Goal: Task Accomplishment & Management: Manage account settings

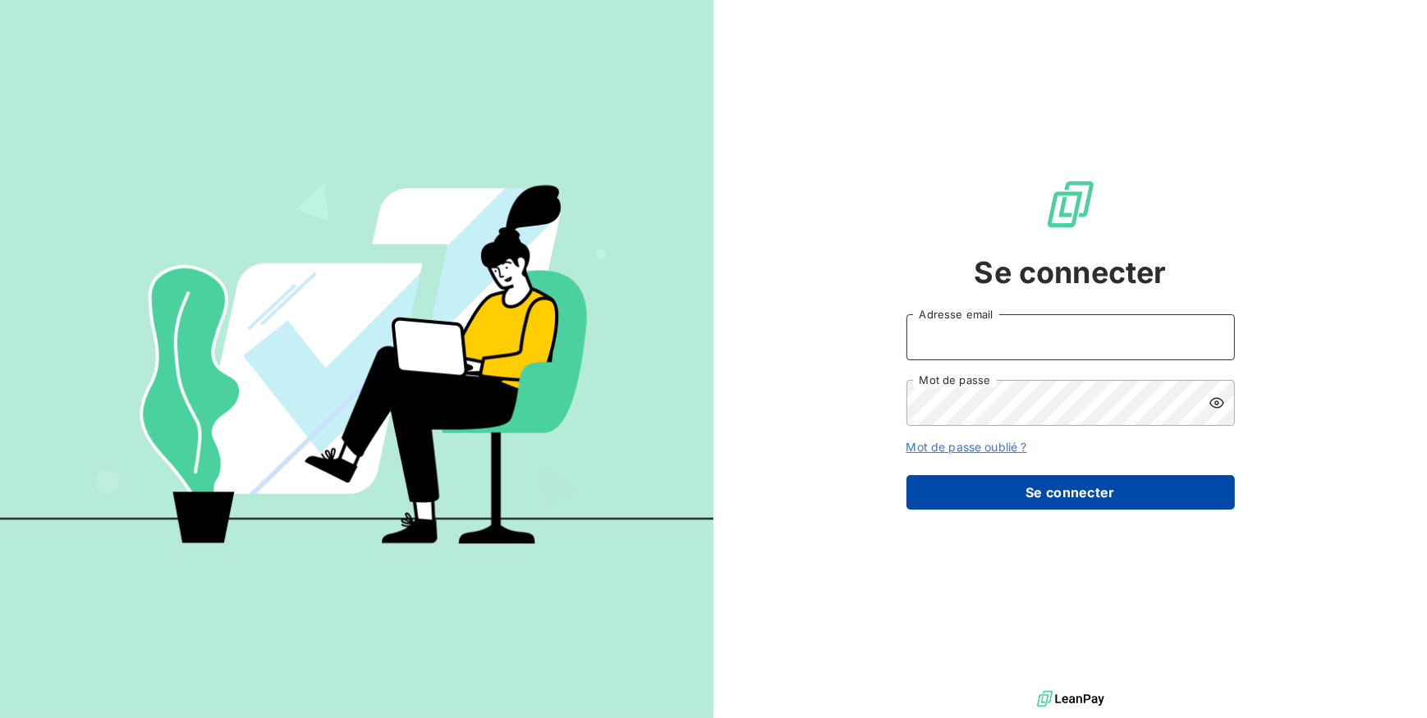
type input "[EMAIL_ADDRESS][DOMAIN_NAME]"
click at [978, 502] on button "Se connecter" at bounding box center [1070, 492] width 328 height 34
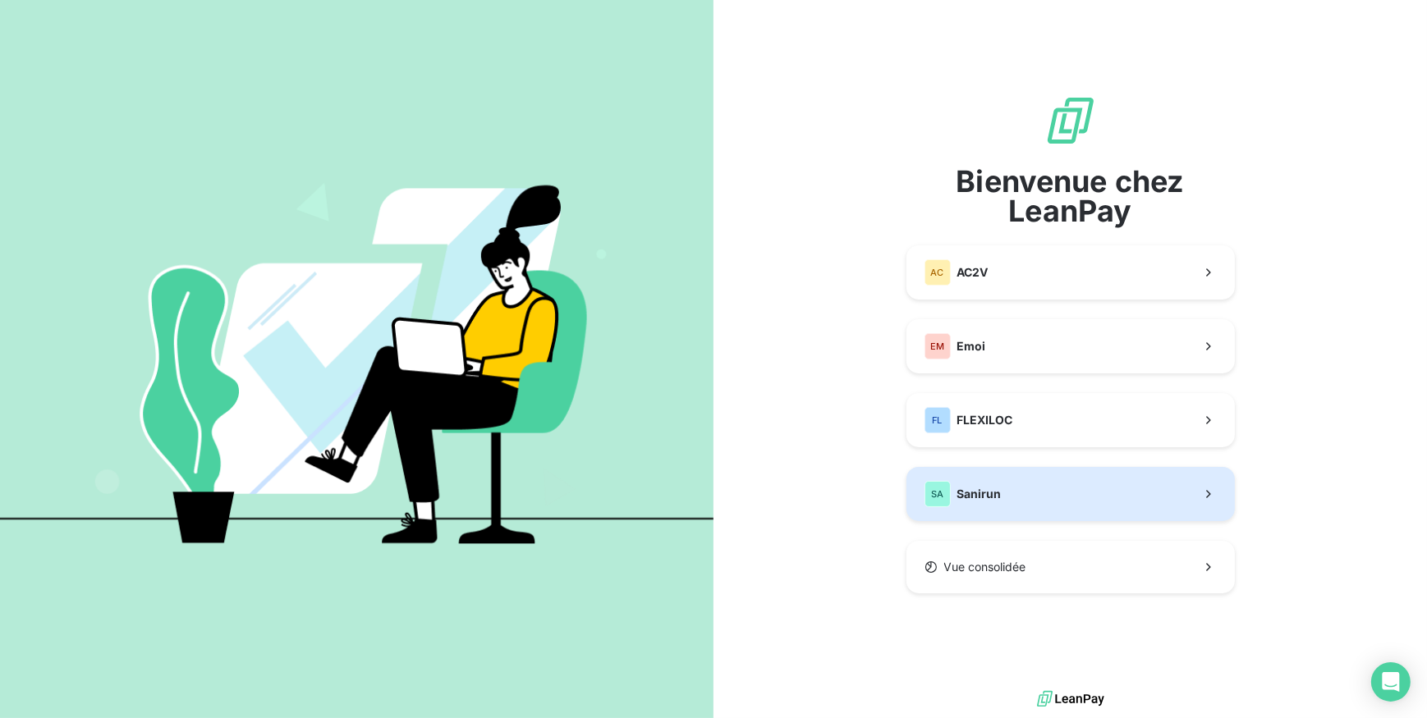
click at [966, 491] on span "Sanirun" at bounding box center [979, 494] width 44 height 16
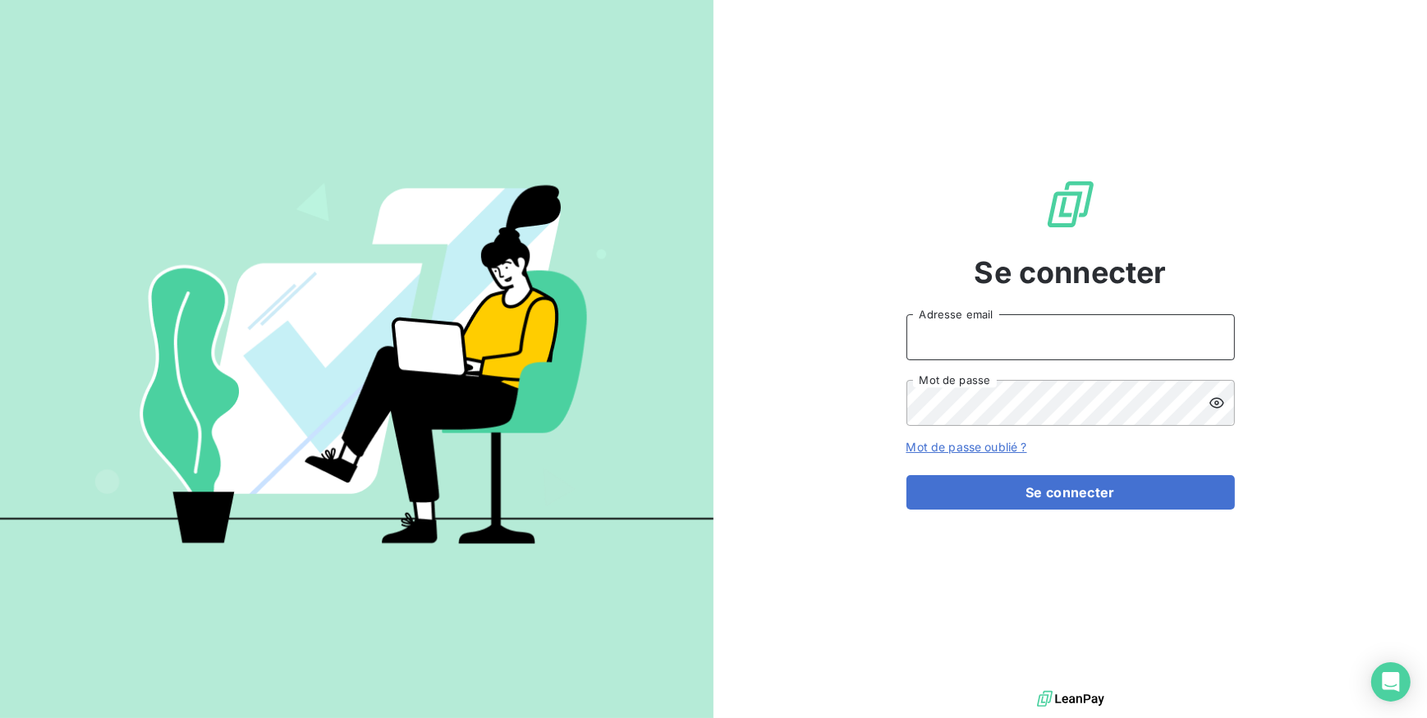
type input "[EMAIL_ADDRESS][DOMAIN_NAME]"
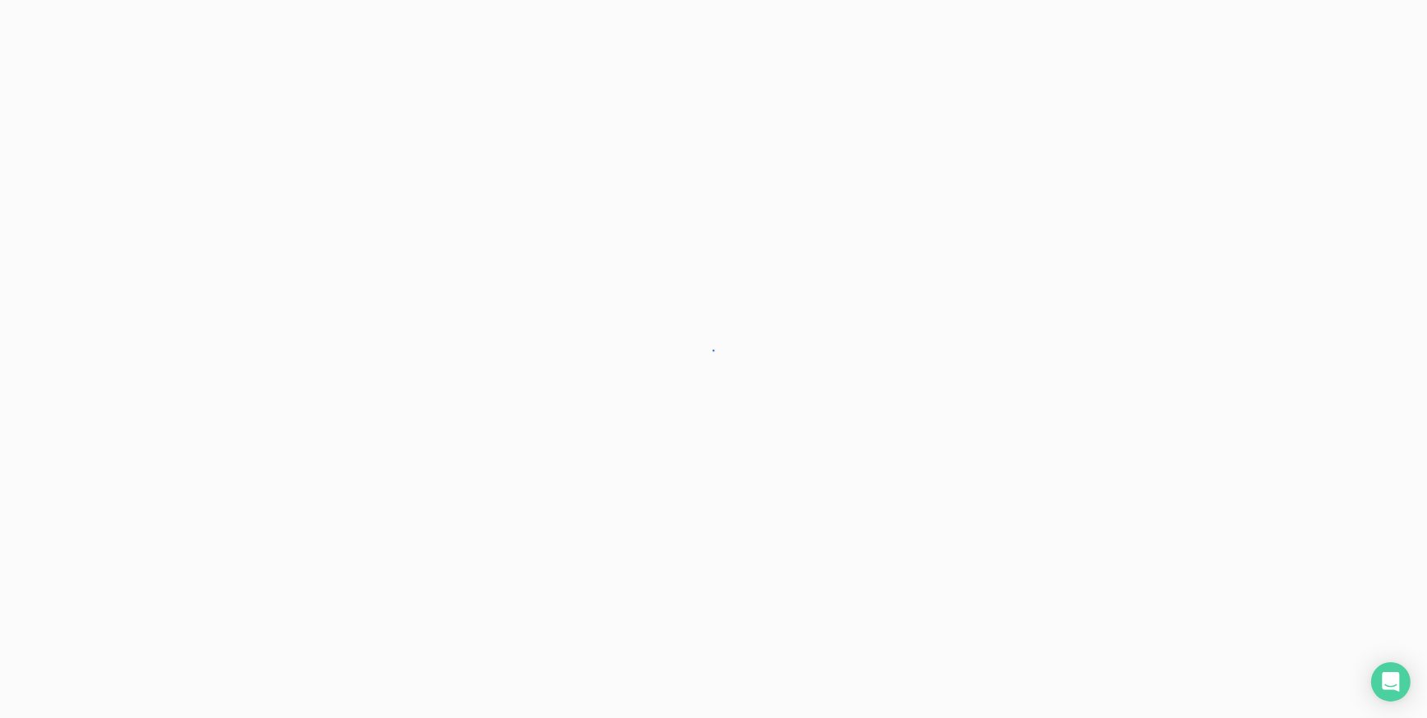
click at [966, 488] on div at bounding box center [713, 359] width 1427 height 718
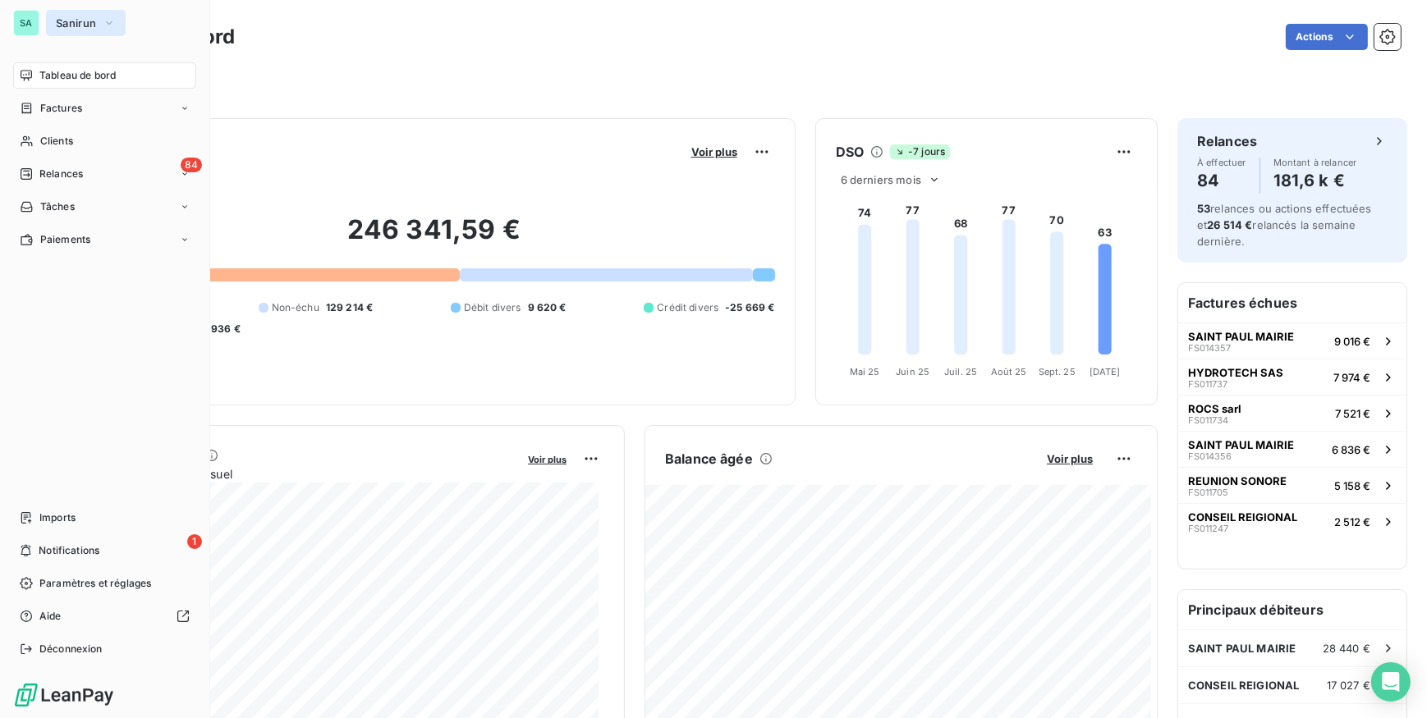
click at [70, 23] on span "Sanirun" at bounding box center [76, 22] width 40 height 13
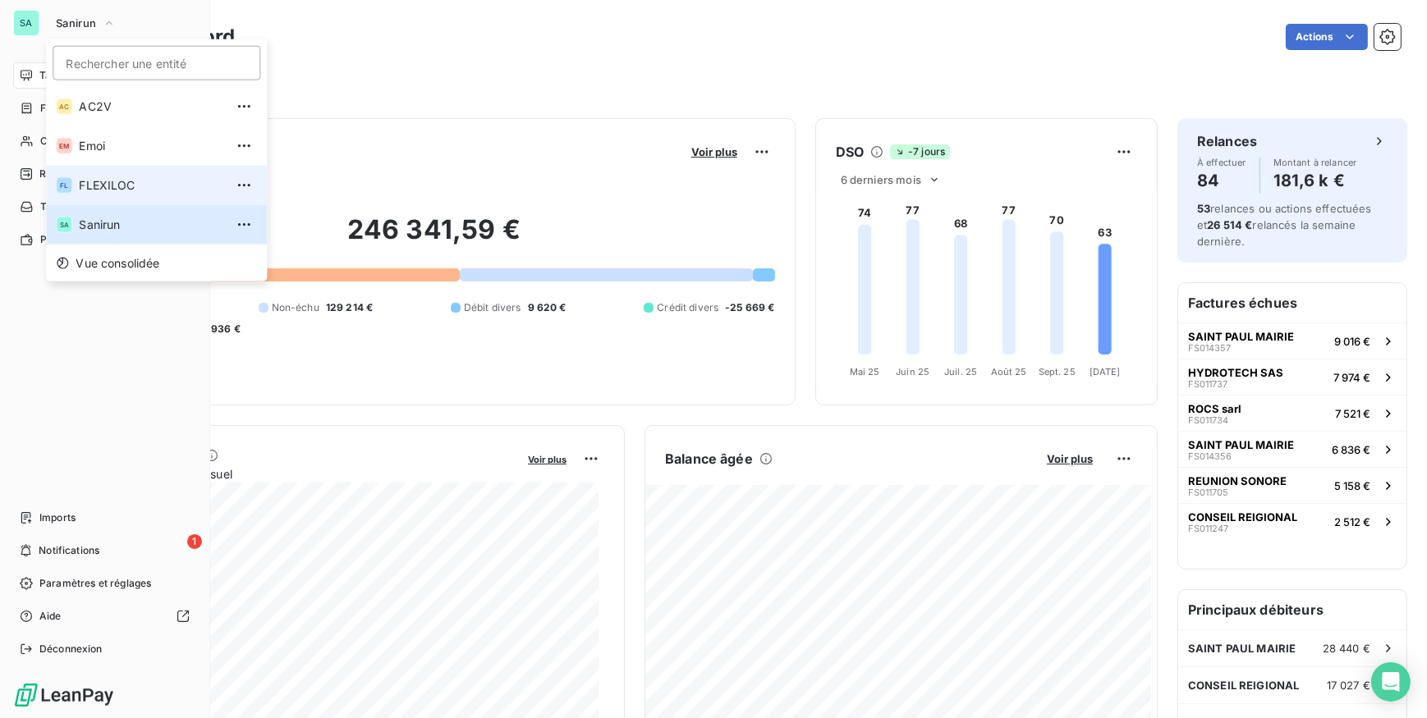
click at [72, 187] on div "FL" at bounding box center [64, 185] width 16 height 16
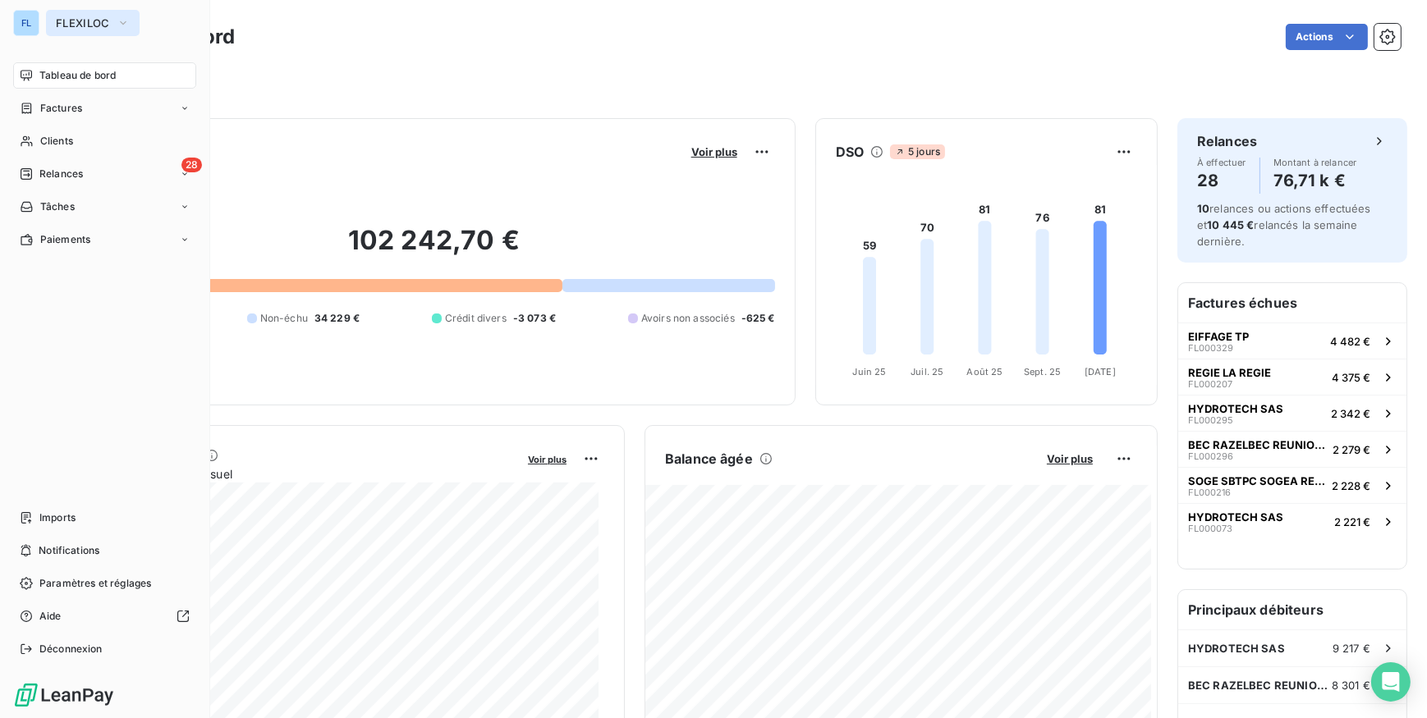
click at [52, 35] on button "FLEXILOC" at bounding box center [93, 23] width 94 height 26
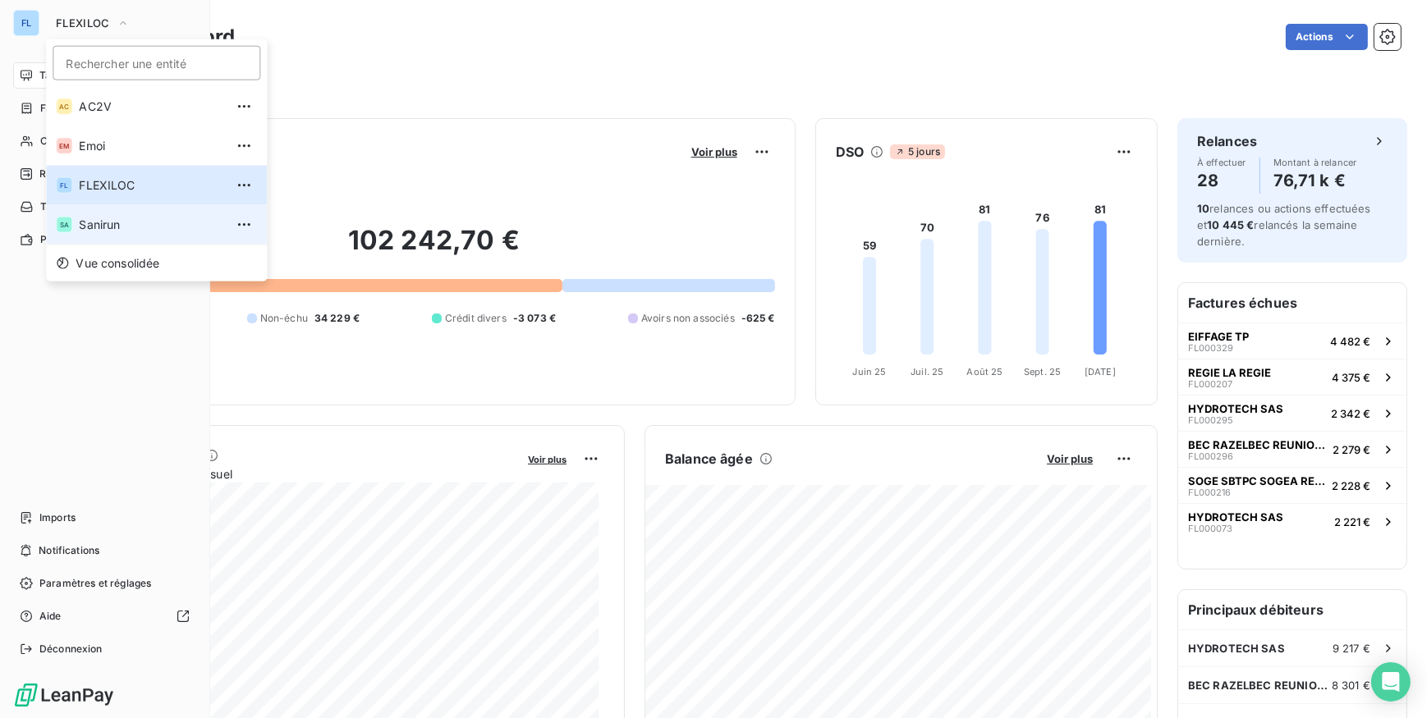
click at [79, 223] on li "SA Sanirun" at bounding box center [156, 224] width 221 height 39
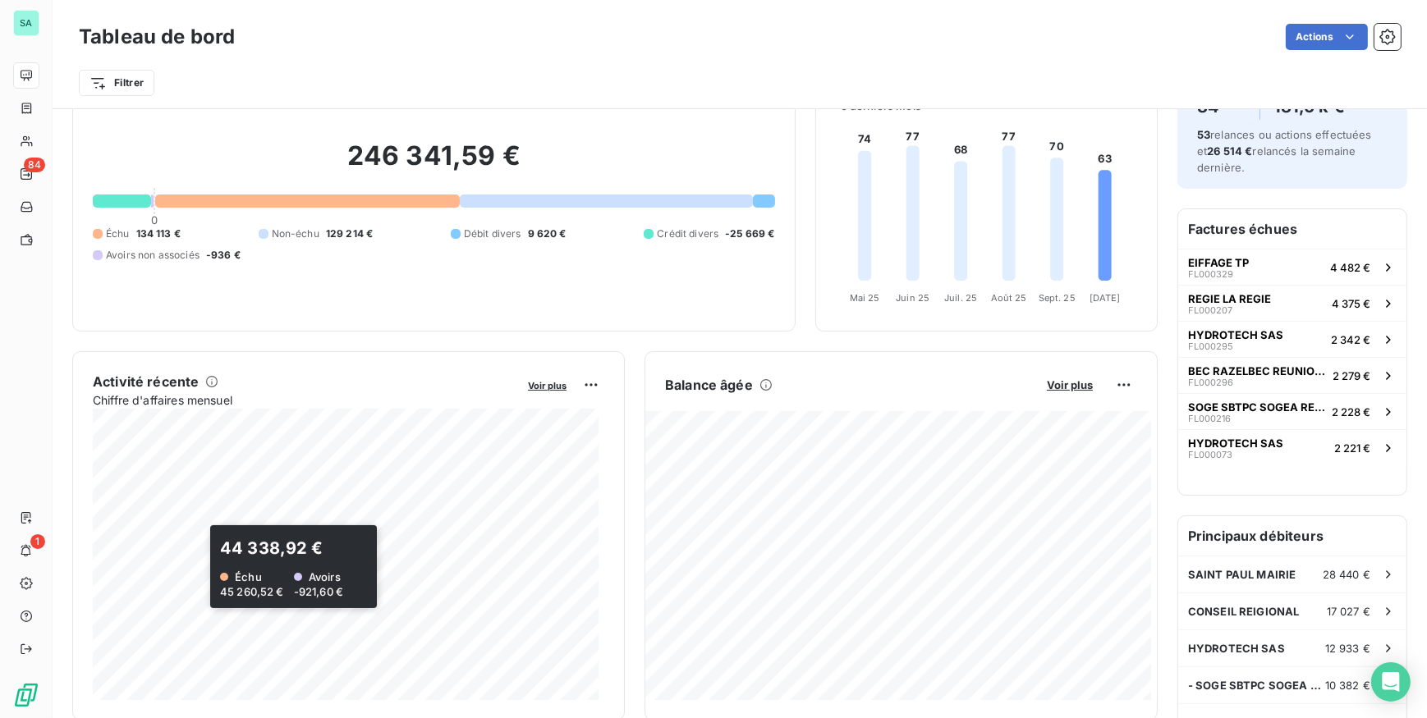
scroll to position [149, 0]
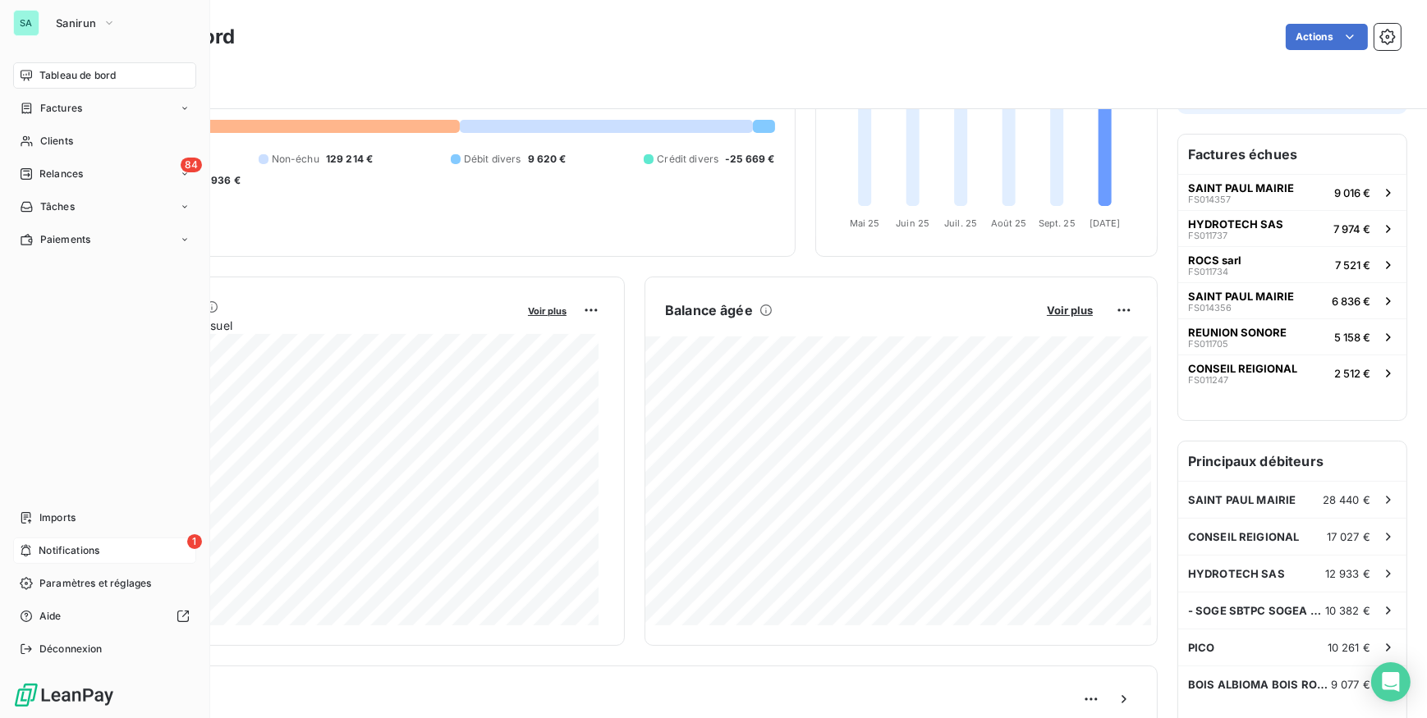
click at [46, 555] on span "Notifications" at bounding box center [69, 551] width 61 height 15
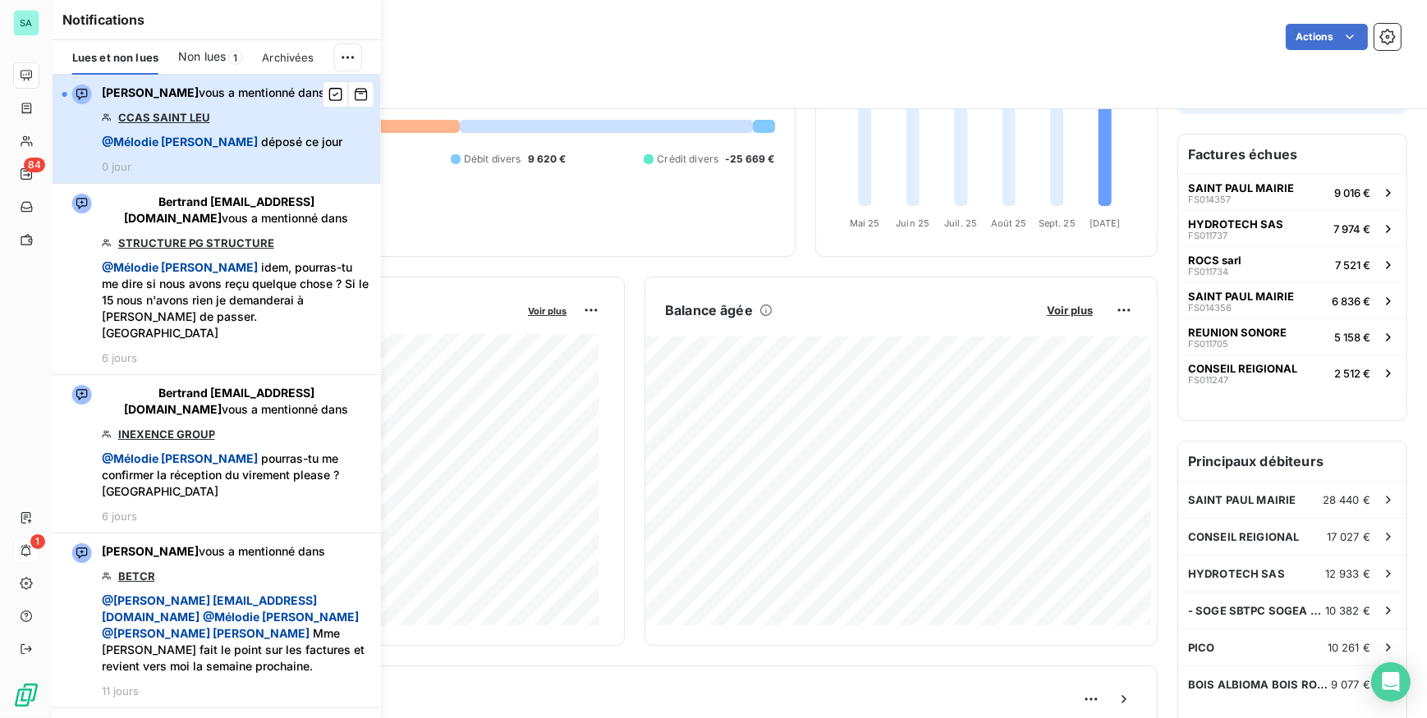
click at [255, 145] on span "@ [PERSON_NAME] déposé ce jour" at bounding box center [222, 142] width 241 height 16
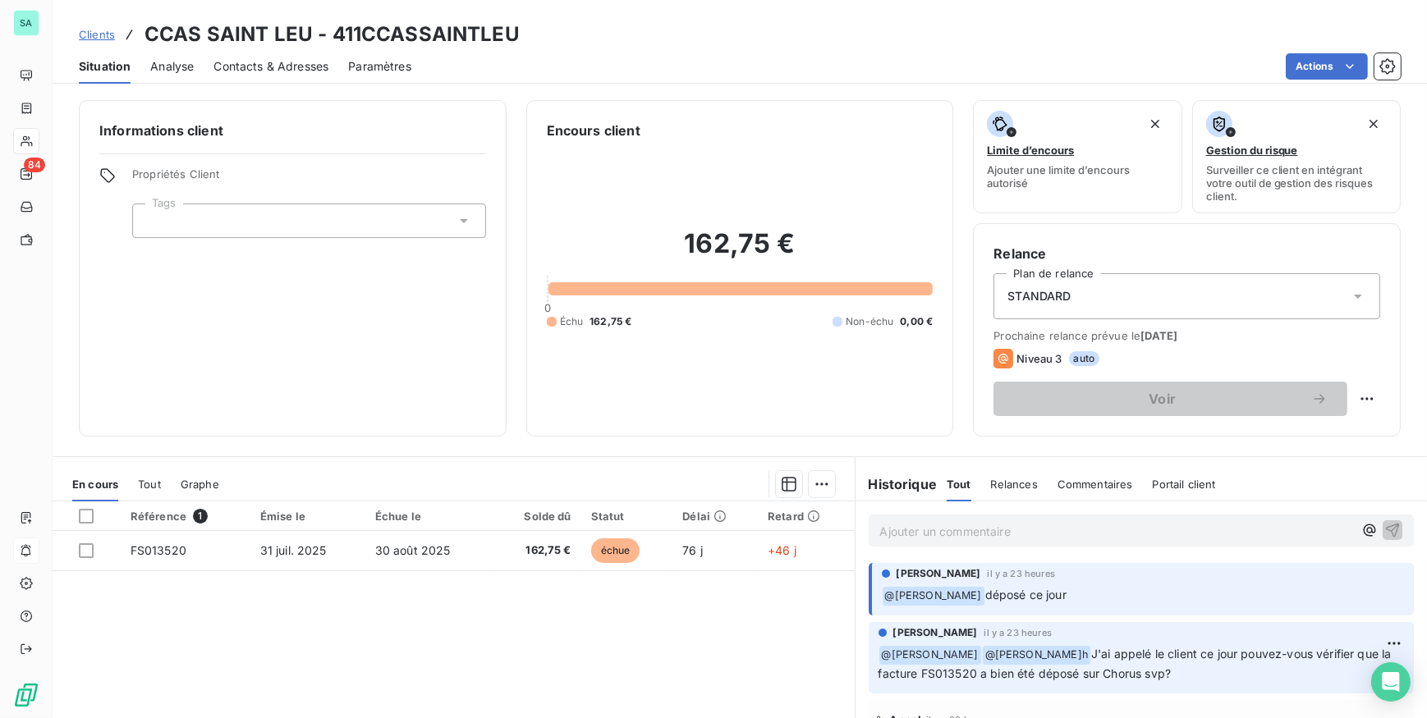
click at [99, 39] on span "Clients" at bounding box center [97, 34] width 36 height 13
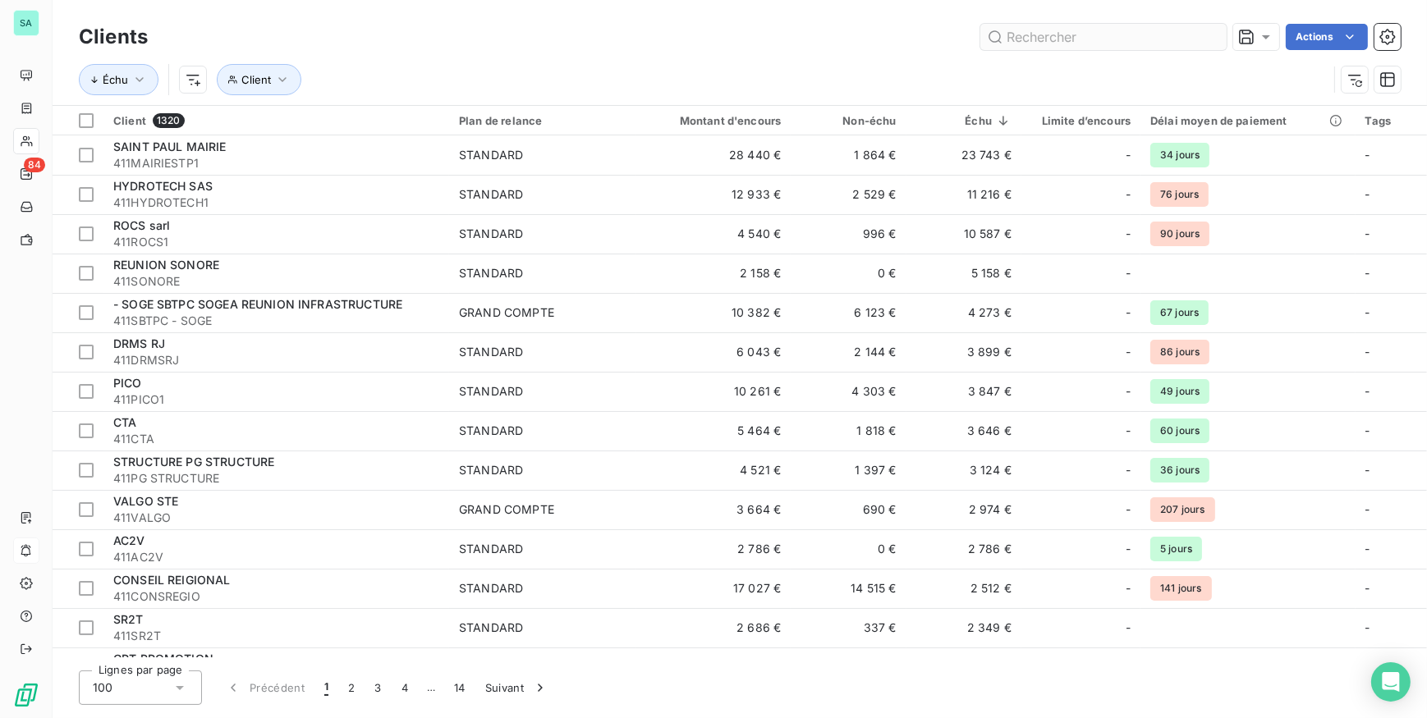
click at [1035, 32] on input "text" at bounding box center [1103, 37] width 246 height 26
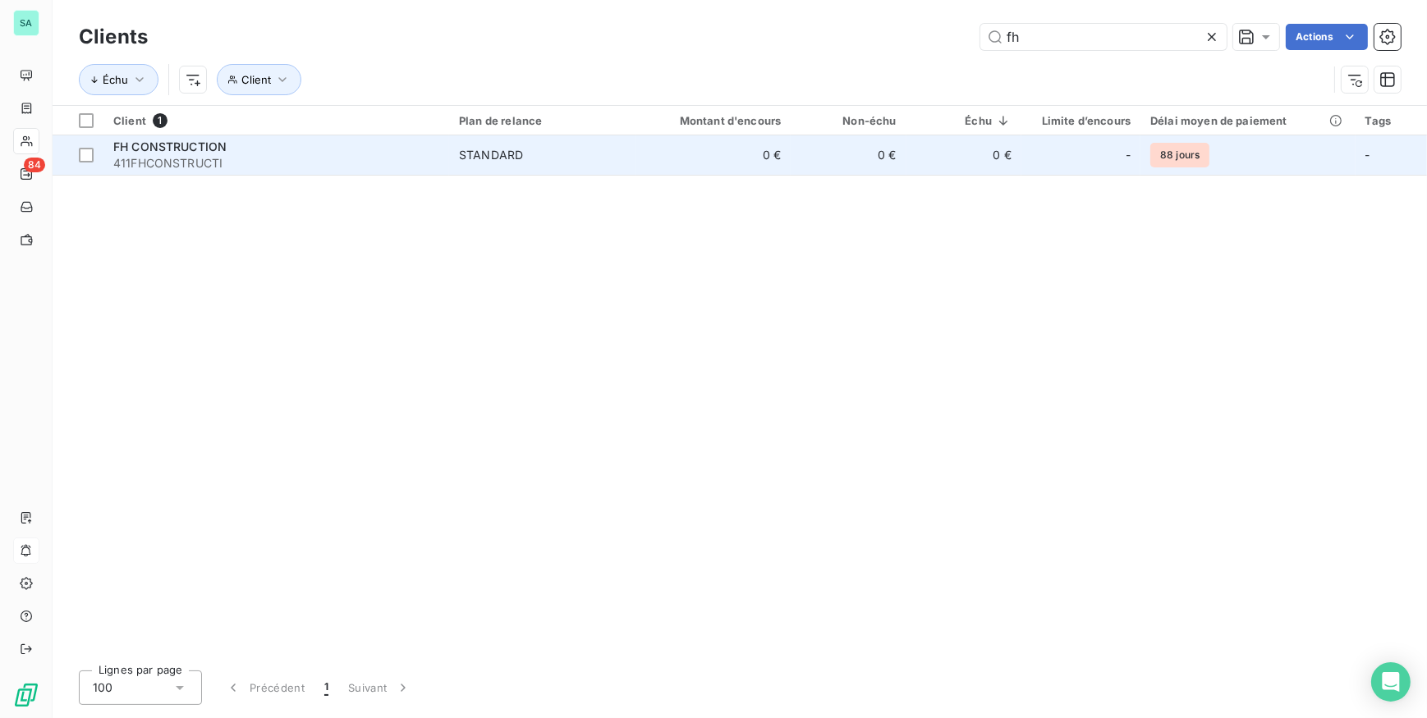
type input "fh"
click at [387, 168] on span "411FHCONSTRUCTI" at bounding box center [276, 163] width 326 height 16
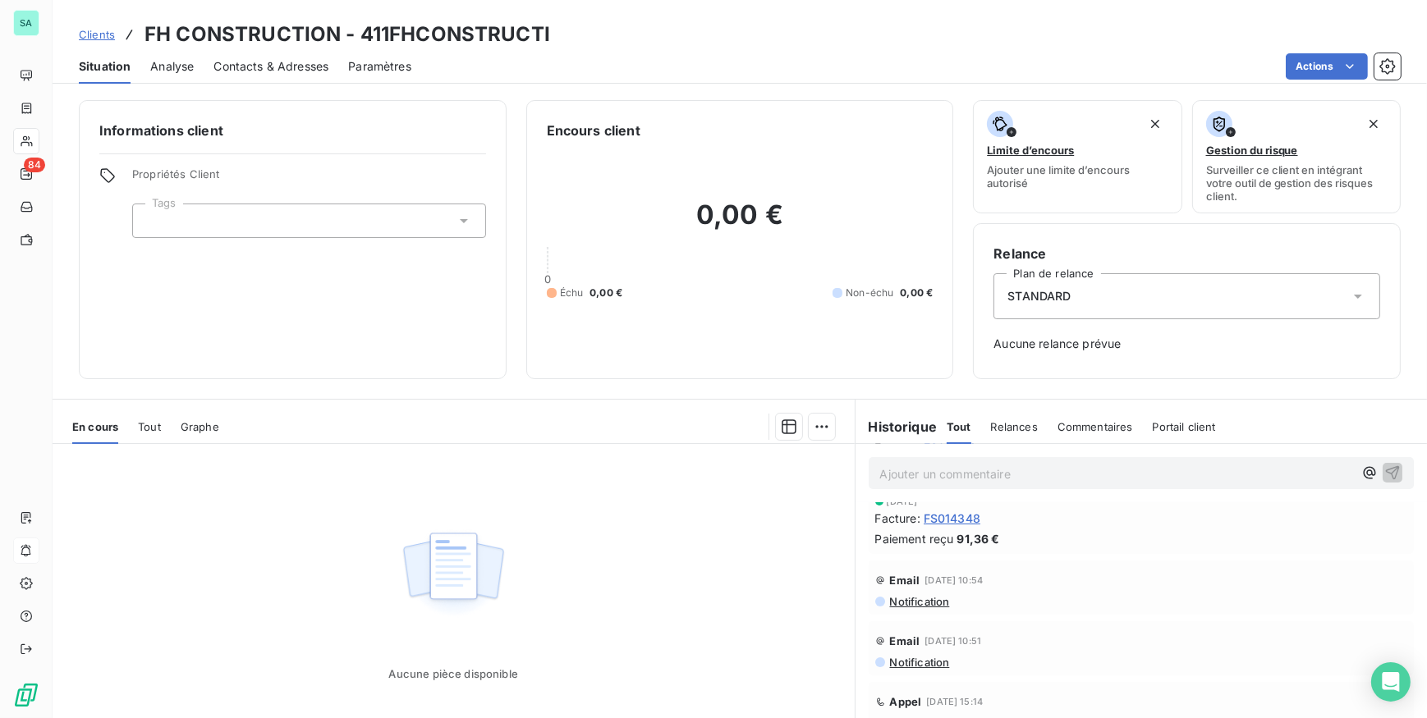
scroll to position [373, 0]
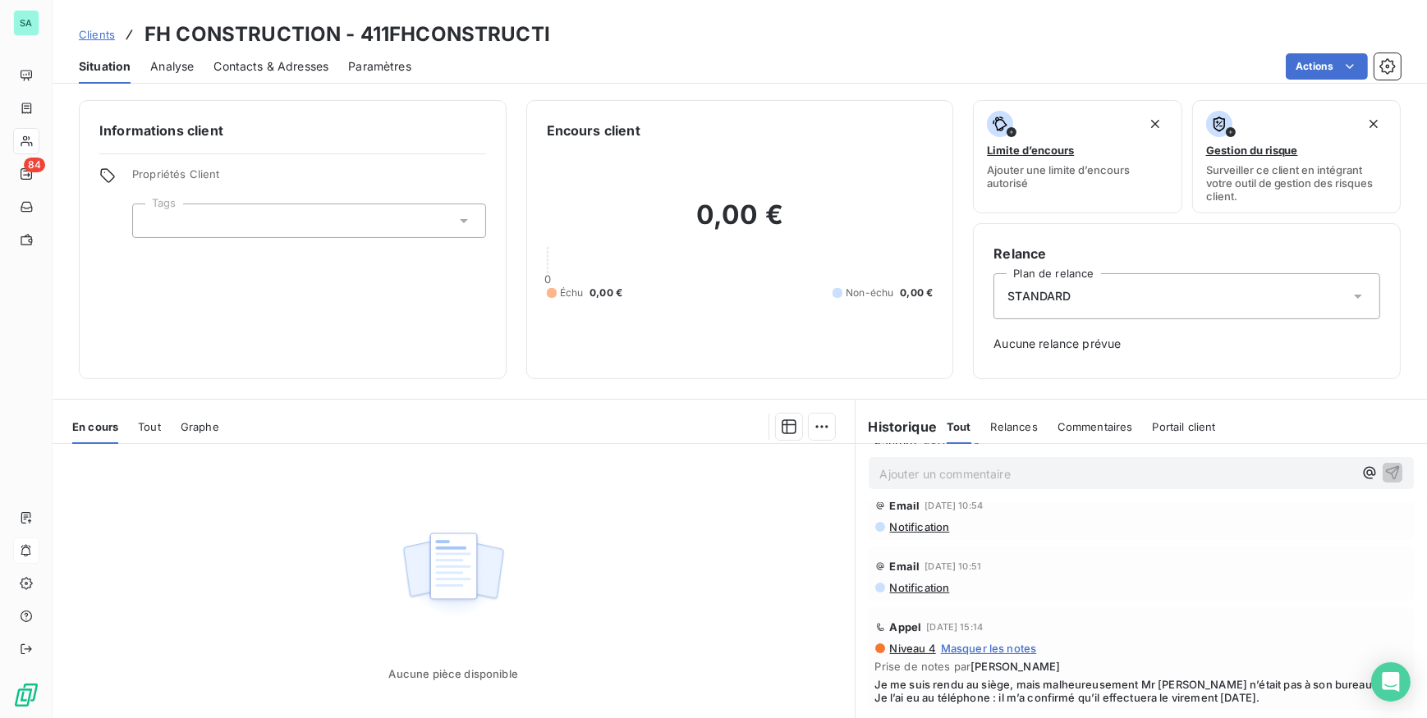
click at [960, 477] on p "Ajouter un commentaire ﻿" at bounding box center [1117, 474] width 474 height 21
click at [156, 426] on span "Tout" at bounding box center [149, 426] width 23 height 13
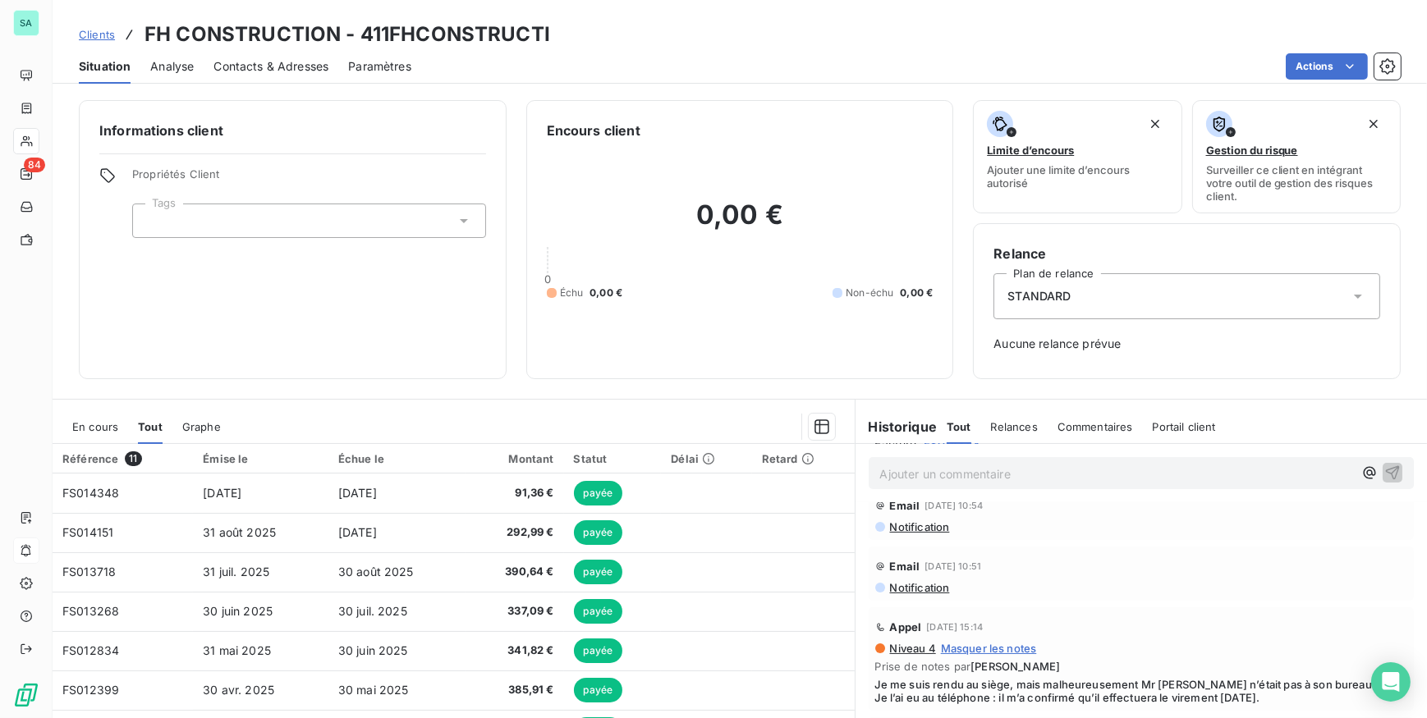
click at [98, 422] on span "En cours" at bounding box center [95, 426] width 46 height 13
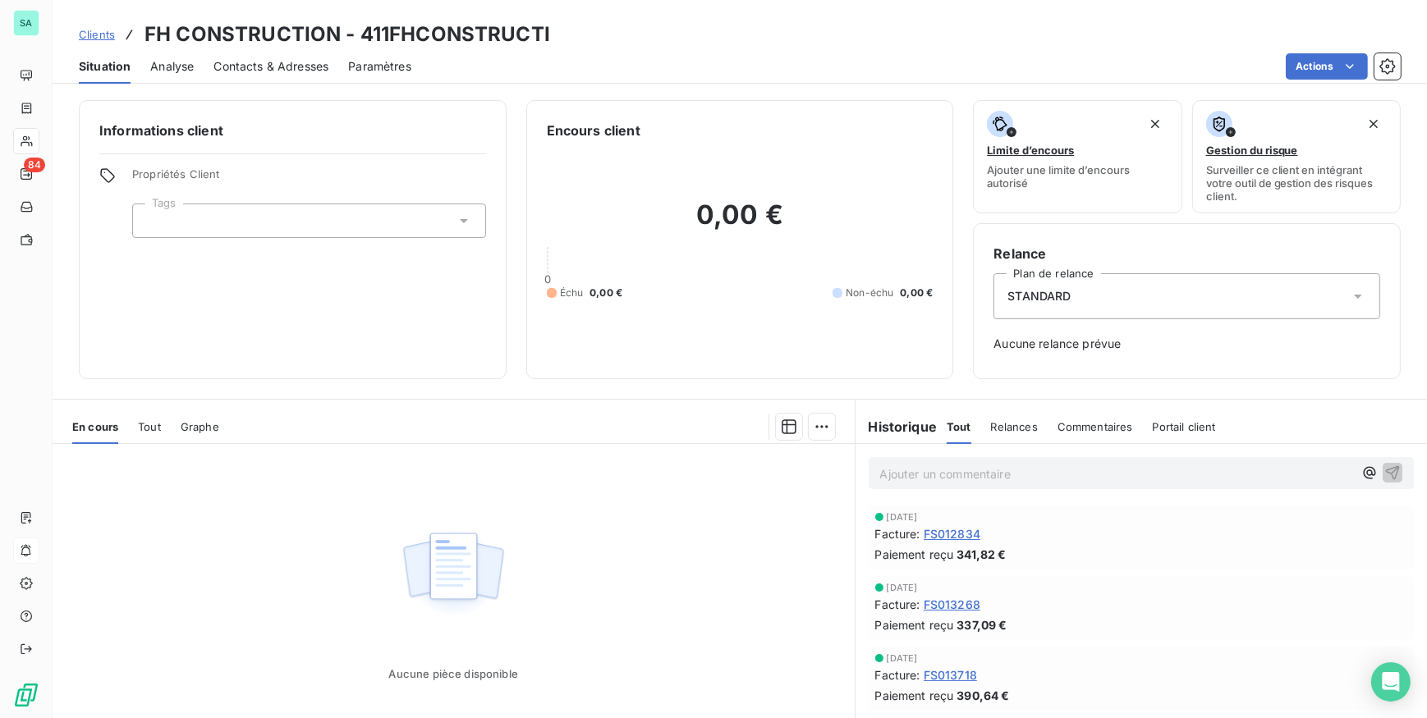
scroll to position [74, 0]
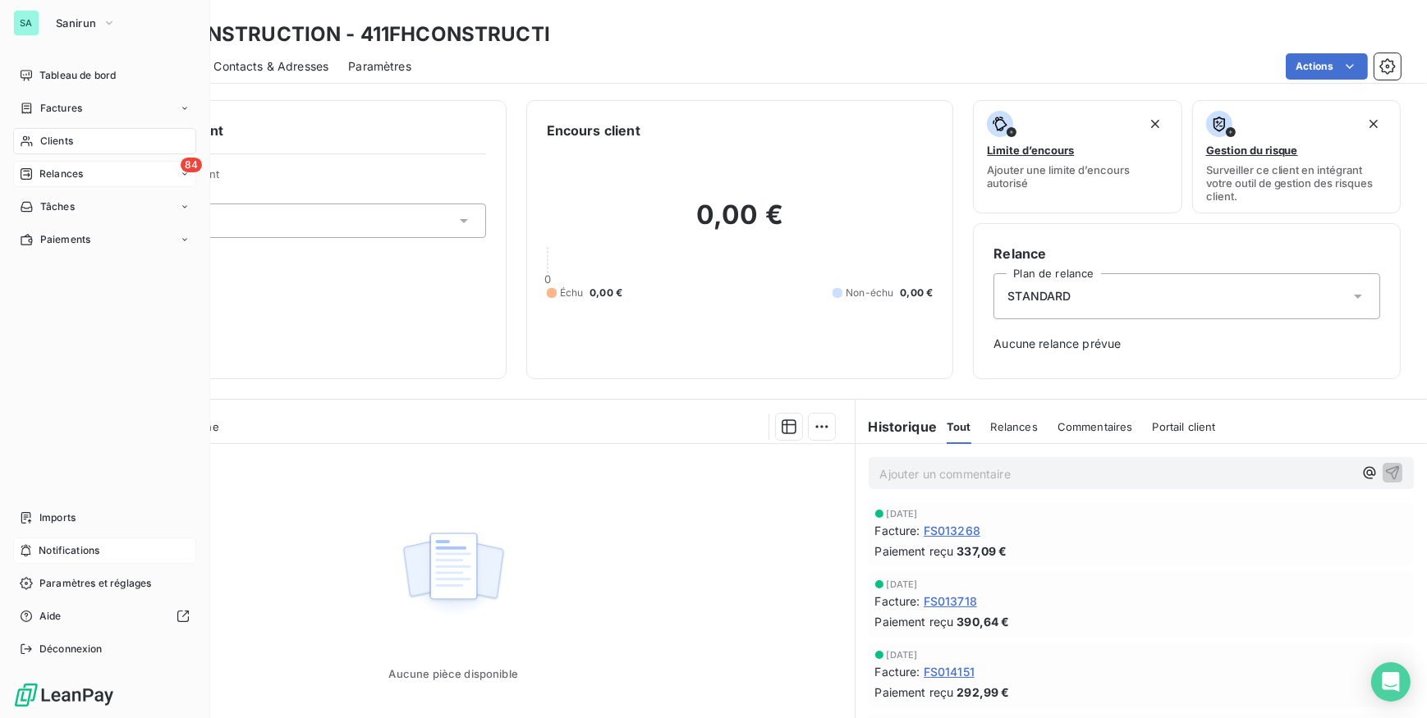
click at [83, 172] on div "84 Relances" at bounding box center [104, 174] width 183 height 26
click at [185, 169] on icon at bounding box center [185, 174] width 10 height 10
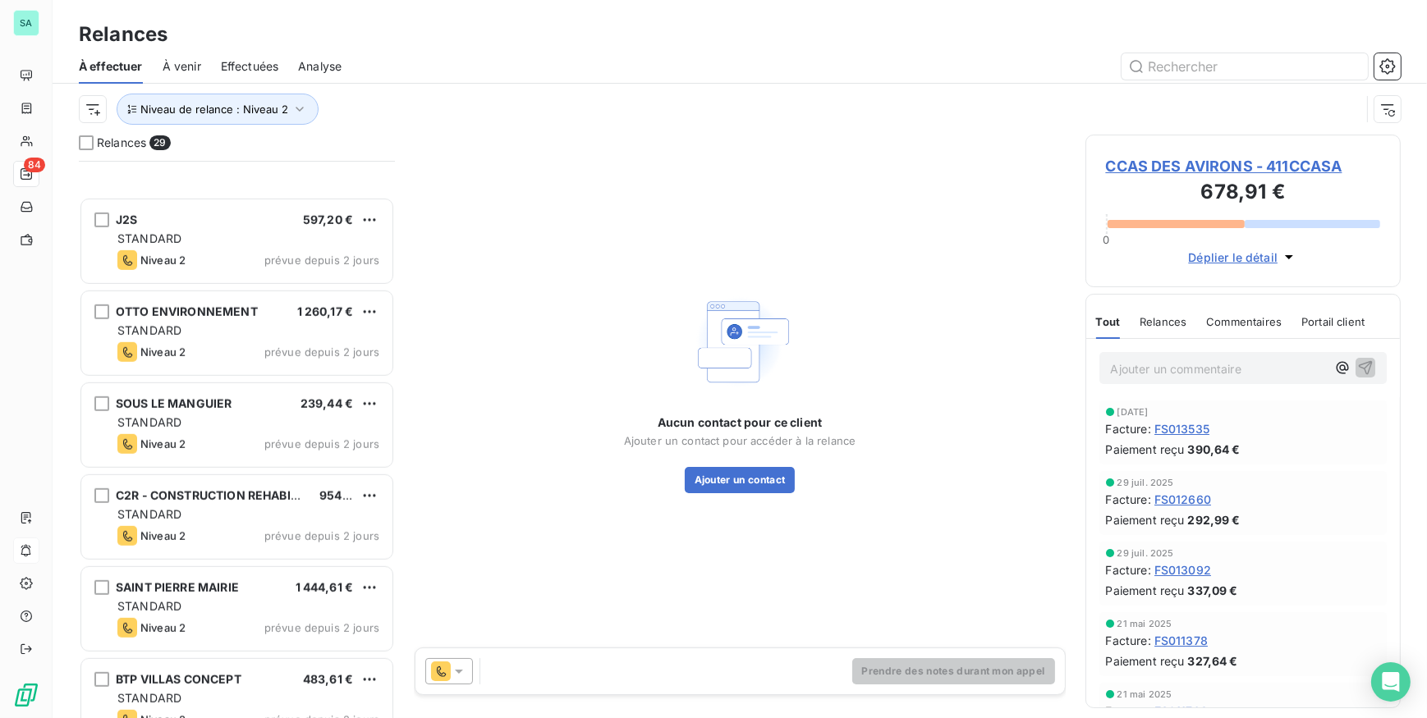
scroll to position [1568, 0]
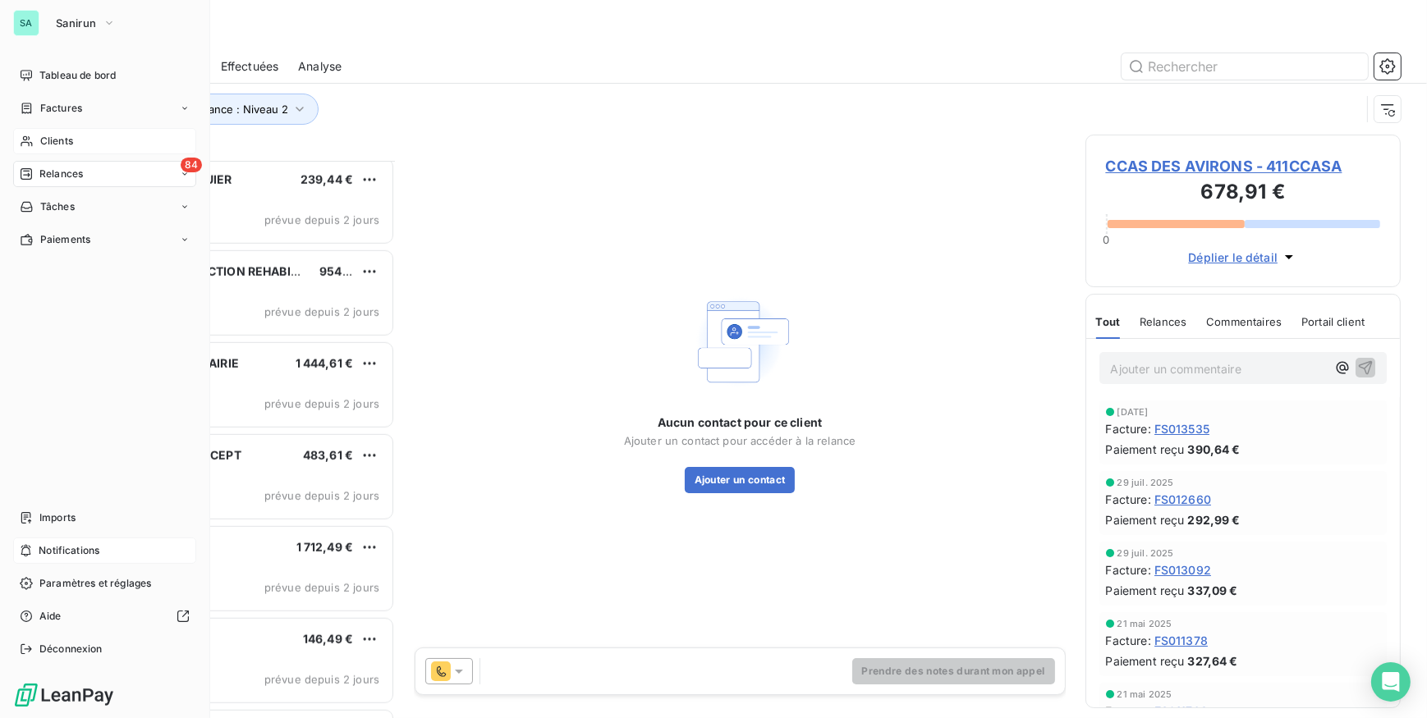
click at [57, 145] on span "Clients" at bounding box center [56, 141] width 33 height 15
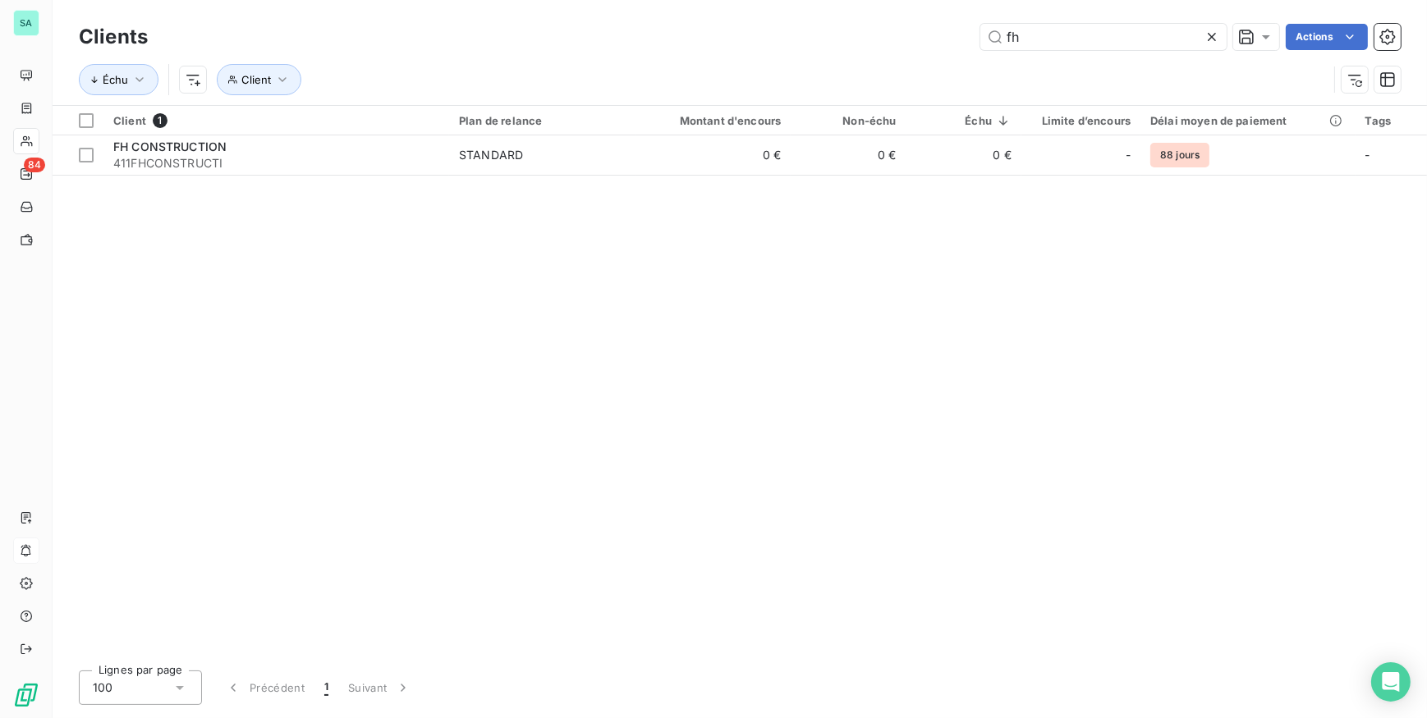
drag, startPoint x: 1017, startPoint y: 34, endPoint x: 942, endPoint y: 25, distance: 76.2
click at [944, 26] on div "fh Actions" at bounding box center [784, 37] width 1233 height 26
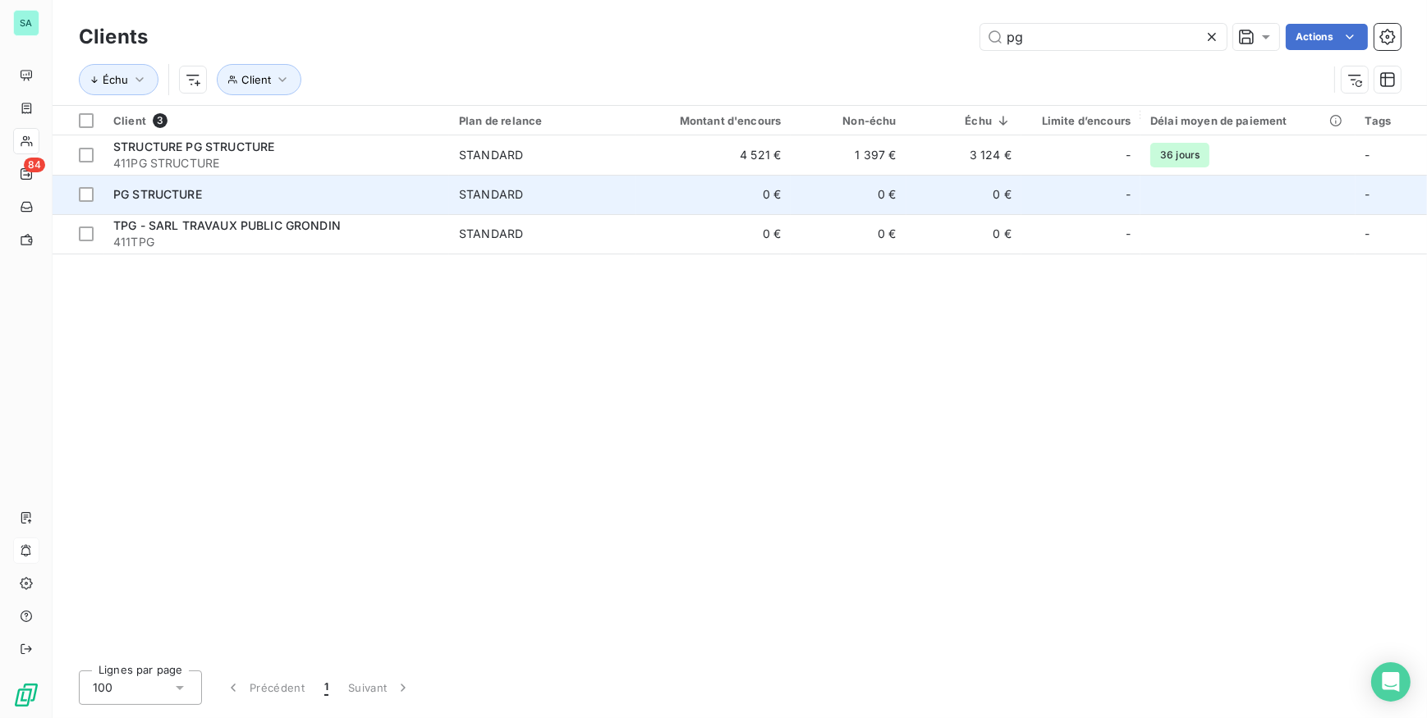
type input "pg"
click at [323, 190] on div "PG STRUCTURE" at bounding box center [276, 194] width 326 height 16
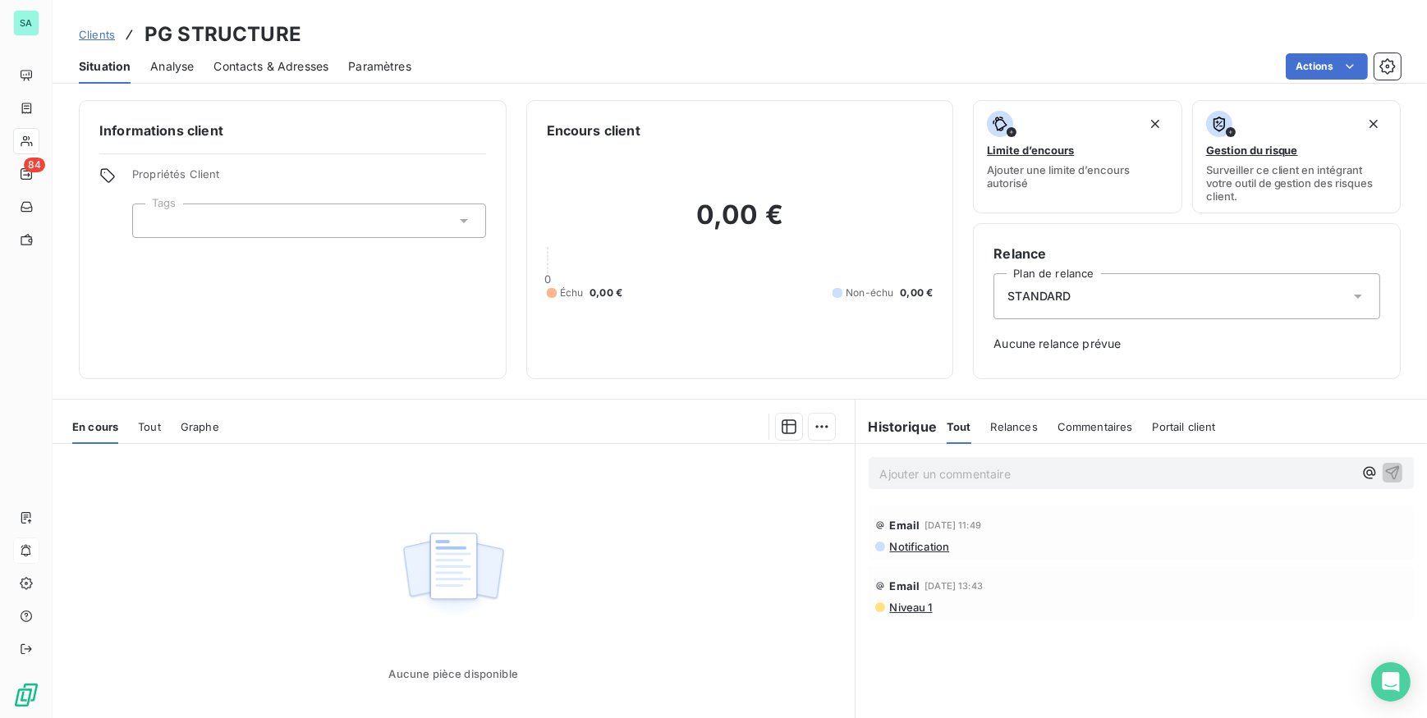
click at [103, 38] on span "Clients" at bounding box center [97, 34] width 36 height 13
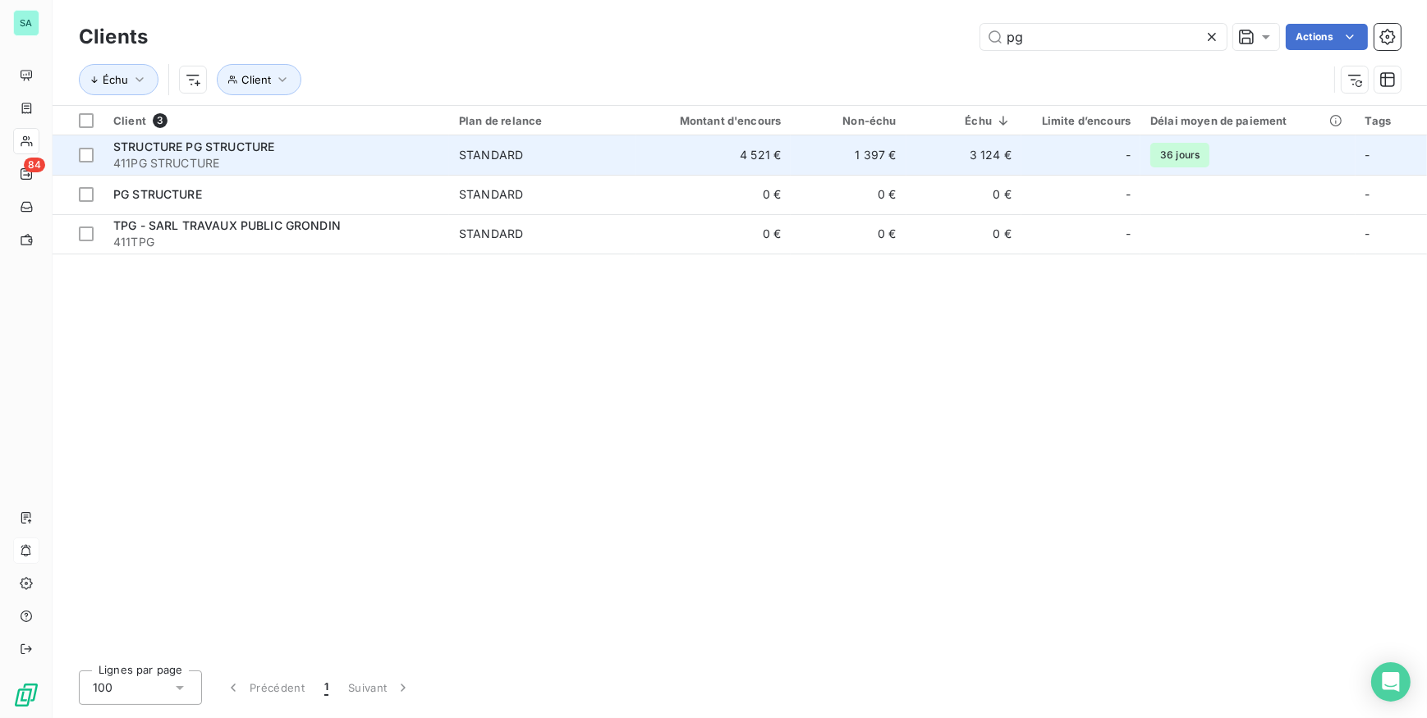
click at [185, 151] on span "STRUCTURE PG STRUCTURE" at bounding box center [193, 147] width 161 height 14
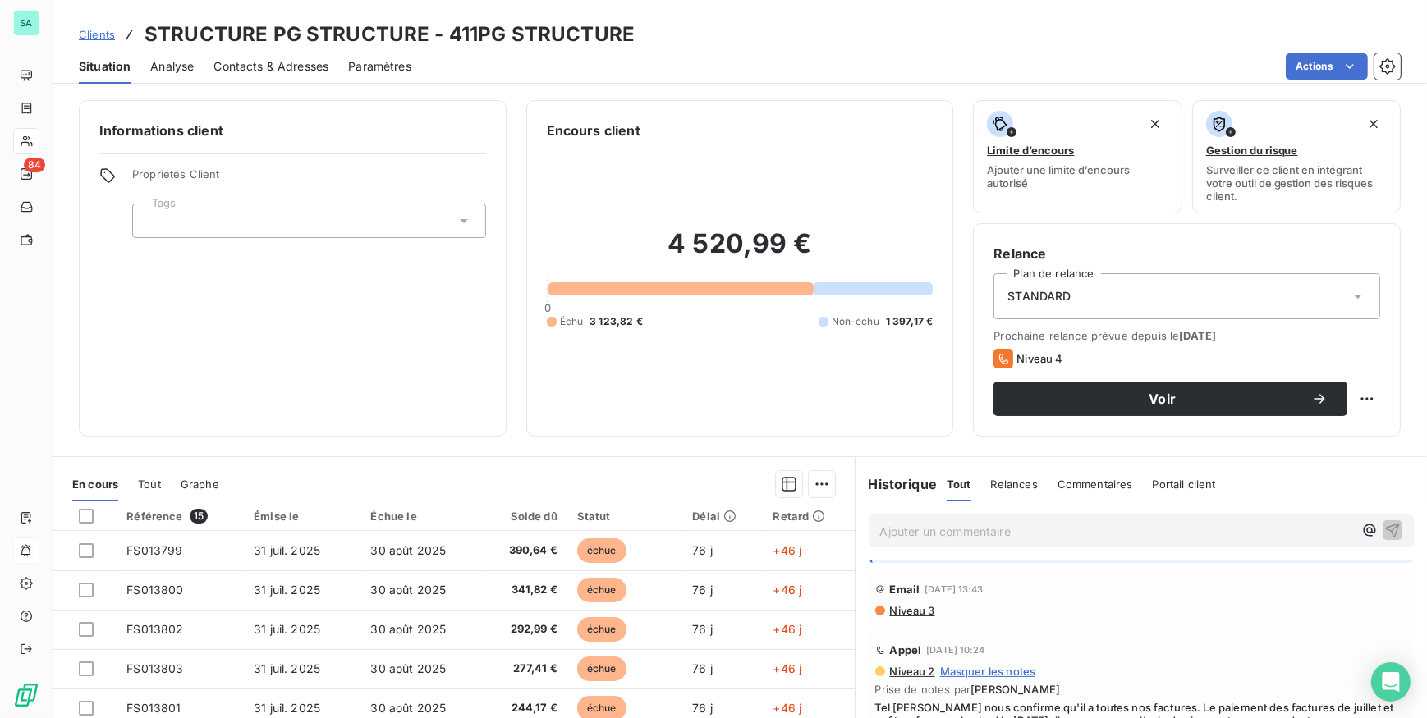
scroll to position [223, 0]
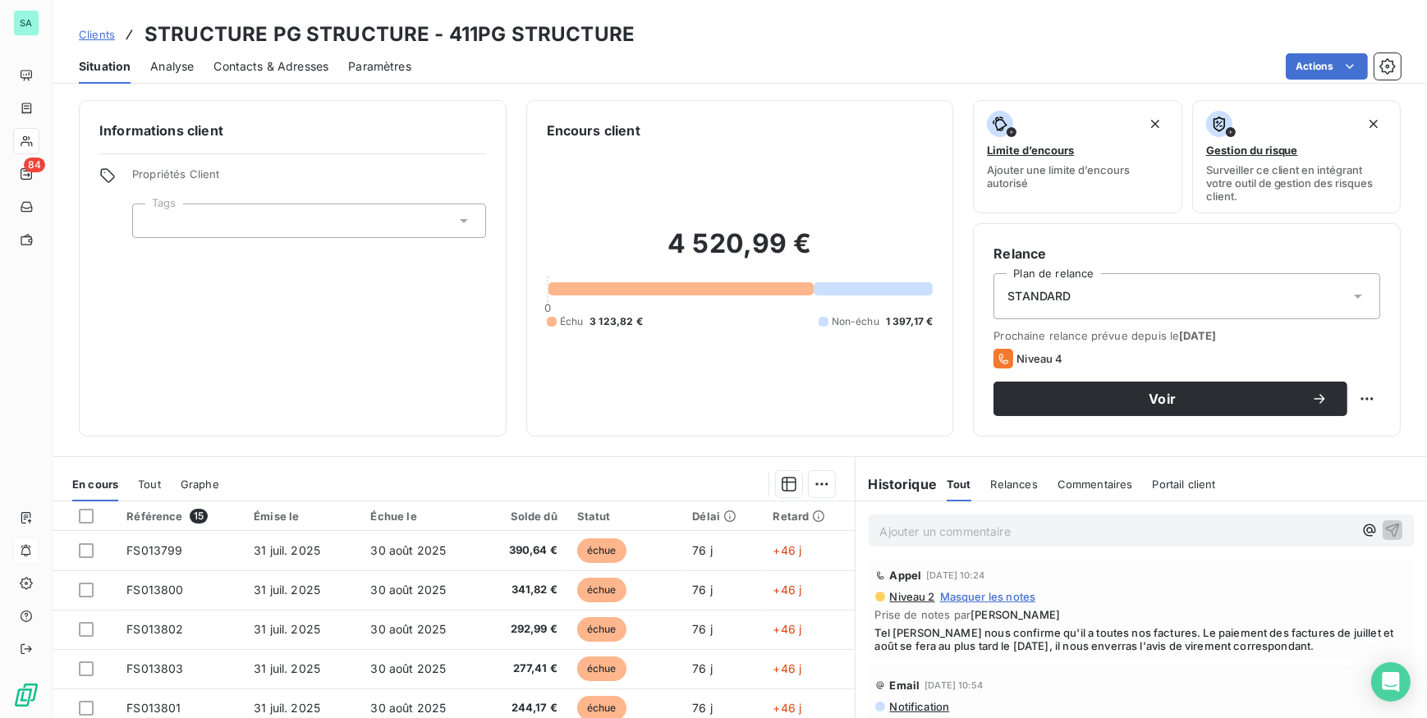
click at [264, 69] on span "Contacts & Adresses" at bounding box center [270, 66] width 115 height 16
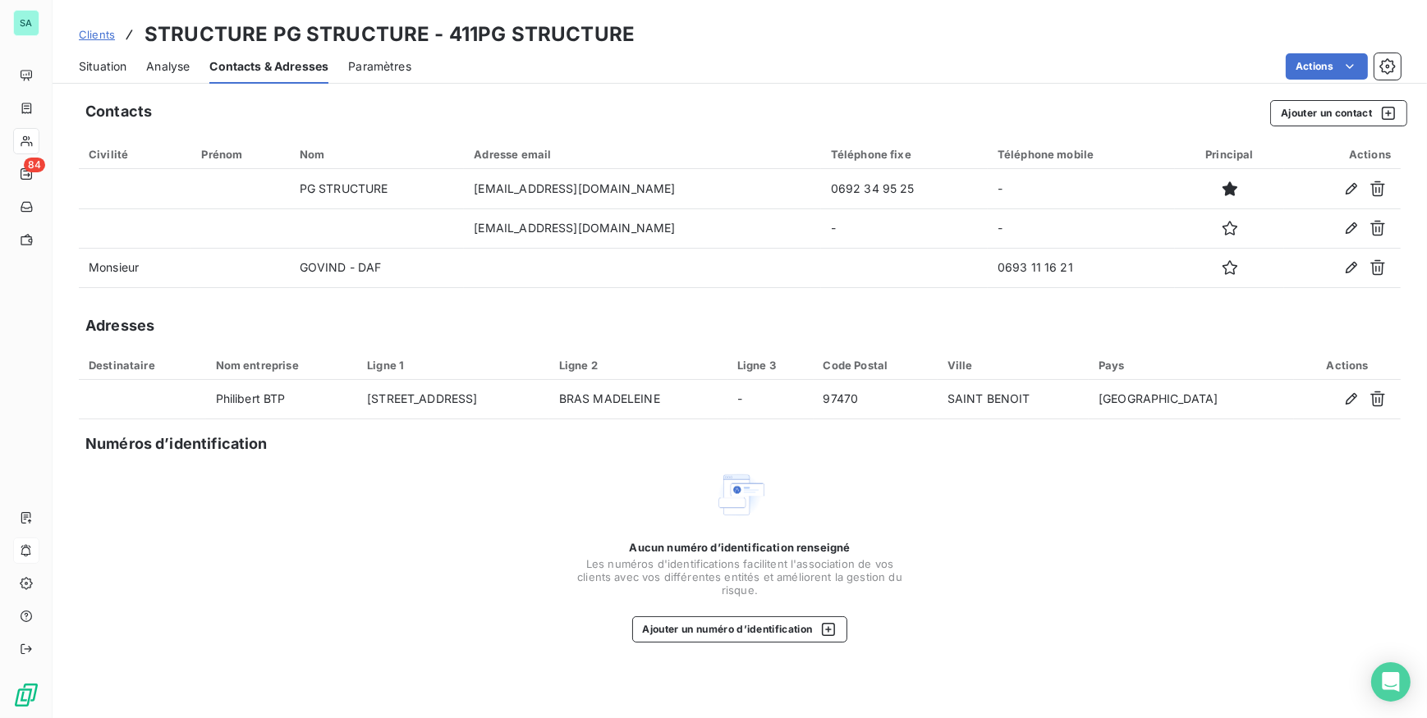
click at [107, 64] on span "Situation" at bounding box center [103, 66] width 48 height 16
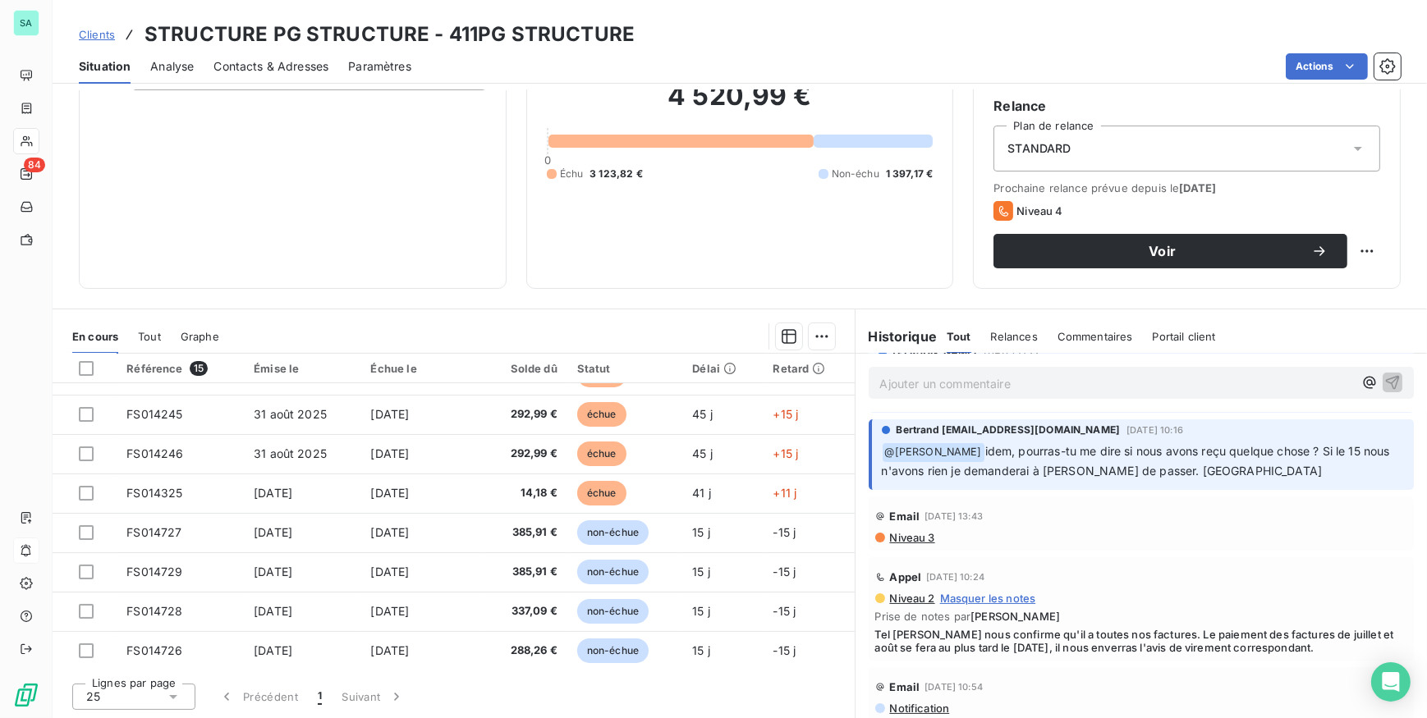
scroll to position [149, 0]
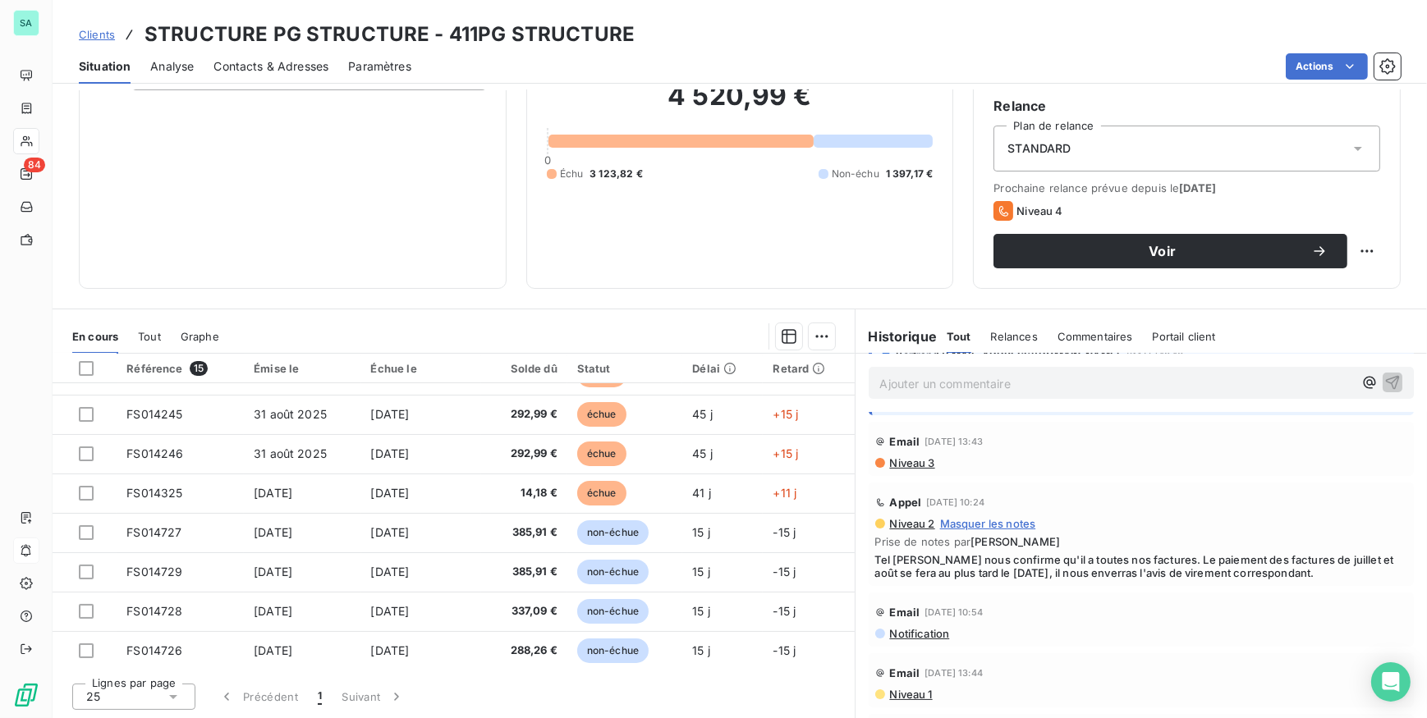
click at [249, 68] on span "Contacts & Adresses" at bounding box center [270, 66] width 115 height 16
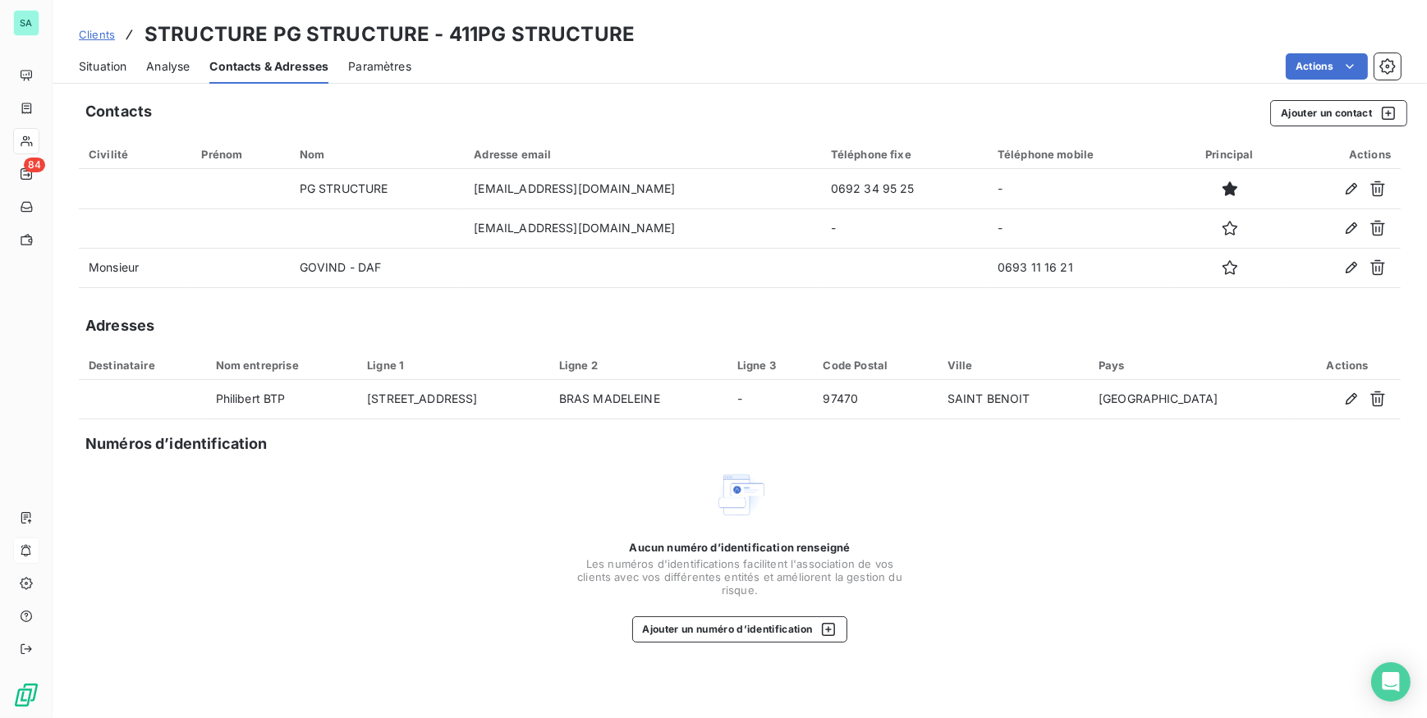
click at [80, 71] on span "Situation" at bounding box center [103, 66] width 48 height 16
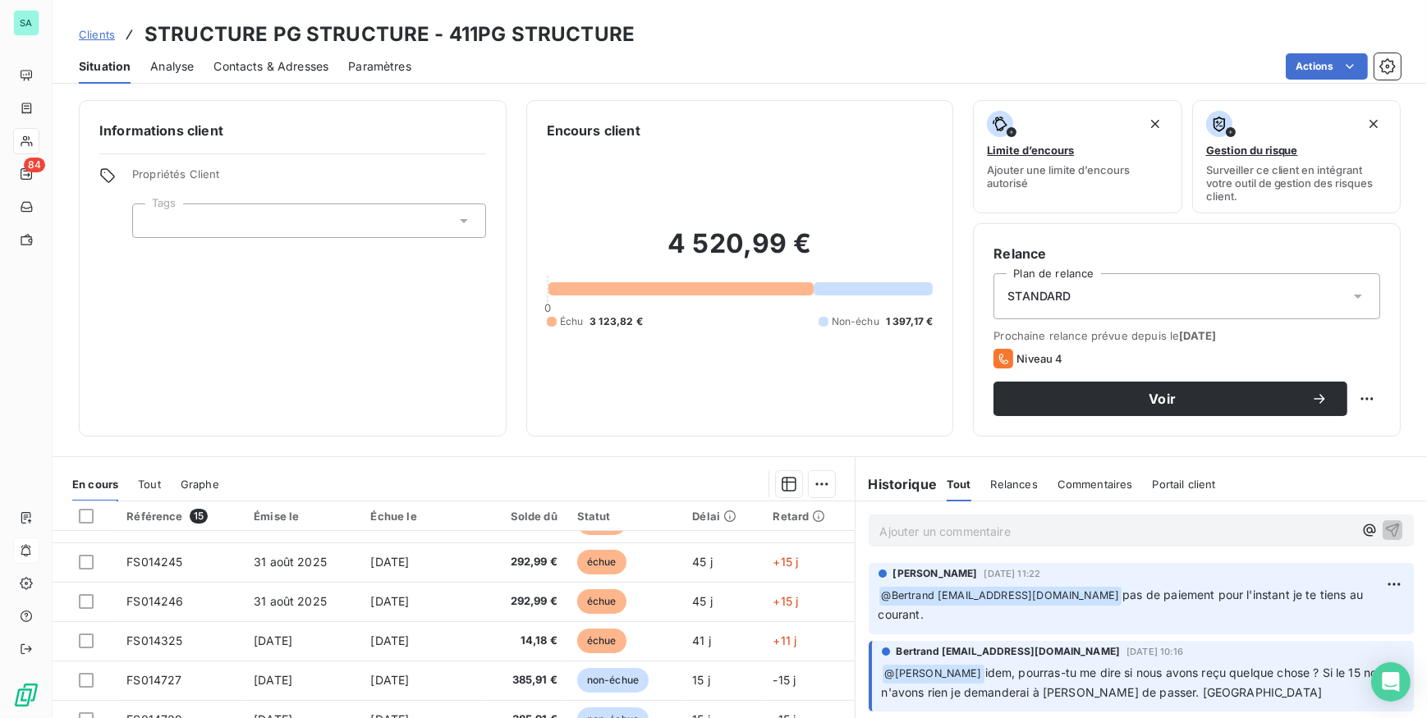
scroll to position [74, 0]
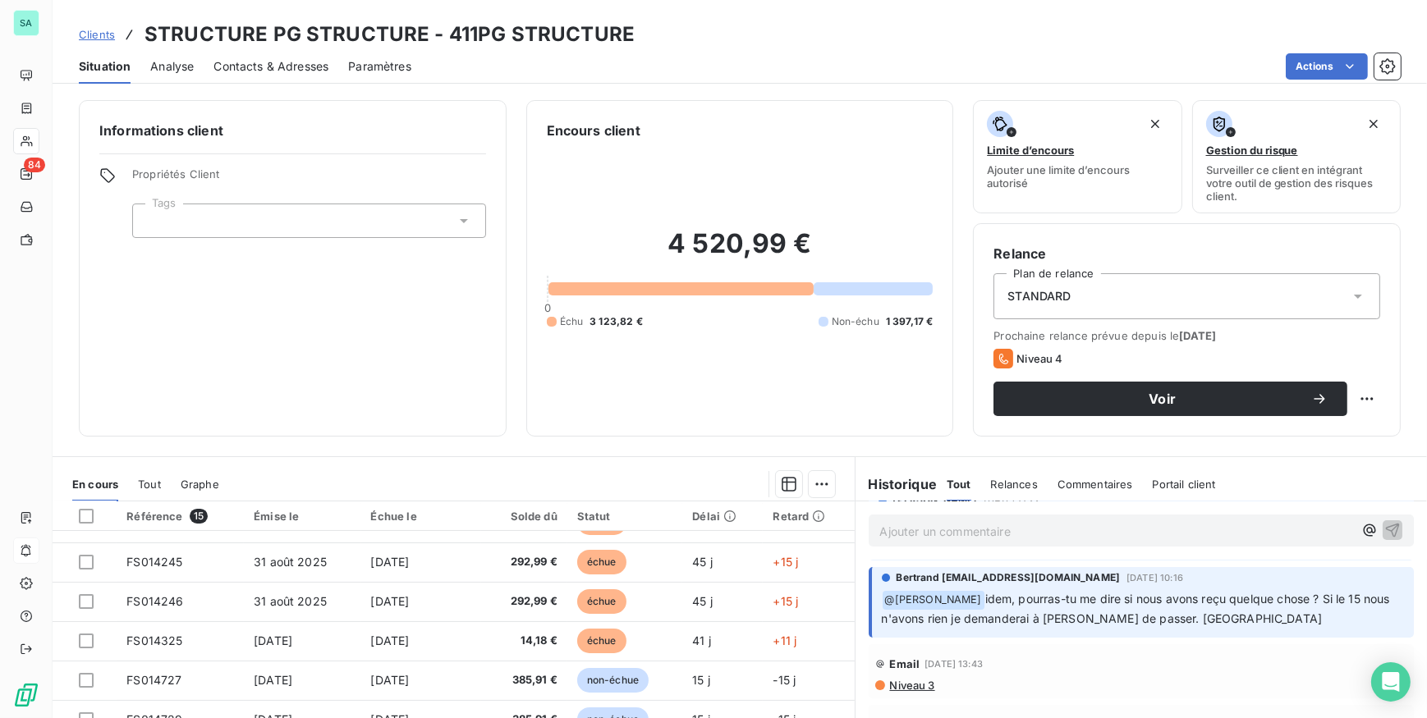
click at [887, 535] on p "Ajouter un commentaire ﻿" at bounding box center [1117, 531] width 474 height 21
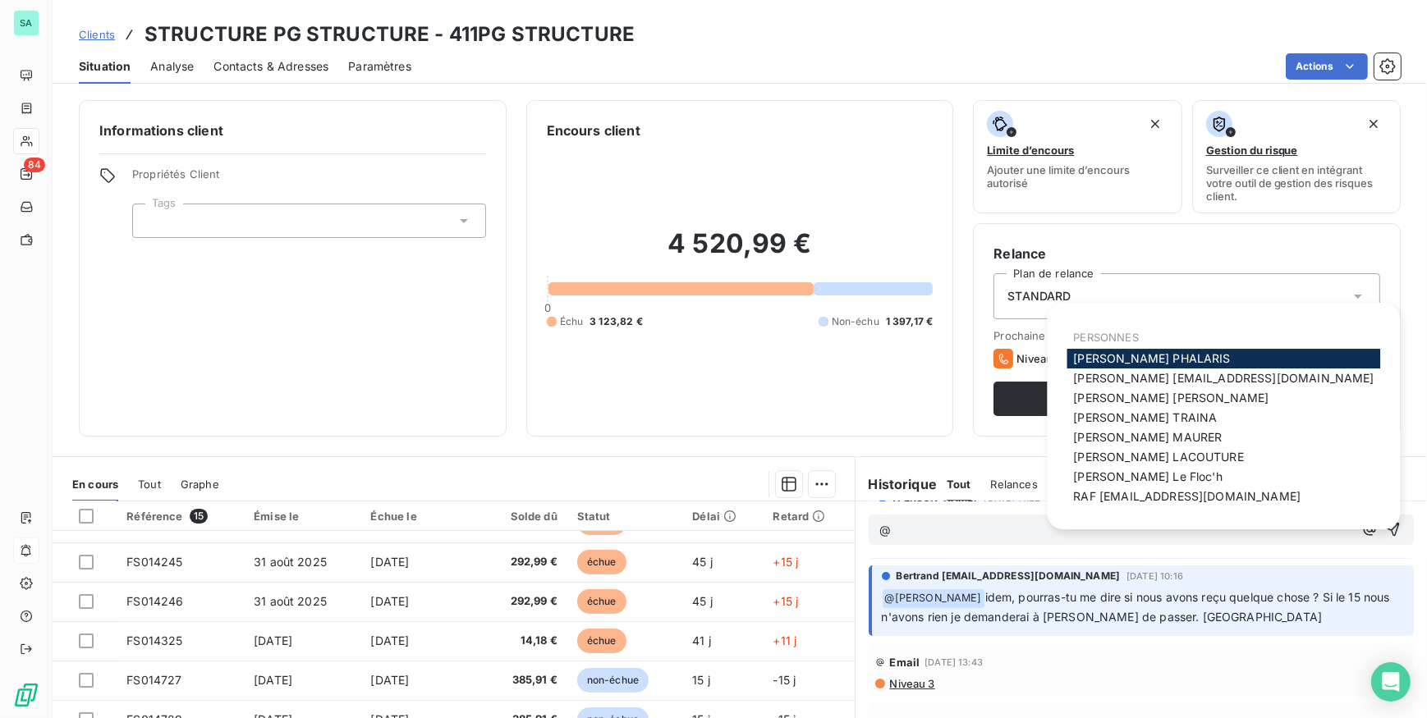
scroll to position [72, 0]
click at [1078, 372] on span "Bertrand [EMAIL_ADDRESS][DOMAIN_NAME]" at bounding box center [1223, 378] width 301 height 14
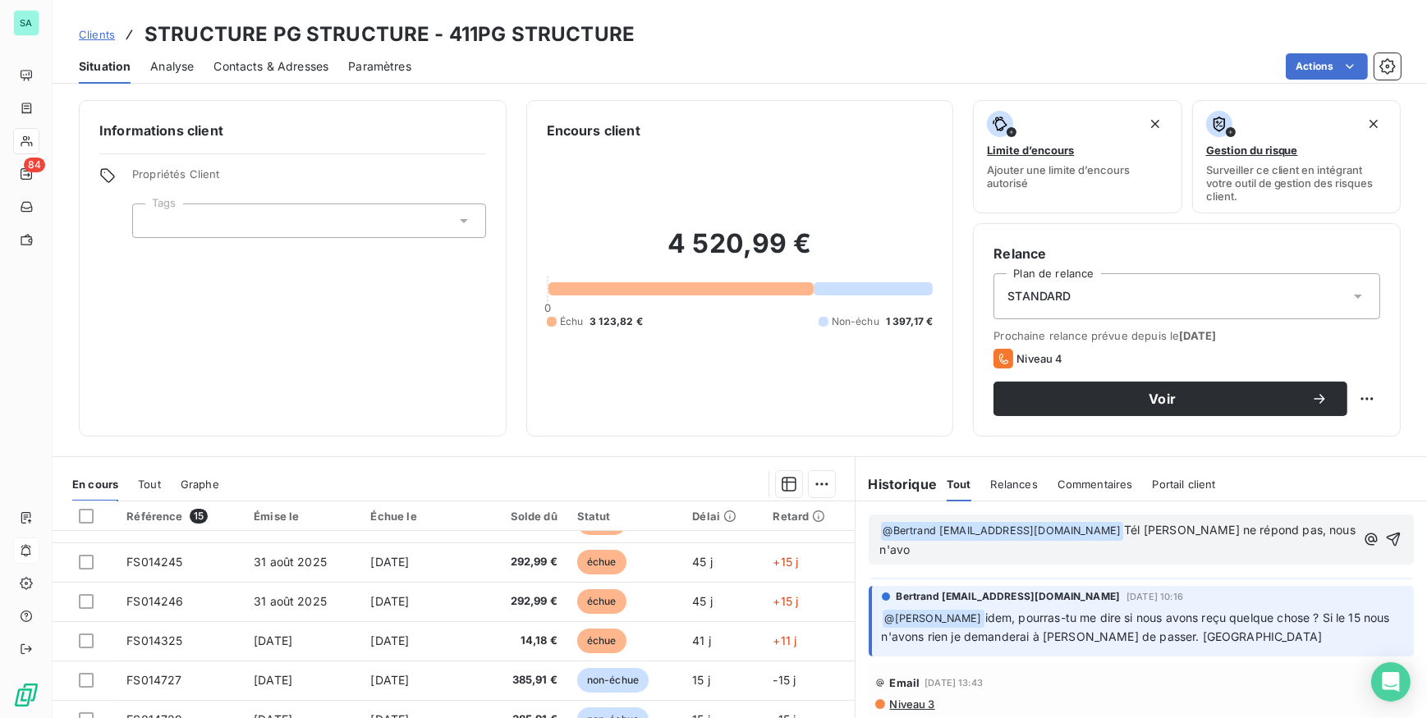
scroll to position [91, 0]
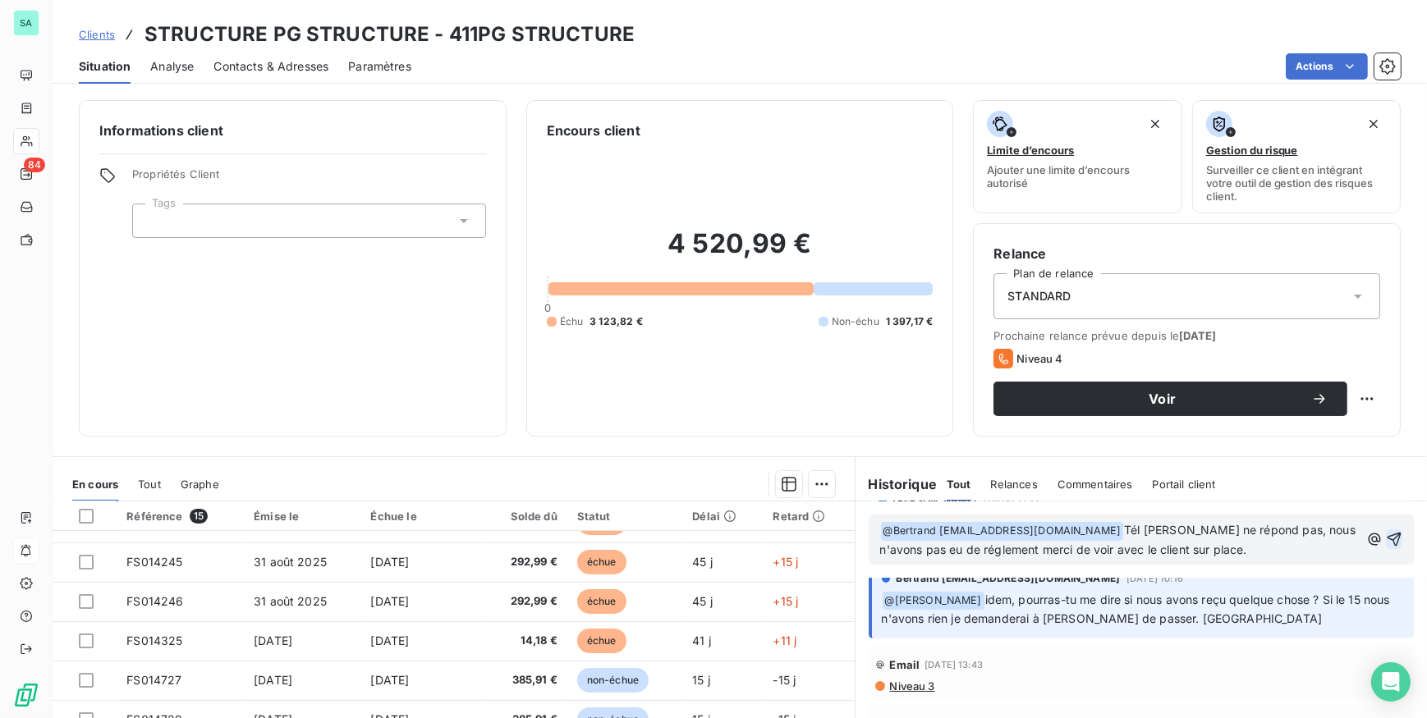
click at [1386, 538] on icon "button" at bounding box center [1394, 539] width 16 height 16
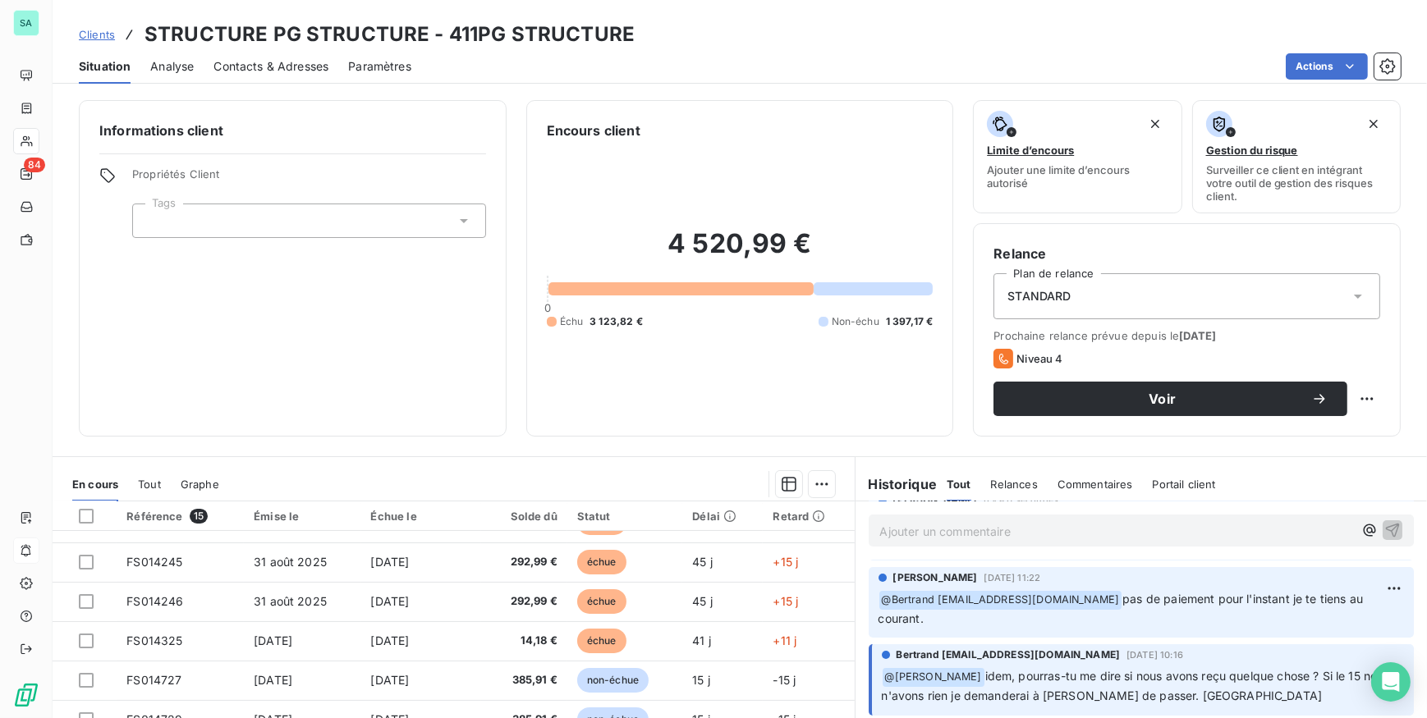
scroll to position [152, 0]
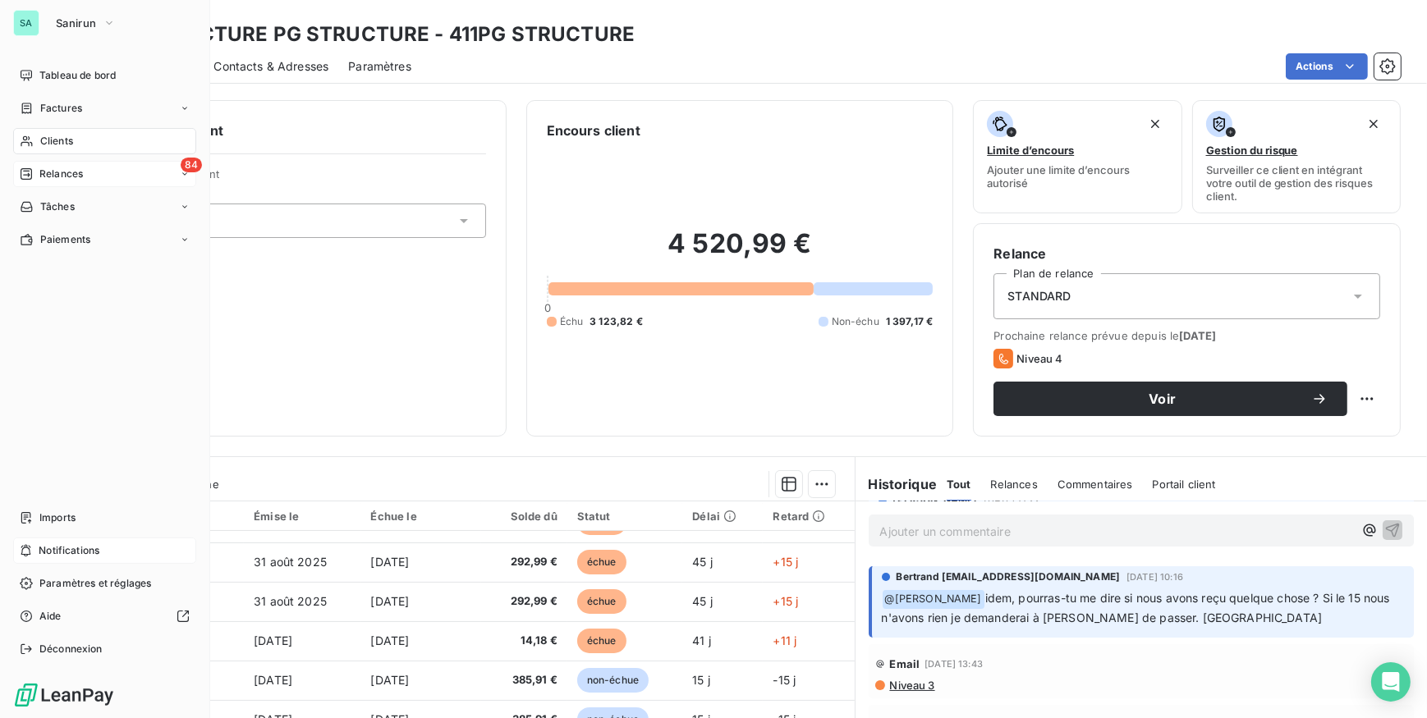
click at [90, 164] on div "84 Relances" at bounding box center [104, 174] width 183 height 26
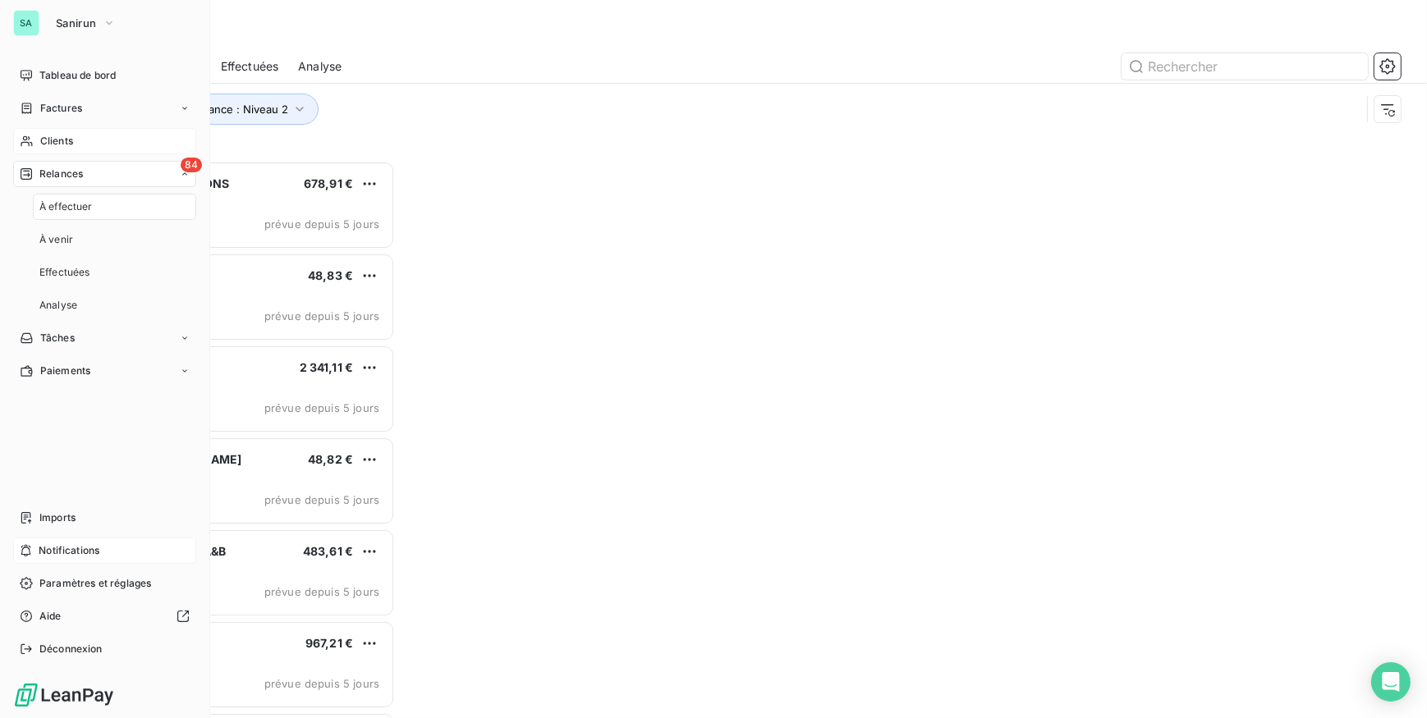
scroll to position [546, 304]
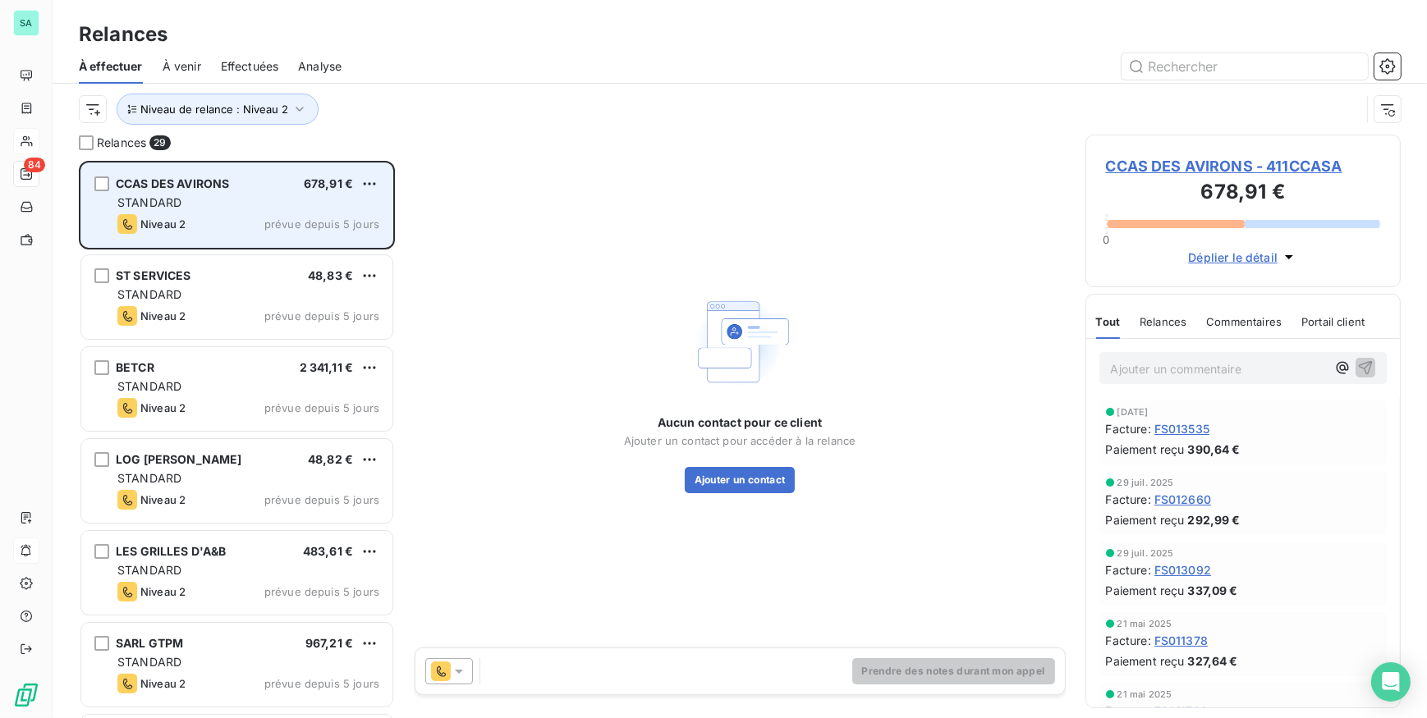
click at [277, 218] on span "prévue depuis 5 jours" at bounding box center [321, 224] width 115 height 13
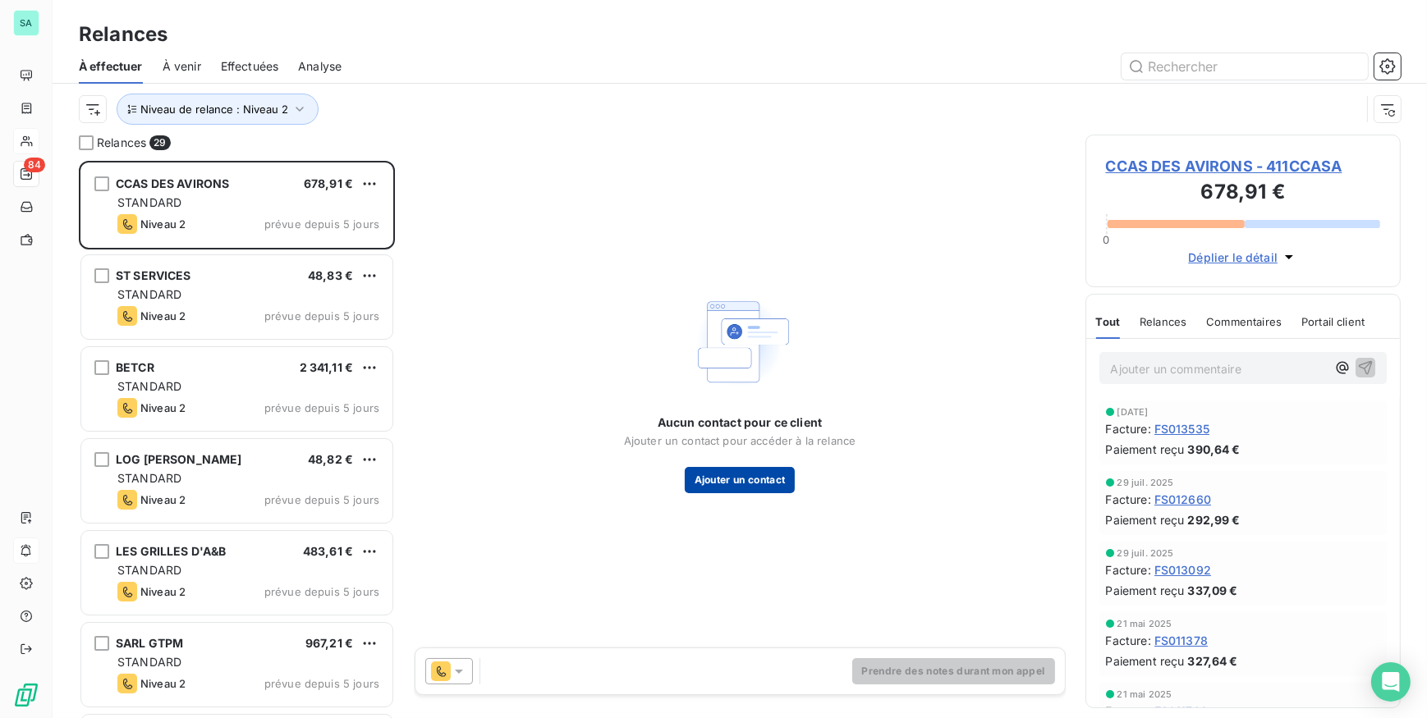
click at [741, 479] on button "Ajouter un contact" at bounding box center [740, 480] width 111 height 26
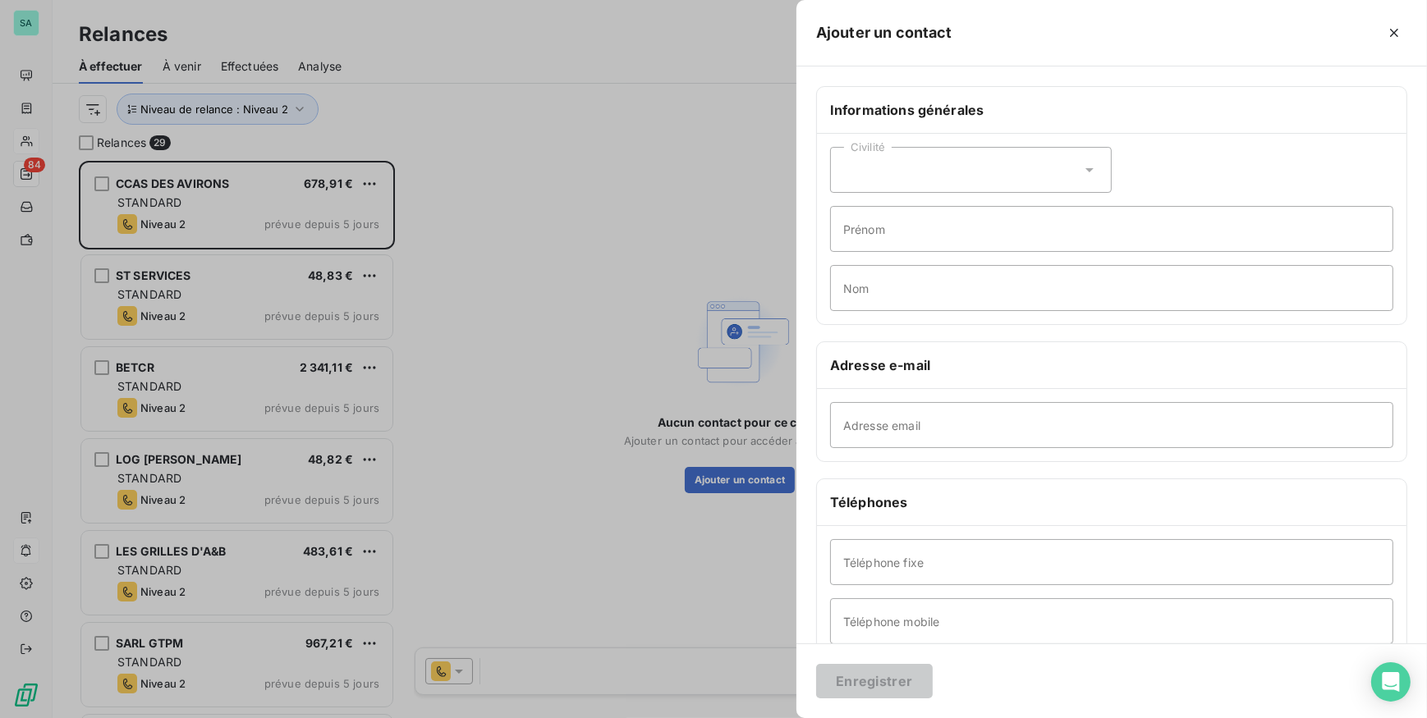
click at [1081, 172] on icon at bounding box center [1089, 170] width 16 height 16
click at [863, 246] on span "Monsieur" at bounding box center [887, 241] width 49 height 16
click at [880, 235] on input "Prénom" at bounding box center [1111, 229] width 563 height 46
click at [867, 232] on input "Prénom" at bounding box center [1111, 229] width 563 height 46
drag, startPoint x: 952, startPoint y: 227, endPoint x: 743, endPoint y: 242, distance: 209.1
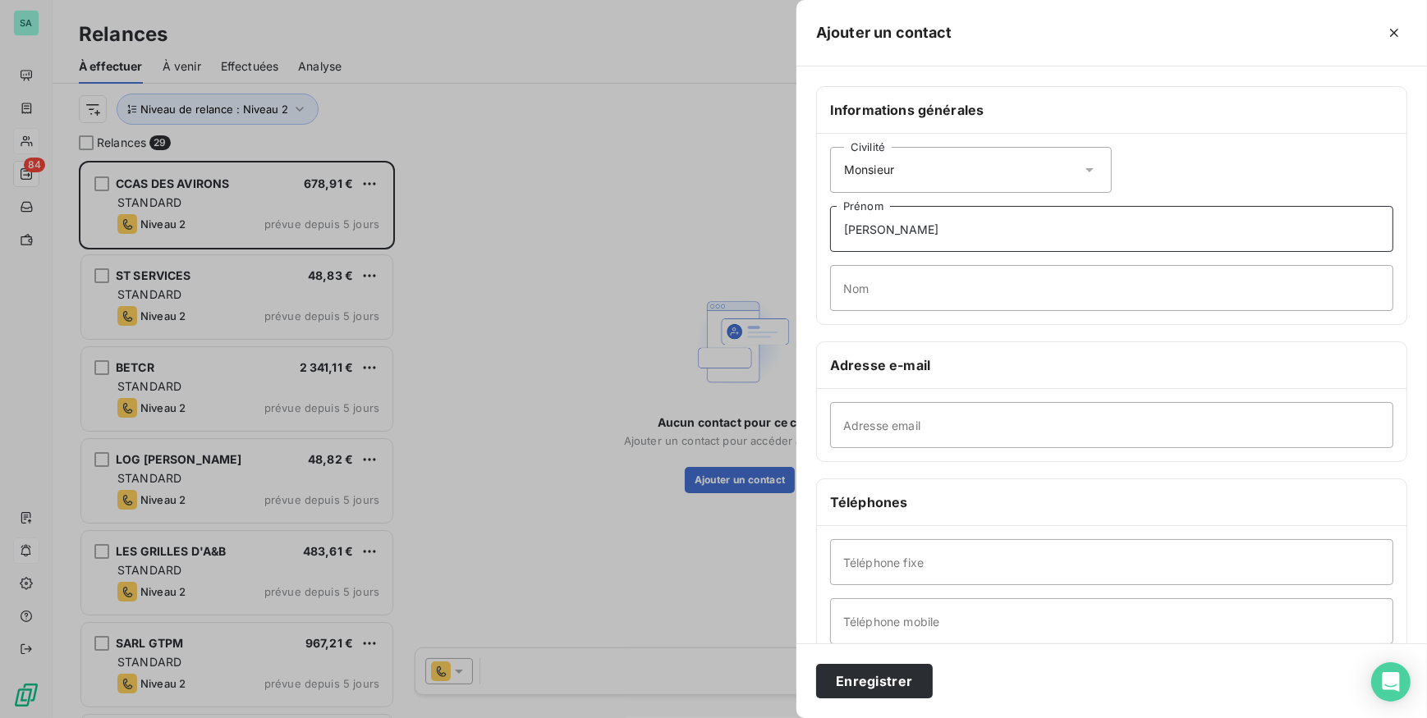
click at [743, 718] on div "Ajouter un contact Informations générales Civilité Monsieur [PERSON_NAME] Nom A…" at bounding box center [713, 718] width 1427 height 0
type input "[PERSON_NAME]"
type input "DOMITILE"
click at [927, 434] on input "Adresse email" at bounding box center [1111, 425] width 563 height 46
click at [960, 415] on input "Adresse email" at bounding box center [1111, 425] width 563 height 46
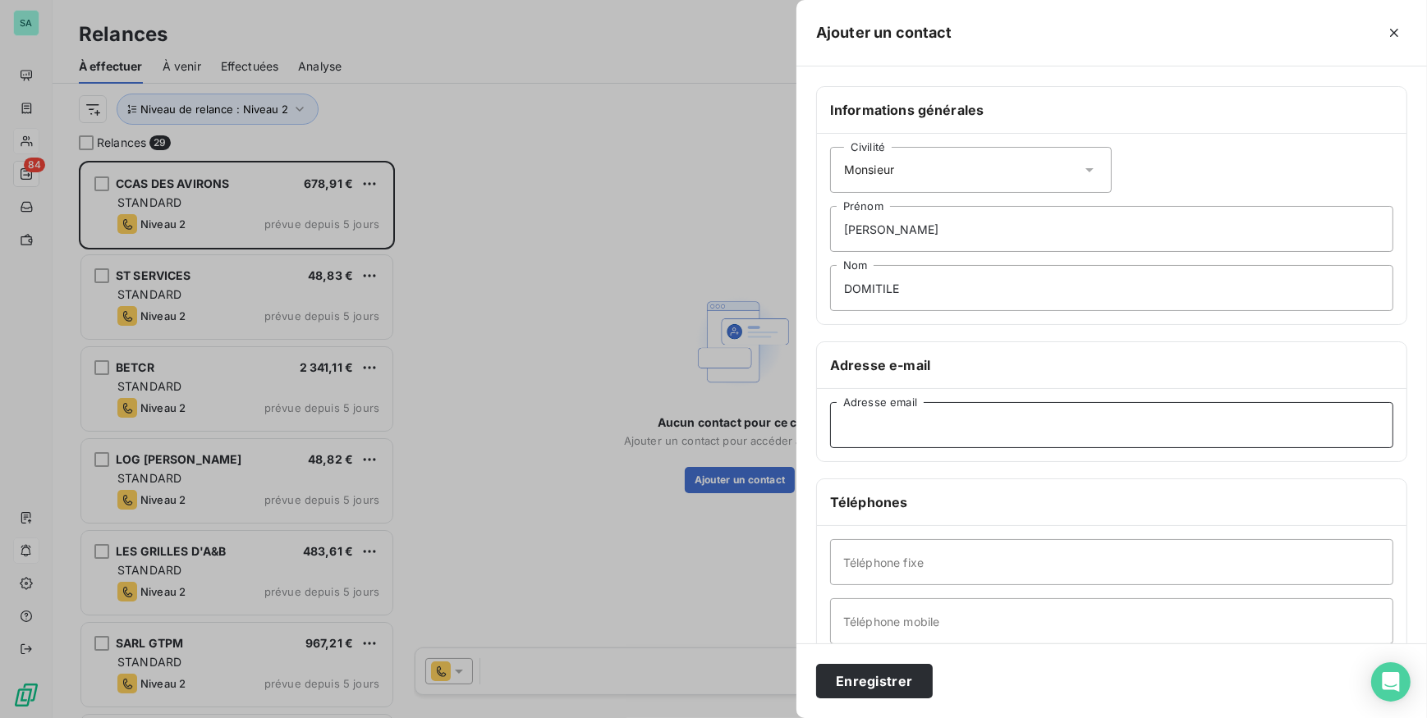
paste input "[EMAIL_ADDRESS][DOMAIN_NAME]"
type input "[EMAIL_ADDRESS][DOMAIN_NAME]"
click at [966, 558] on input "Téléphone fixe" at bounding box center [1111, 562] width 563 height 46
type input "0262 38 02 66"
click at [913, 684] on button "Enregistrer" at bounding box center [874, 681] width 117 height 34
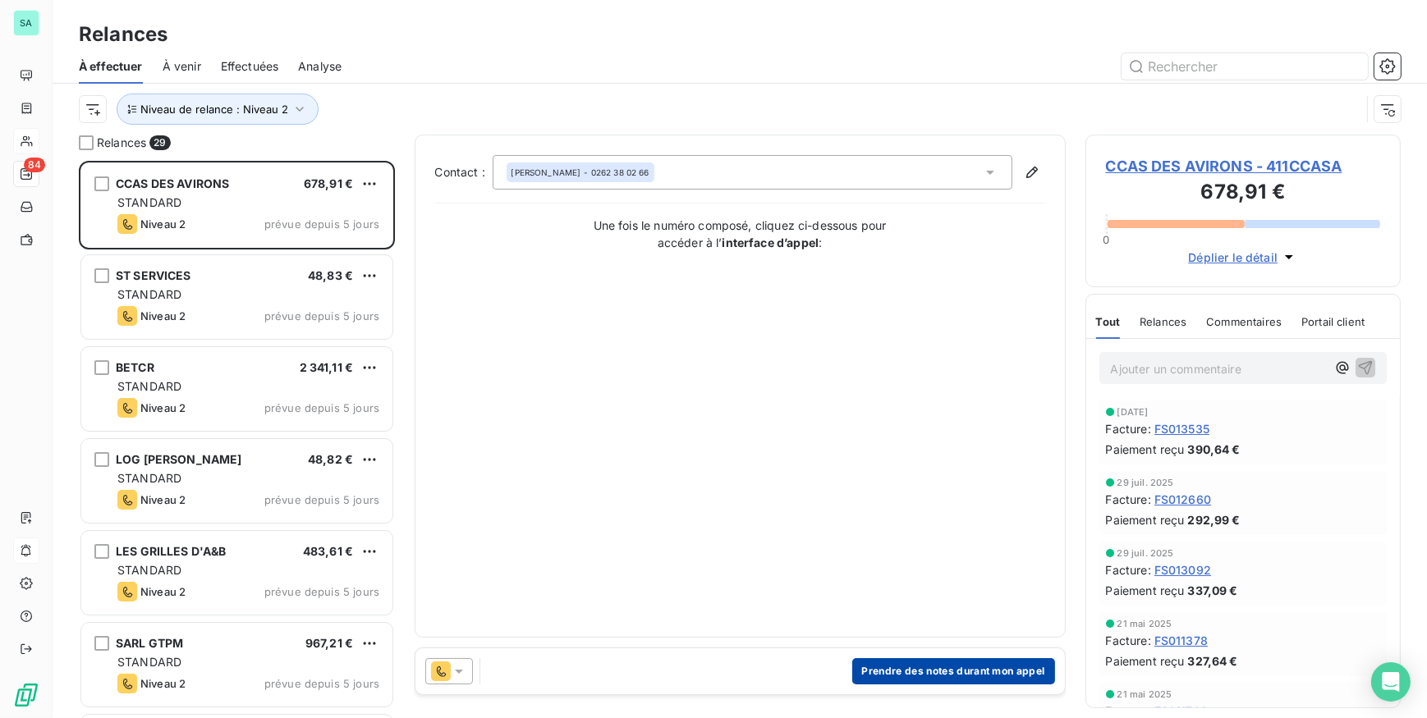
click at [932, 663] on button "Prendre des notes durant mon appel" at bounding box center [953, 672] width 203 height 26
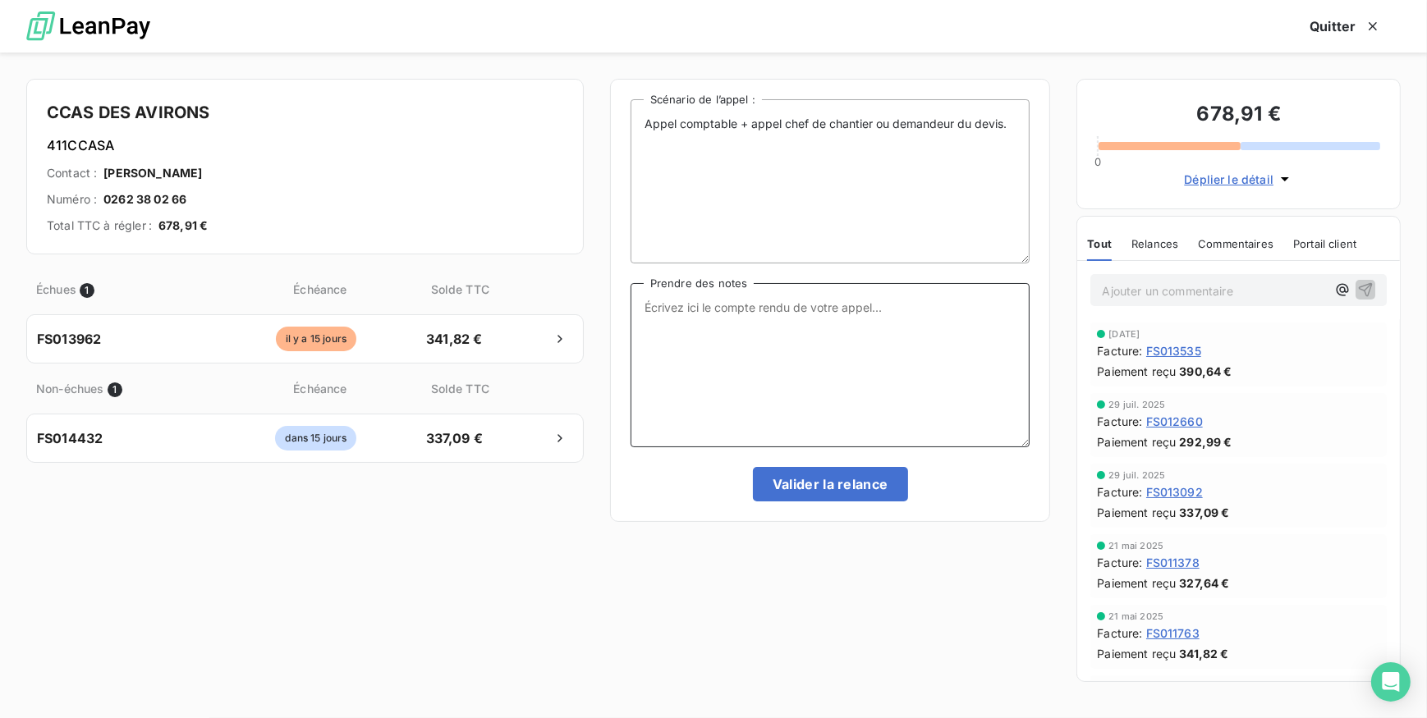
click at [738, 309] on textarea "Prendre des notes" at bounding box center [831, 365] width 400 height 164
type textarea "t"
drag, startPoint x: 825, startPoint y: 314, endPoint x: 574, endPoint y: 310, distance: 251.3
click at [574, 310] on div "CCAS DES AVIRONS 411CCASA Contact : [PERSON_NAME] Numéro : 0262 38 02 66 Total …" at bounding box center [713, 386] width 1427 height 666
type textarea "Tél M.DOMITILE, appeler"
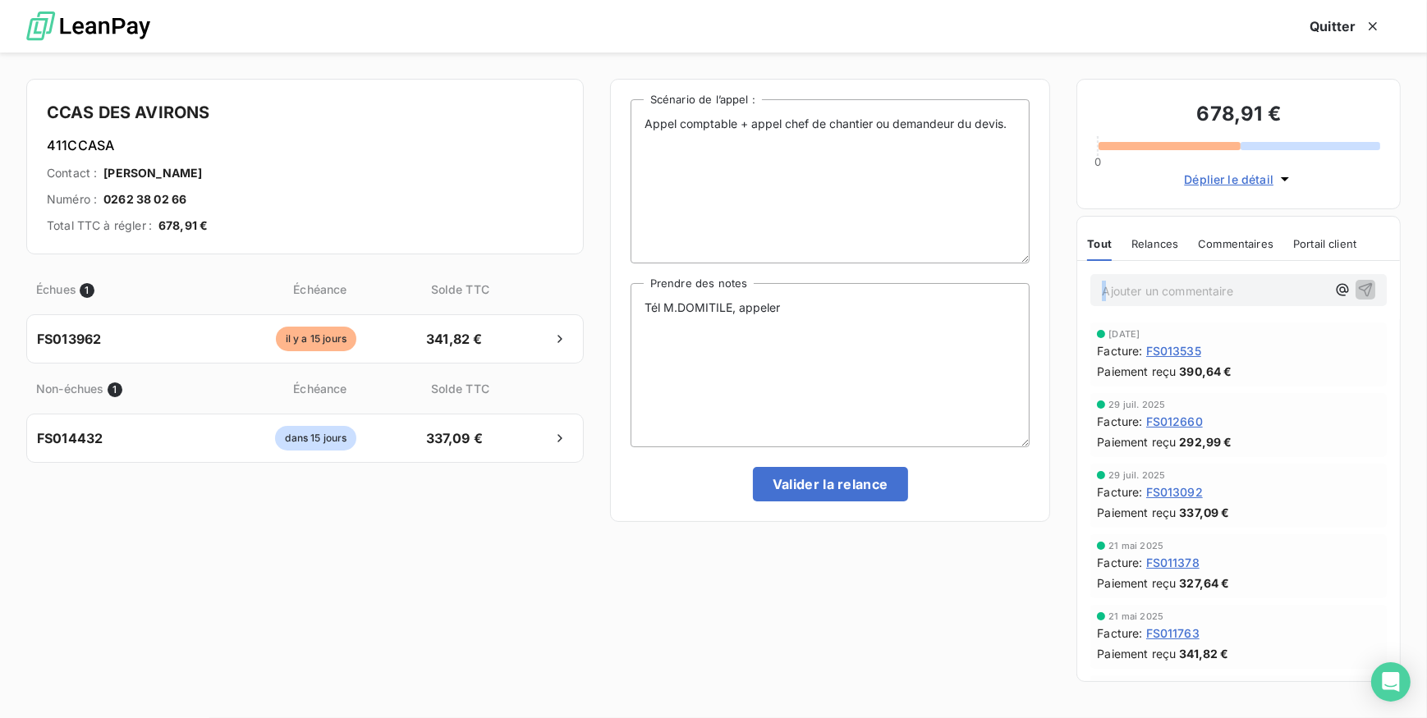
click at [1248, 282] on div "Ajouter un commentaire ﻿" at bounding box center [1214, 290] width 224 height 22
click at [1243, 291] on p "Ajouter un commentaire ﻿" at bounding box center [1214, 291] width 224 height 21
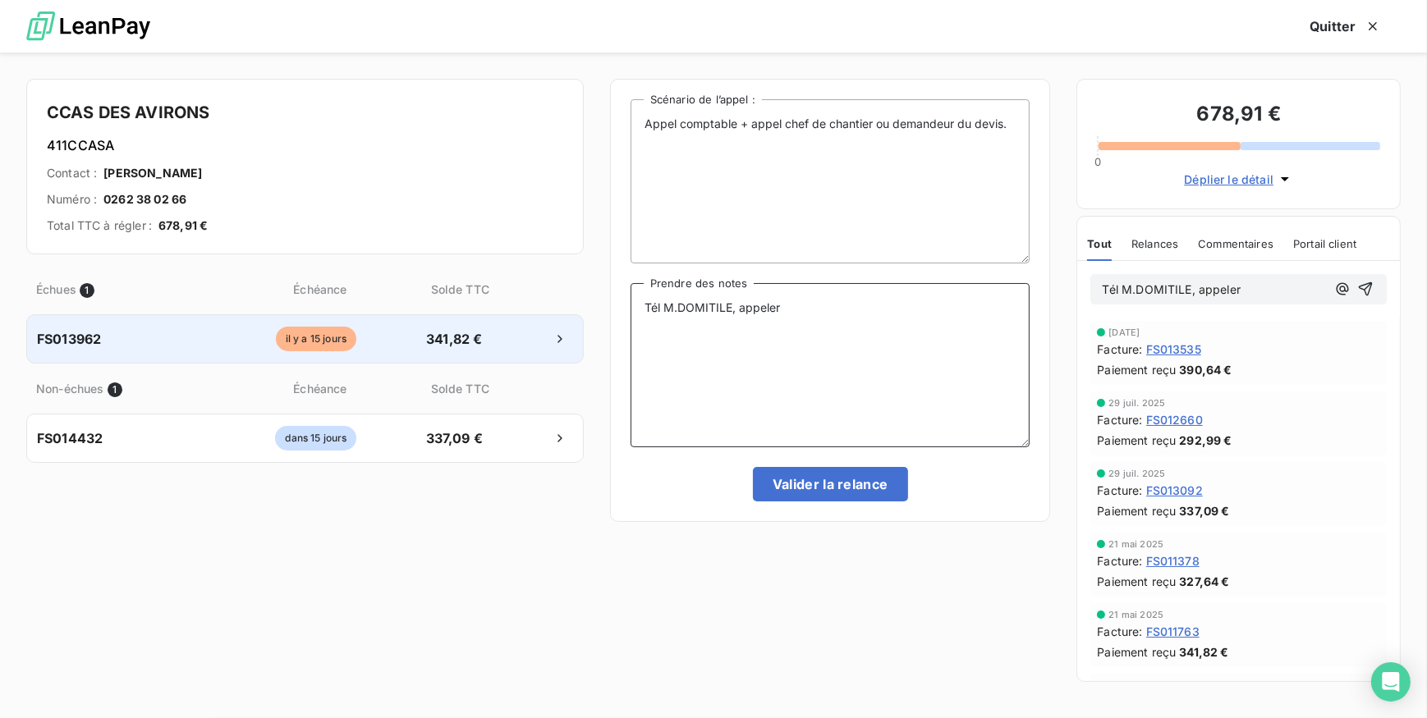
drag, startPoint x: 917, startPoint y: 314, endPoint x: 494, endPoint y: 314, distance: 422.9
click at [494, 314] on div "CCAS DES AVIRONS 411CCASA Contact : [PERSON_NAME] Numéro : 0262 38 02 66 Total …" at bounding box center [713, 386] width 1427 height 666
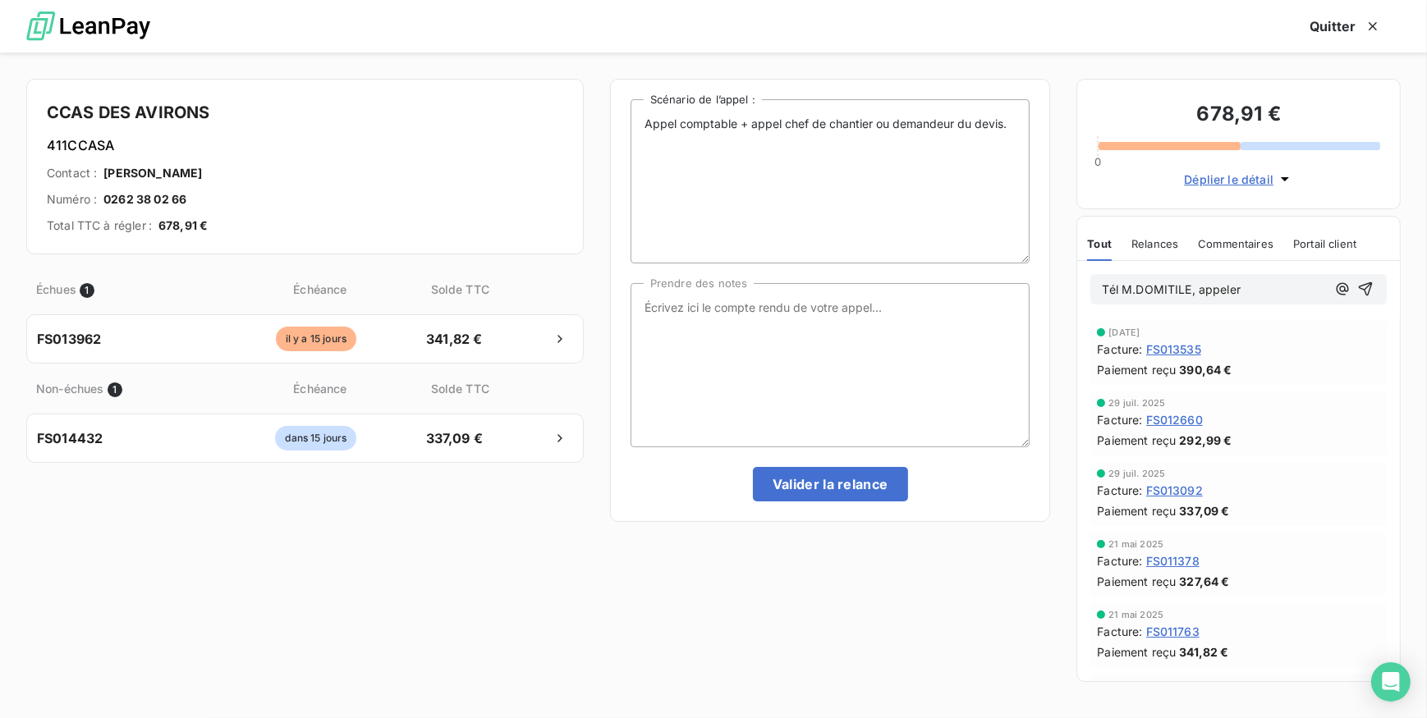
click at [1264, 293] on p "Tél M.DOMITILE, appeler" at bounding box center [1214, 290] width 224 height 19
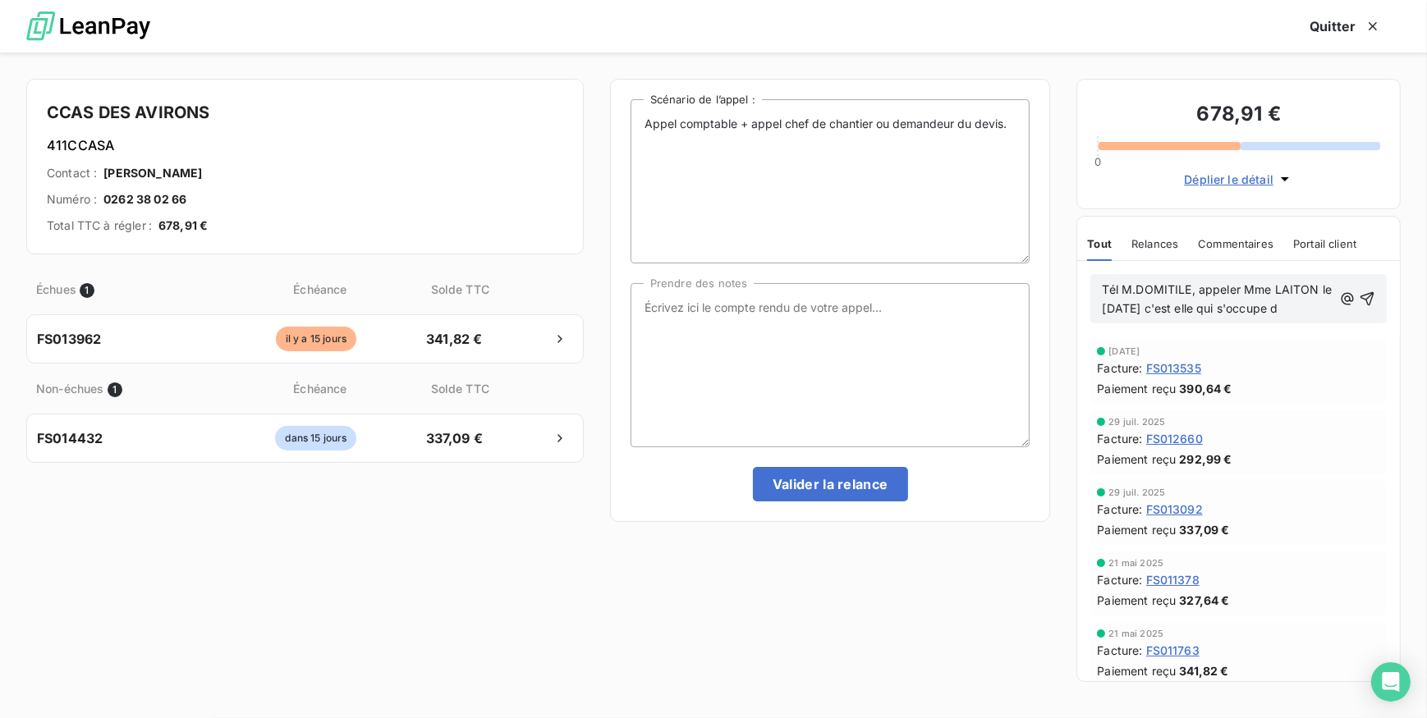
click at [1200, 290] on span "Tél M.DOMITILE, appeler Mme LAITON le [DATE] c'est elle qui s'occupe d" at bounding box center [1218, 298] width 233 height 33
click at [1306, 309] on p "Tél M.DOMITILE, appeler Mme LAITON le [DATE] c'est elle qui s'occupe d" at bounding box center [1217, 300] width 231 height 38
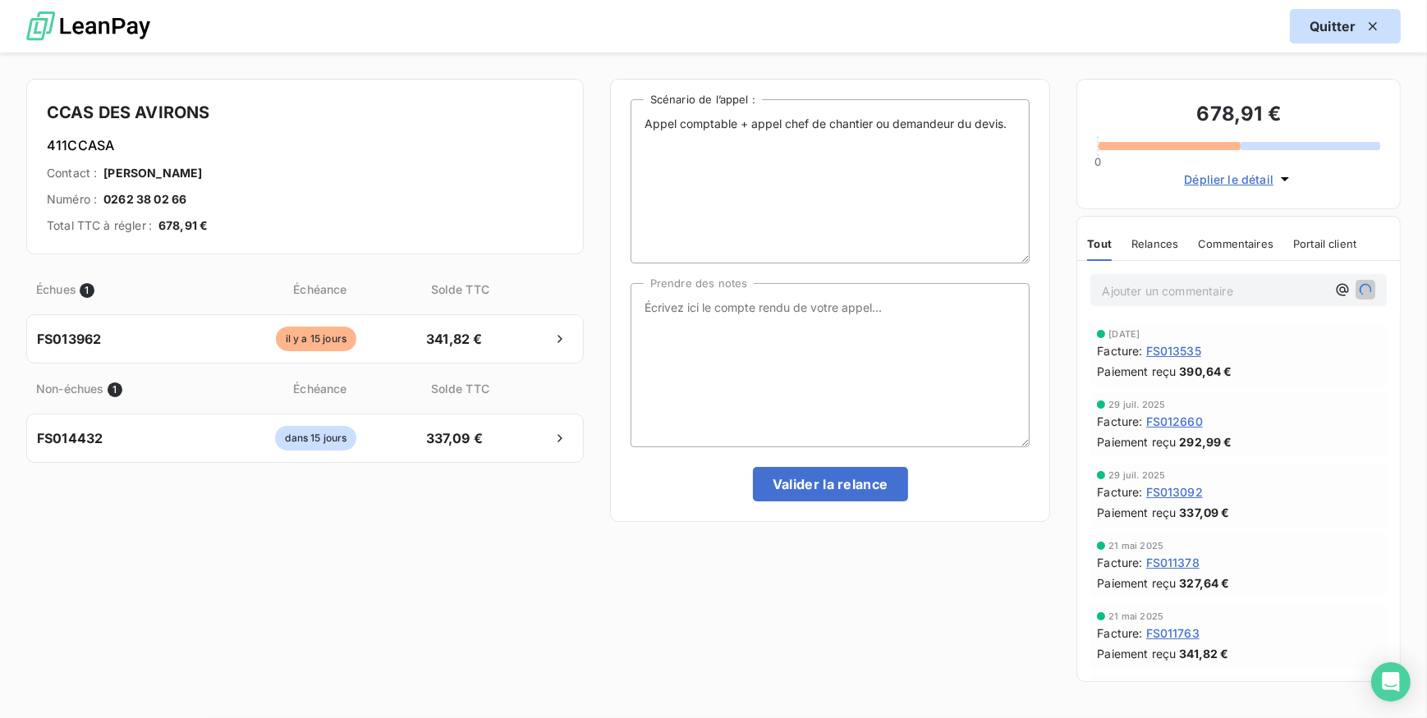
click at [1337, 30] on button "Quitter" at bounding box center [1345, 26] width 111 height 34
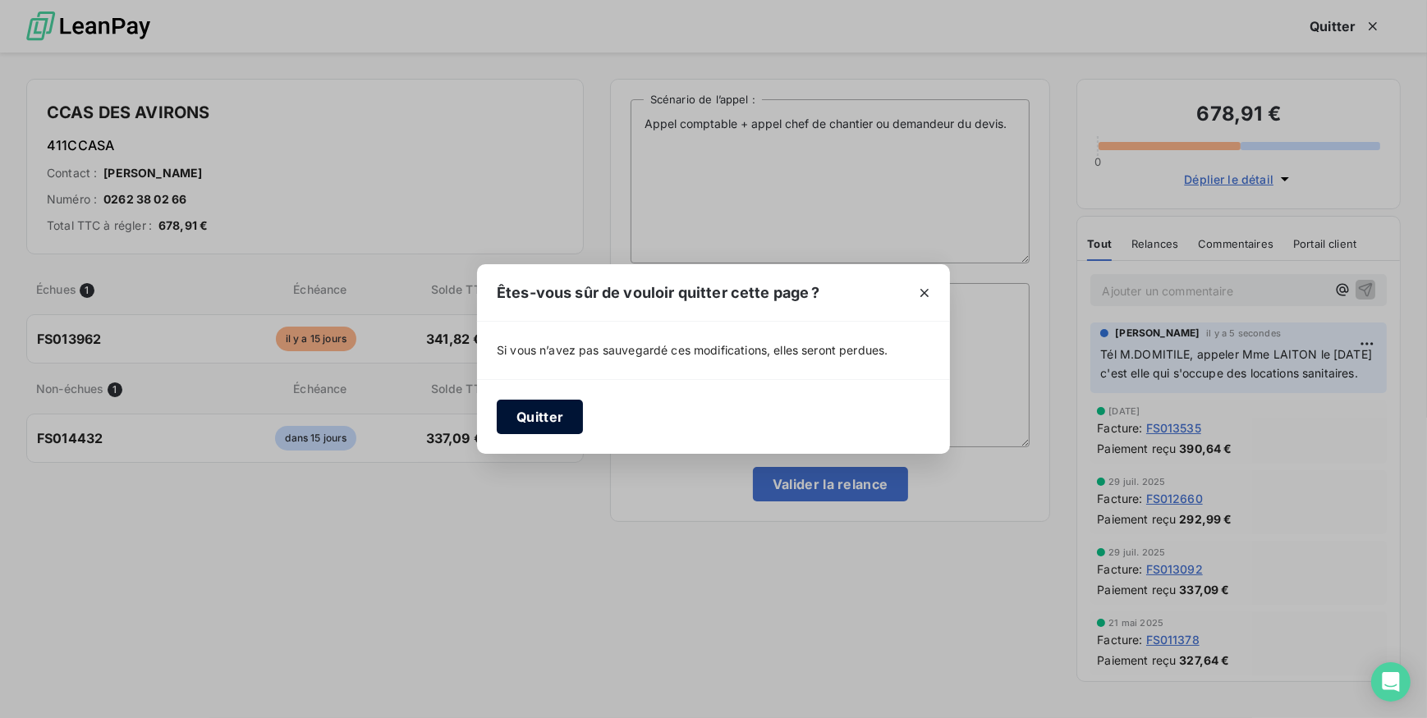
click at [552, 421] on button "Quitter" at bounding box center [540, 417] width 86 height 34
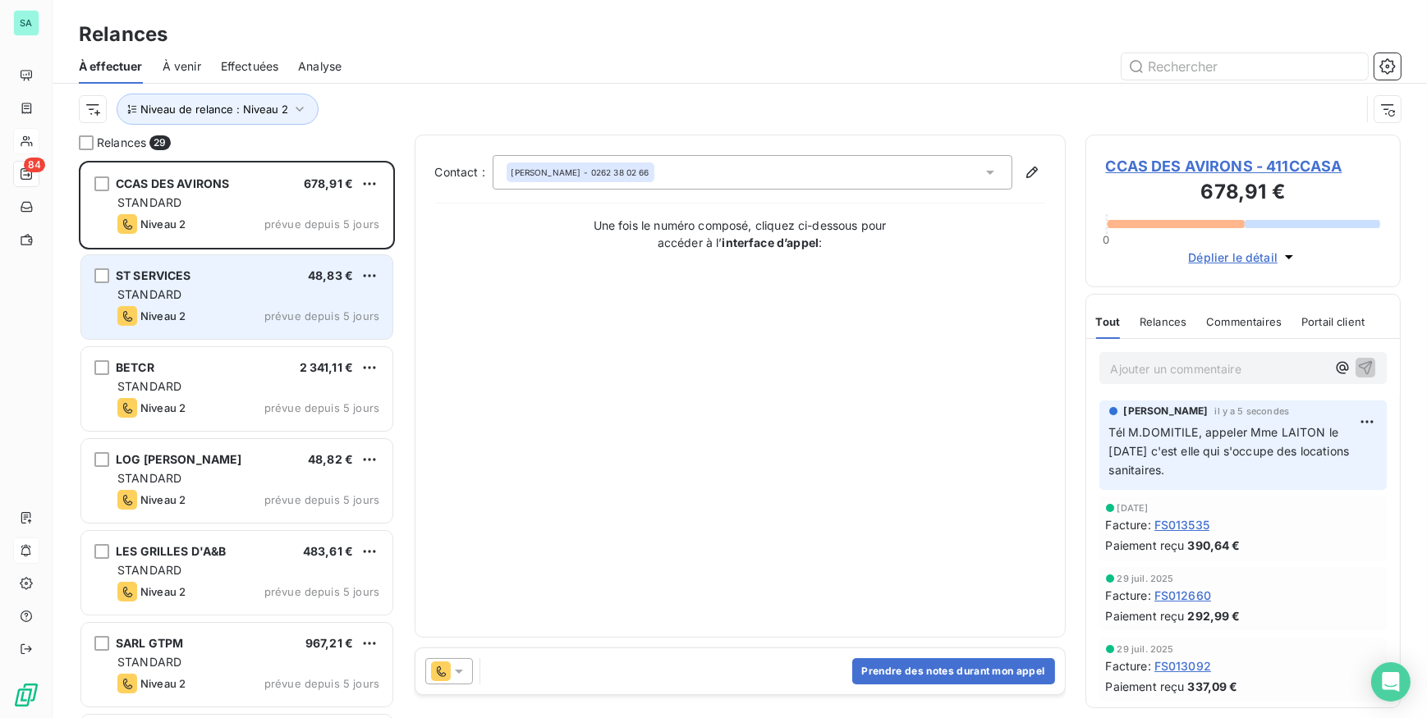
click at [224, 301] on div "STANDARD" at bounding box center [248, 295] width 262 height 16
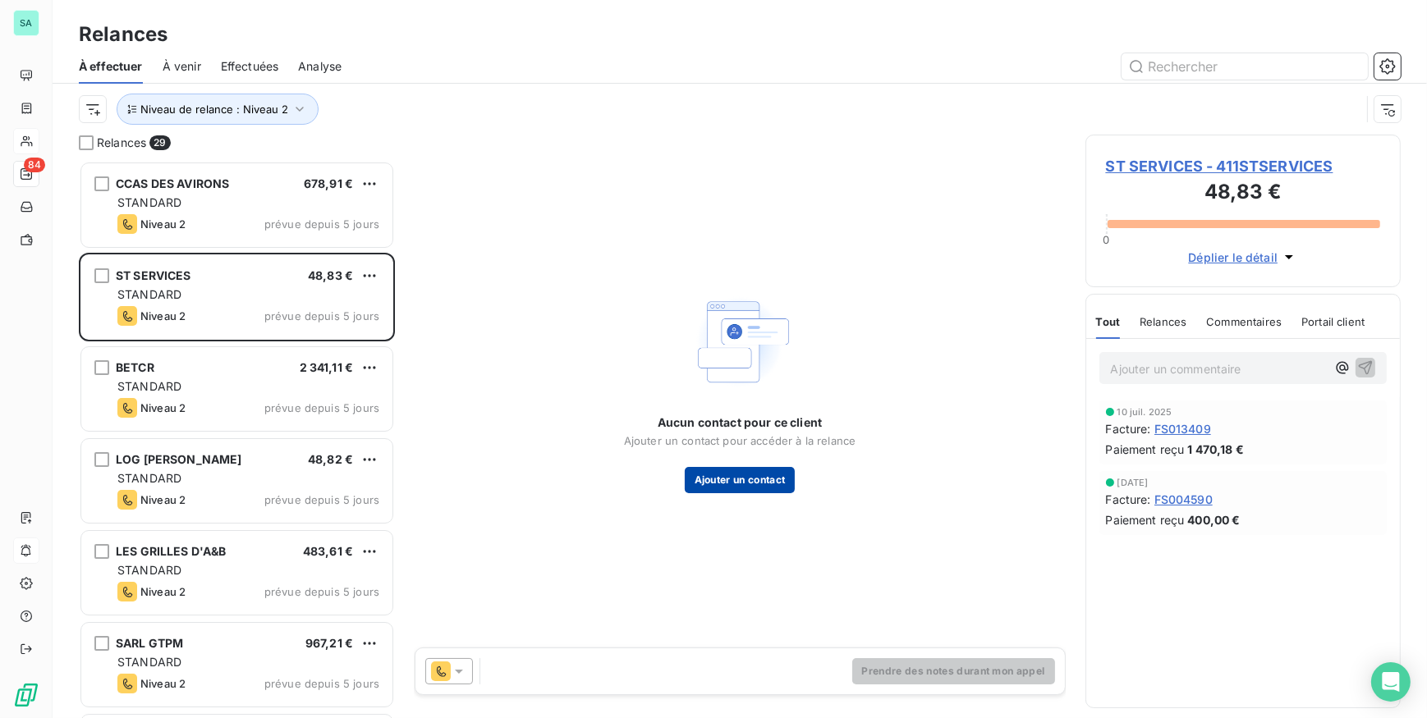
click at [779, 489] on button "Ajouter un contact" at bounding box center [740, 480] width 111 height 26
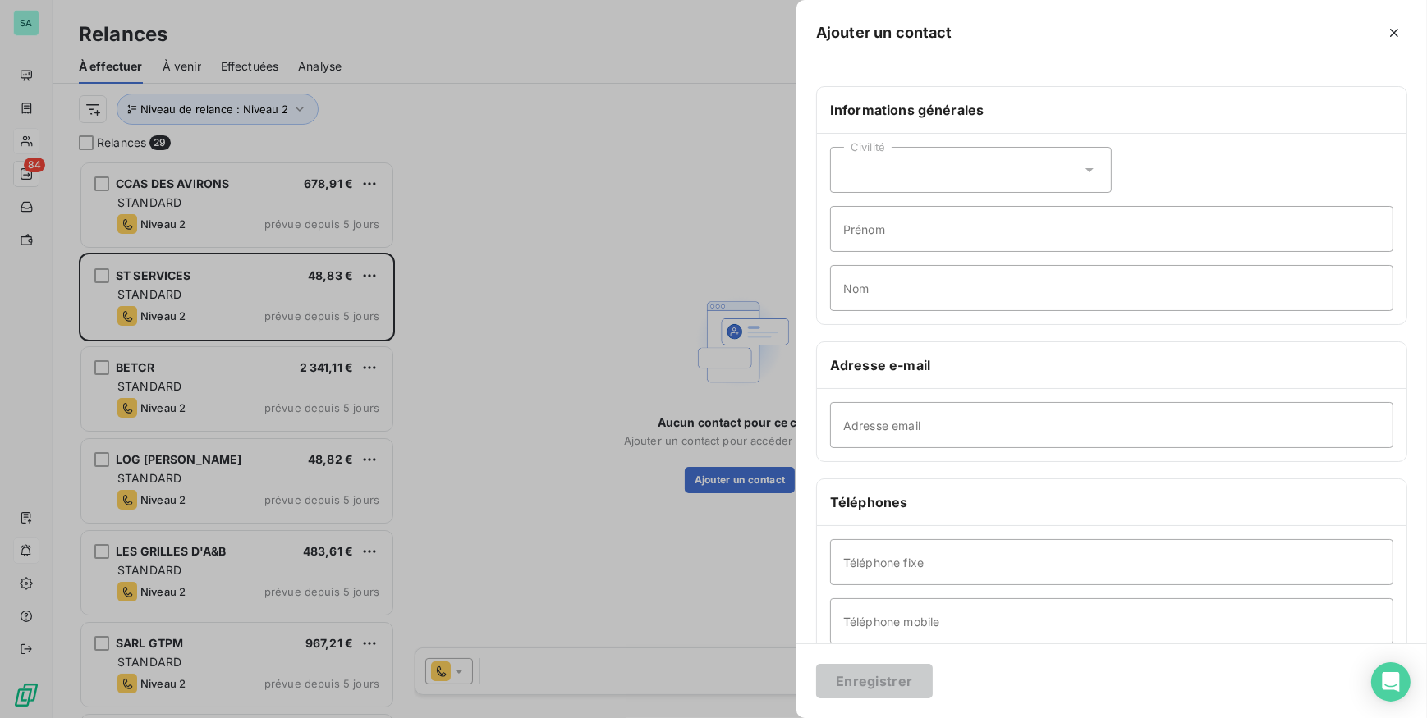
click at [908, 190] on div "Civilité" at bounding box center [971, 170] width 282 height 46
click at [904, 236] on span "Monsieur" at bounding box center [887, 241] width 49 height 16
click at [904, 230] on input "Prénom" at bounding box center [1111, 229] width 563 height 46
type input "t"
type input "[PERSON_NAME]"
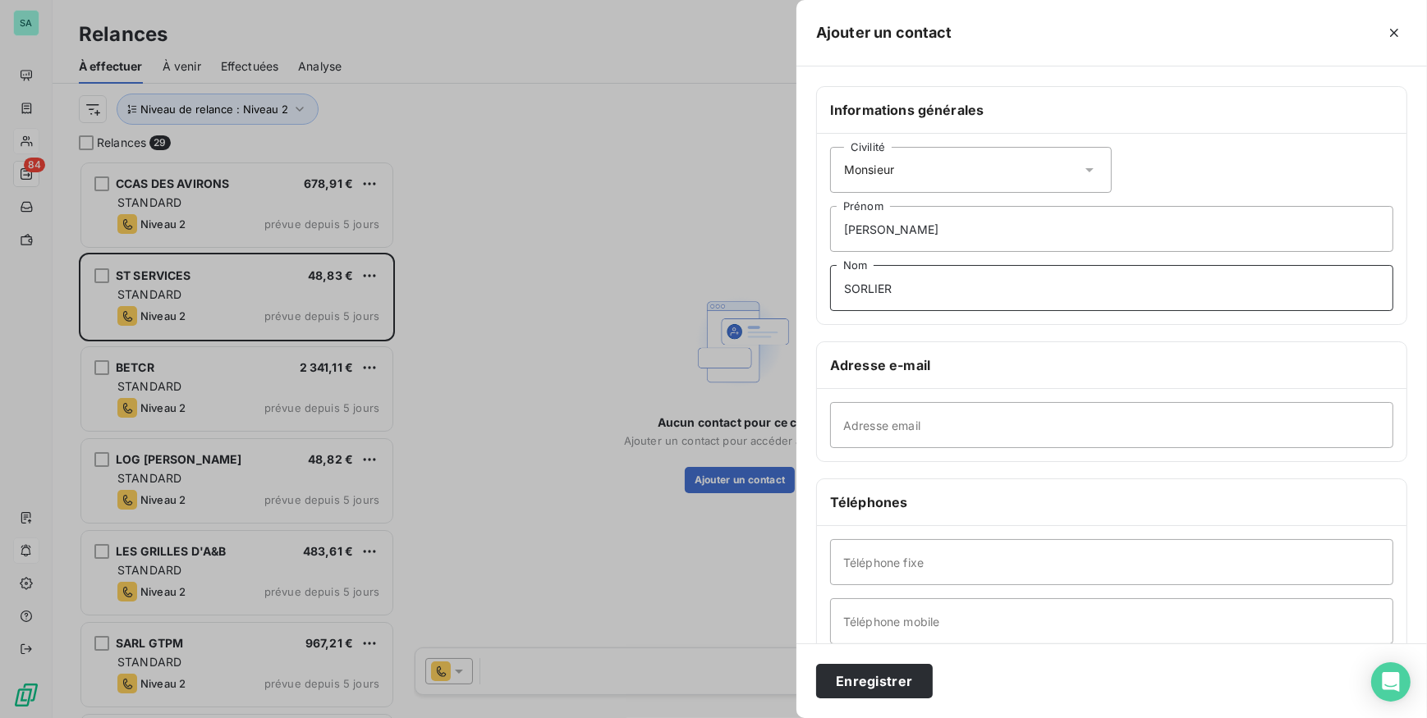
type input "SORLIER"
click at [921, 420] on input "Adresse email" at bounding box center [1111, 425] width 563 height 46
click at [1091, 418] on input "Adresse email" at bounding box center [1111, 425] width 563 height 46
paste input "[EMAIL_ADDRESS][DOMAIN_NAME]"
type input "[EMAIL_ADDRESS][DOMAIN_NAME]"
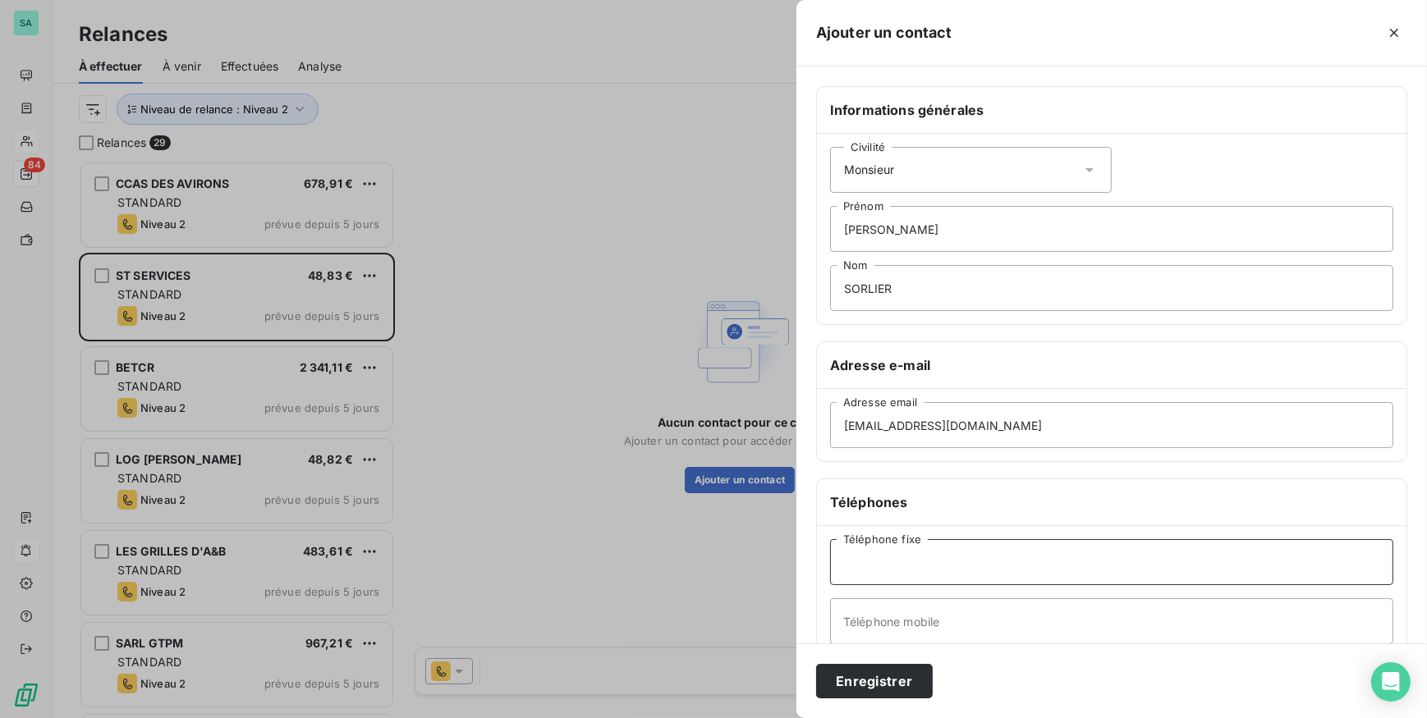
click at [1034, 568] on input "Téléphone fixe" at bounding box center [1111, 562] width 563 height 46
click at [1035, 616] on input "Téléphone mobile" at bounding box center [1111, 622] width 563 height 46
type input "0692 50 11 09"
click at [893, 680] on button "Enregistrer" at bounding box center [874, 681] width 117 height 34
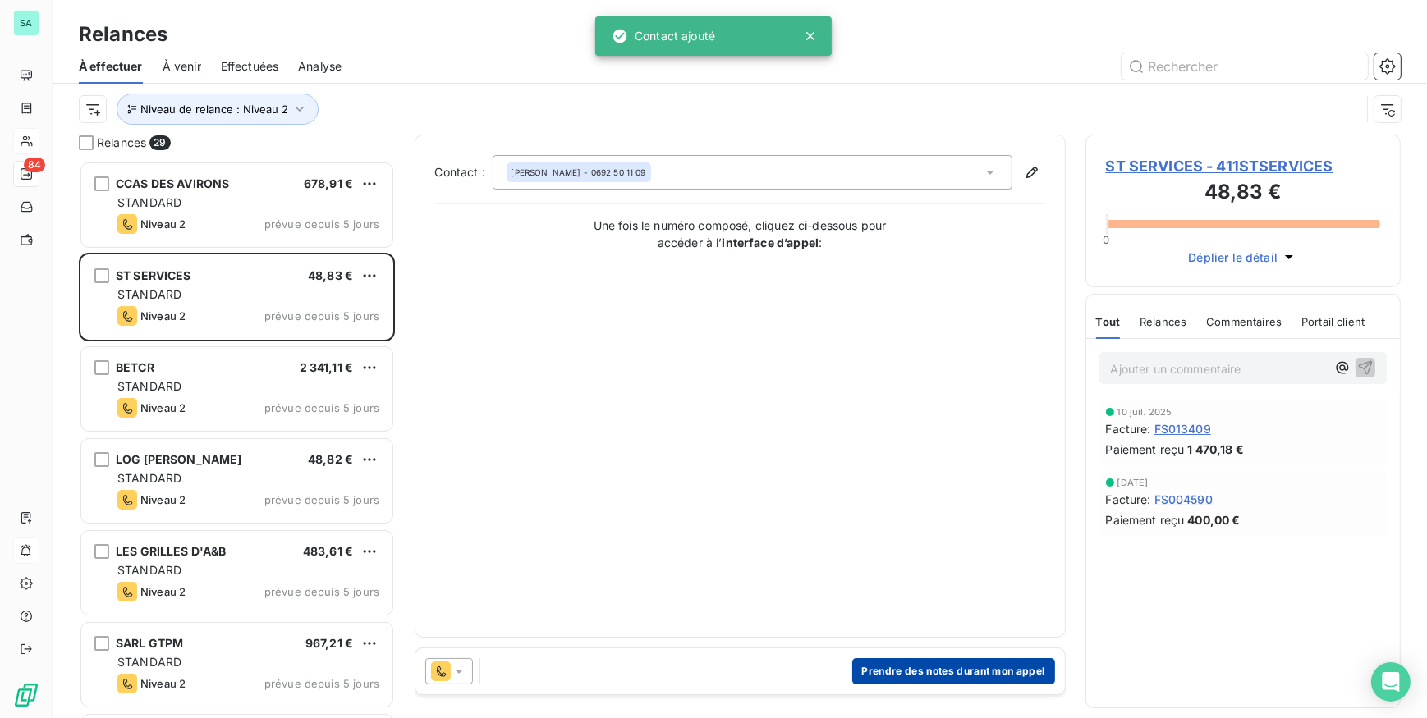
click at [889, 671] on button "Prendre des notes durant mon appel" at bounding box center [953, 672] width 203 height 26
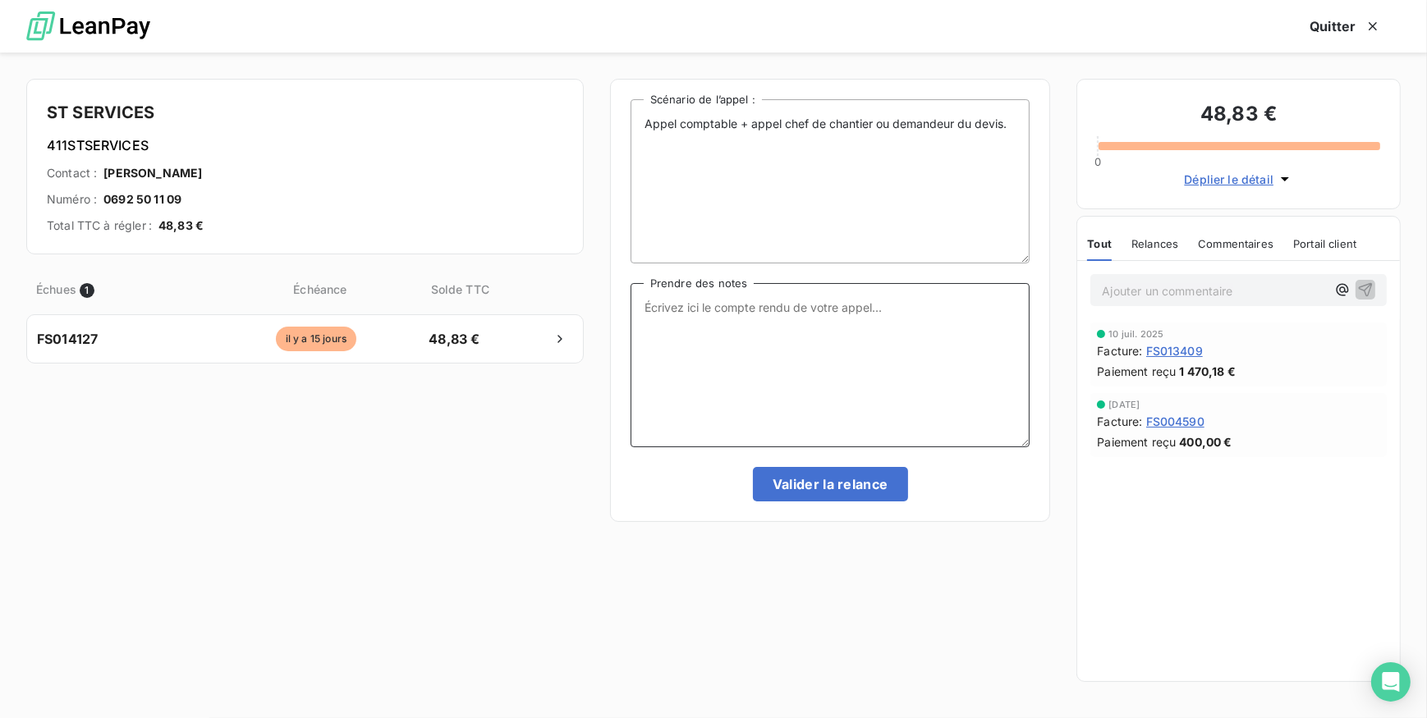
click at [755, 299] on textarea "Prendre des notes" at bounding box center [831, 365] width 400 height 164
type textarea "T"
type textarea "t"
type textarea "Tél [PERSON_NAME]. envoie de la facture + RIB par mail nous renvoie l'avis de v…"
click at [802, 489] on button "Valider la relance" at bounding box center [830, 484] width 155 height 34
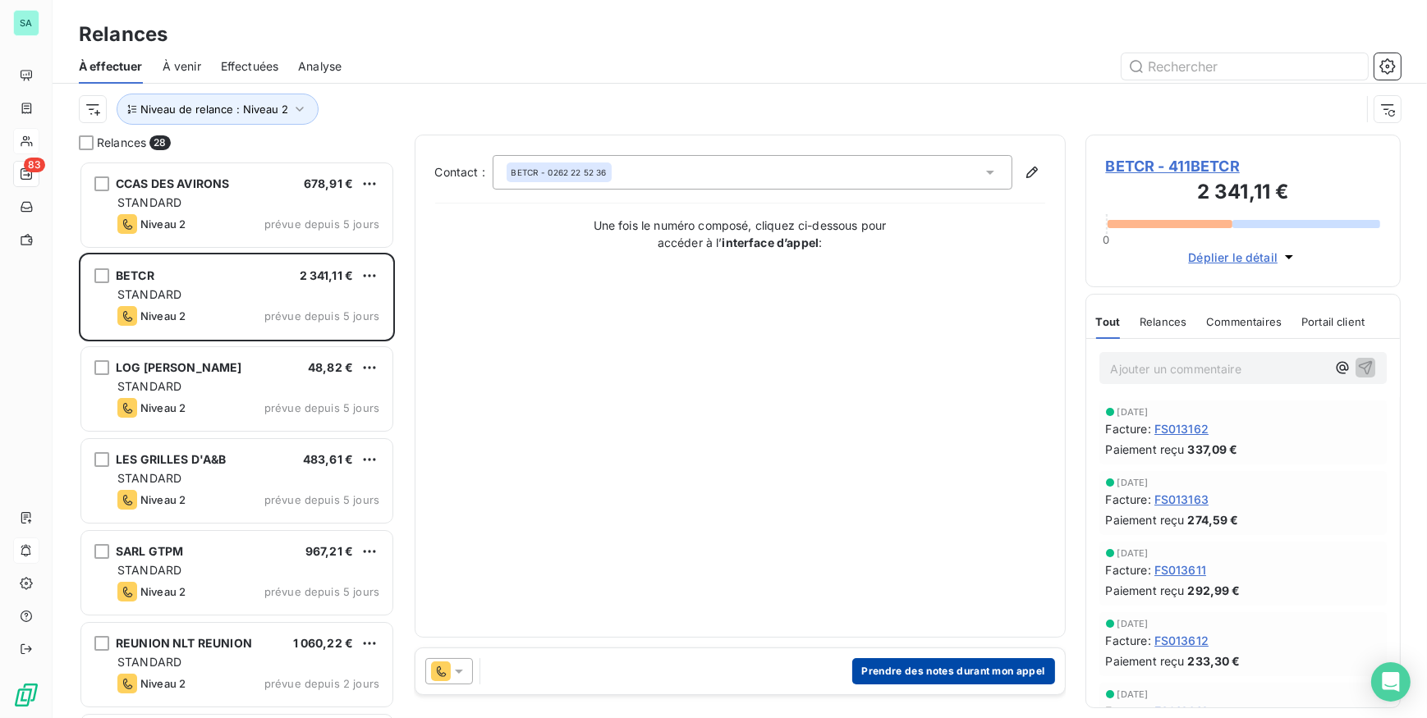
click at [865, 673] on button "Prendre des notes durant mon appel" at bounding box center [953, 672] width 203 height 26
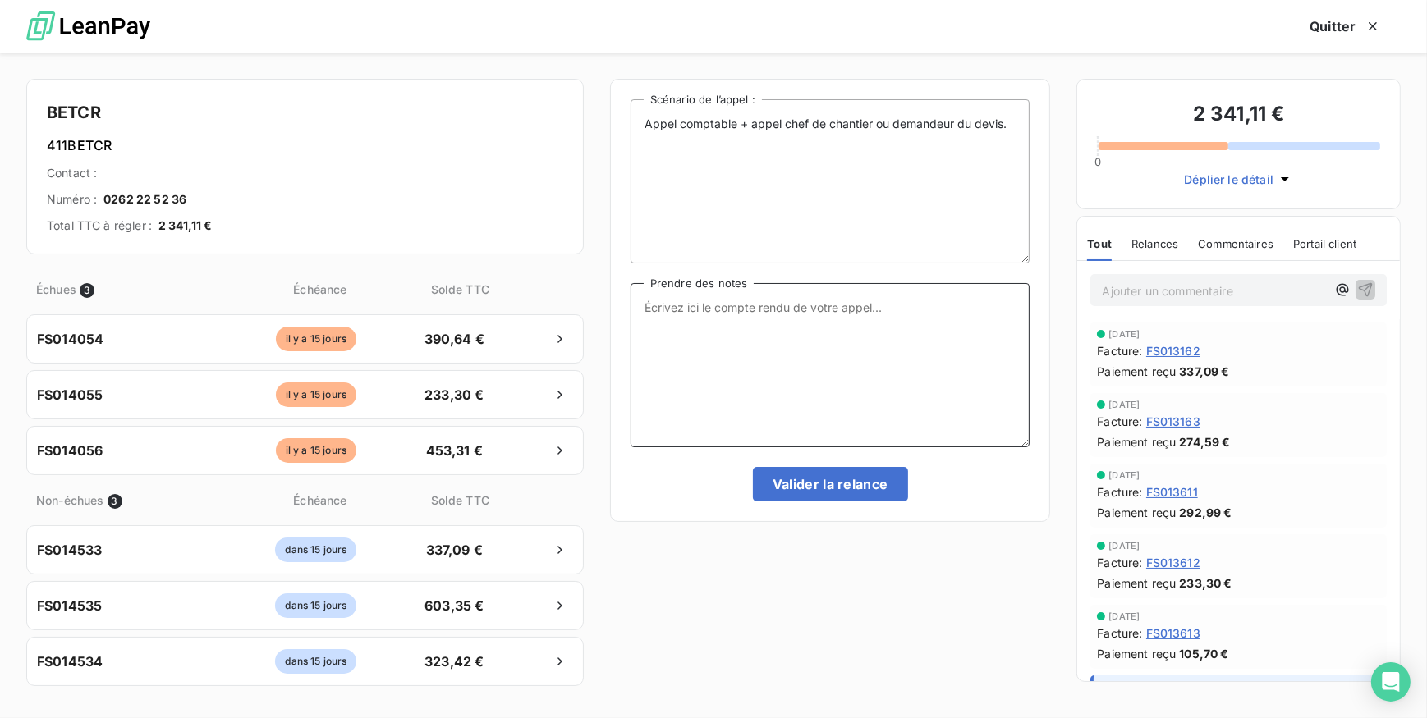
click at [755, 326] on textarea "Prendre des notes" at bounding box center [831, 365] width 400 height 164
click at [1356, 33] on div "button" at bounding box center [1368, 26] width 25 height 16
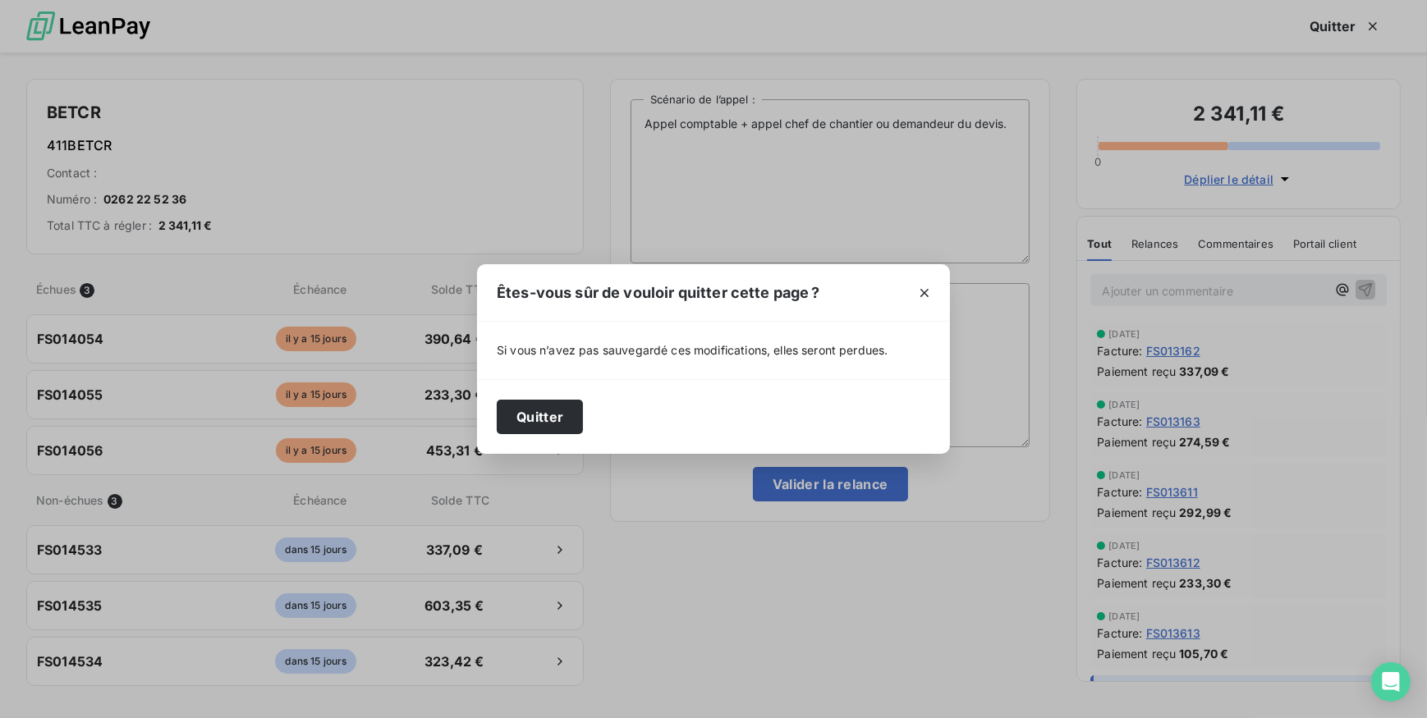
click at [768, 580] on div "Êtes-vous sûr de vouloir quitter cette page ? Si vous n’avez pas sauvegardé ces…" at bounding box center [713, 359] width 1427 height 718
click at [925, 289] on icon "button" at bounding box center [924, 293] width 16 height 16
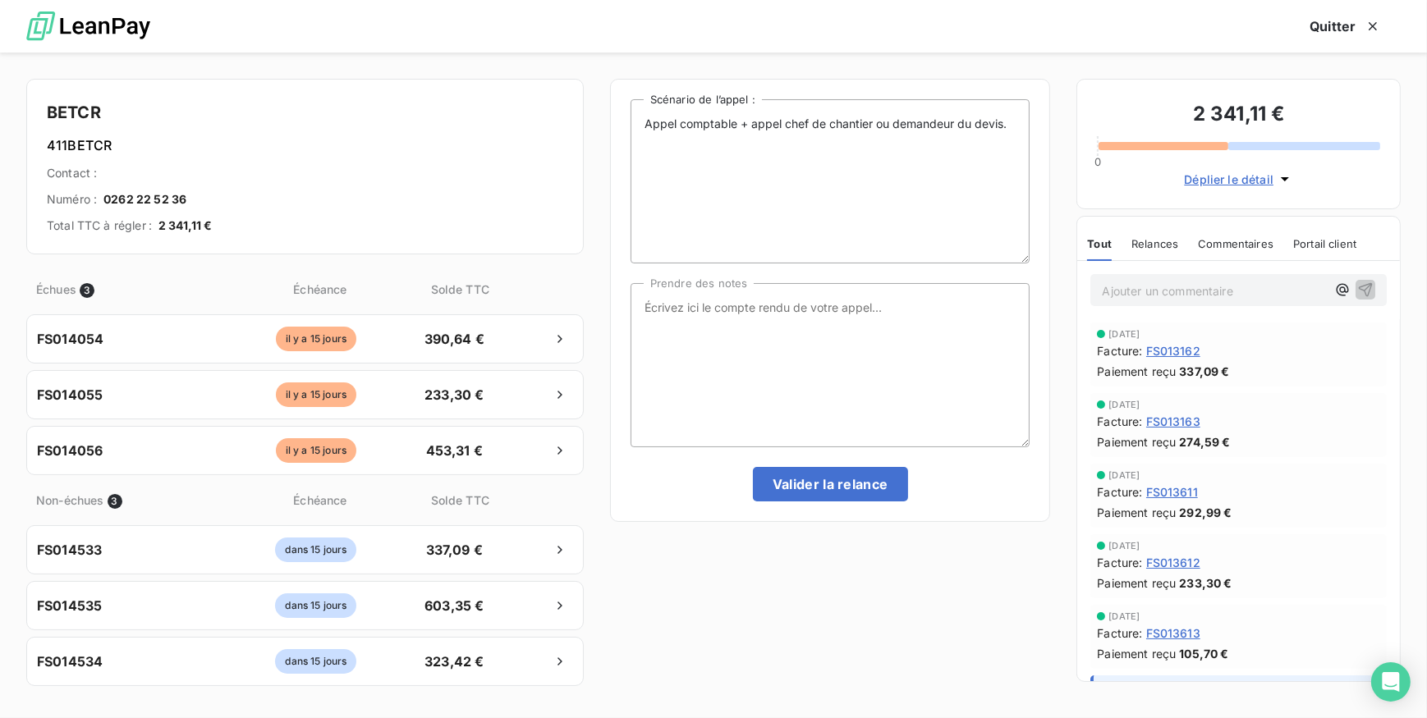
click at [124, 203] on span "0262 22 52 36" at bounding box center [144, 199] width 83 height 16
click at [1315, 24] on button "Quitter" at bounding box center [1345, 26] width 111 height 34
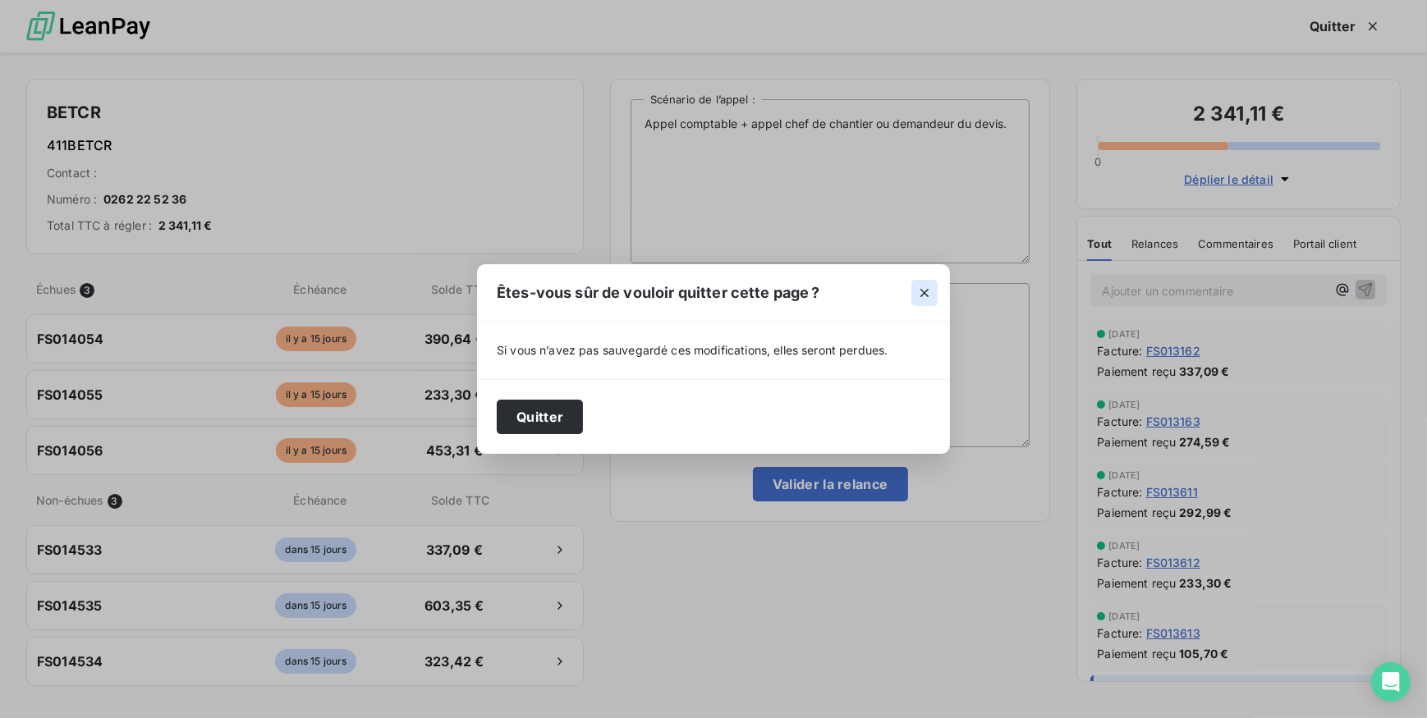
click at [936, 295] on button "button" at bounding box center [924, 293] width 26 height 26
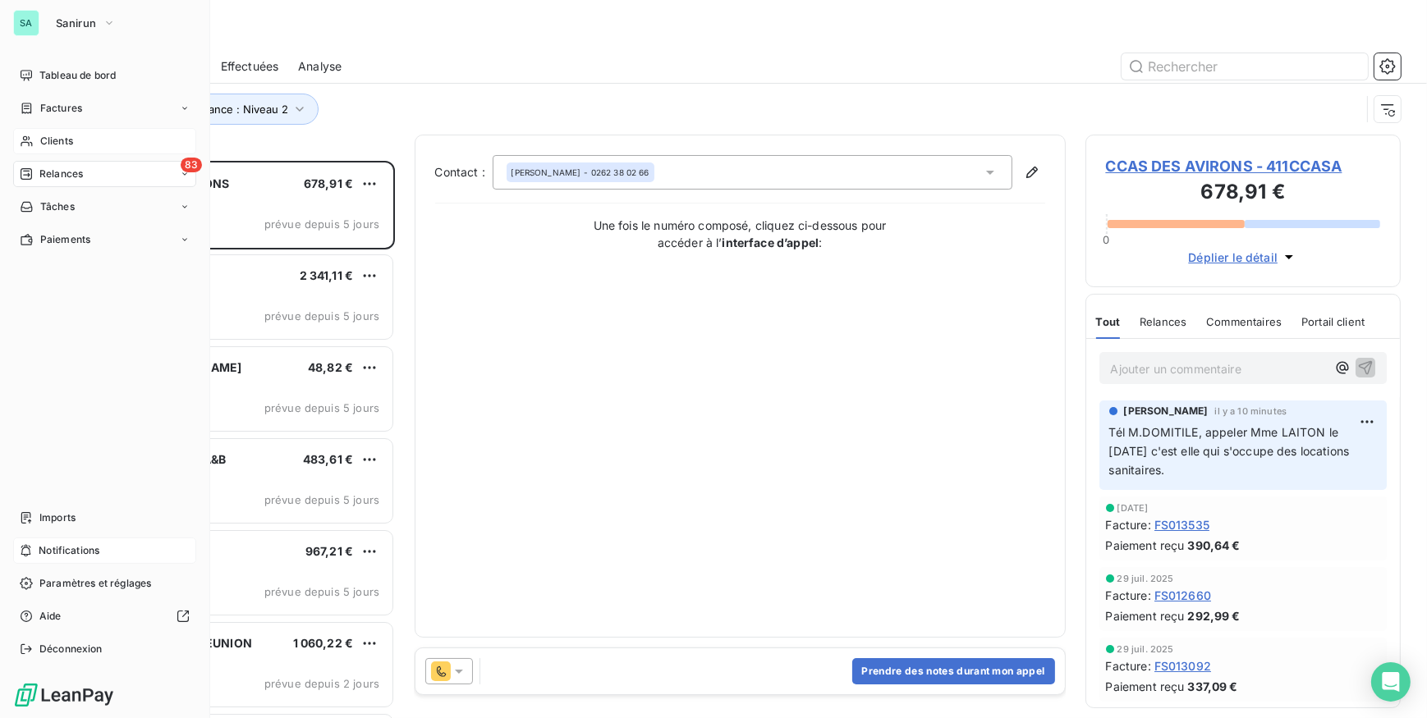
click at [43, 140] on span "Clients" at bounding box center [56, 141] width 33 height 15
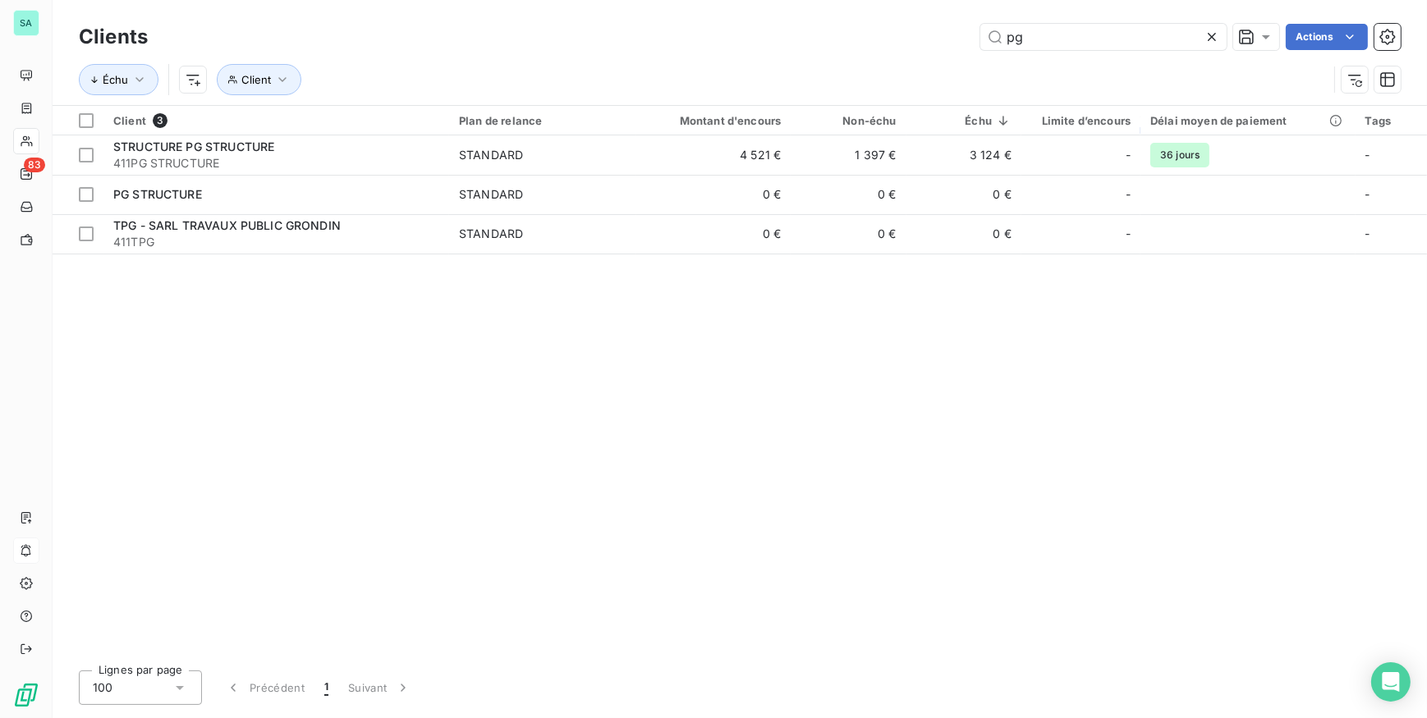
drag, startPoint x: 1036, startPoint y: 39, endPoint x: 951, endPoint y: 38, distance: 85.4
click at [951, 38] on div "pg Actions" at bounding box center [784, 37] width 1233 height 26
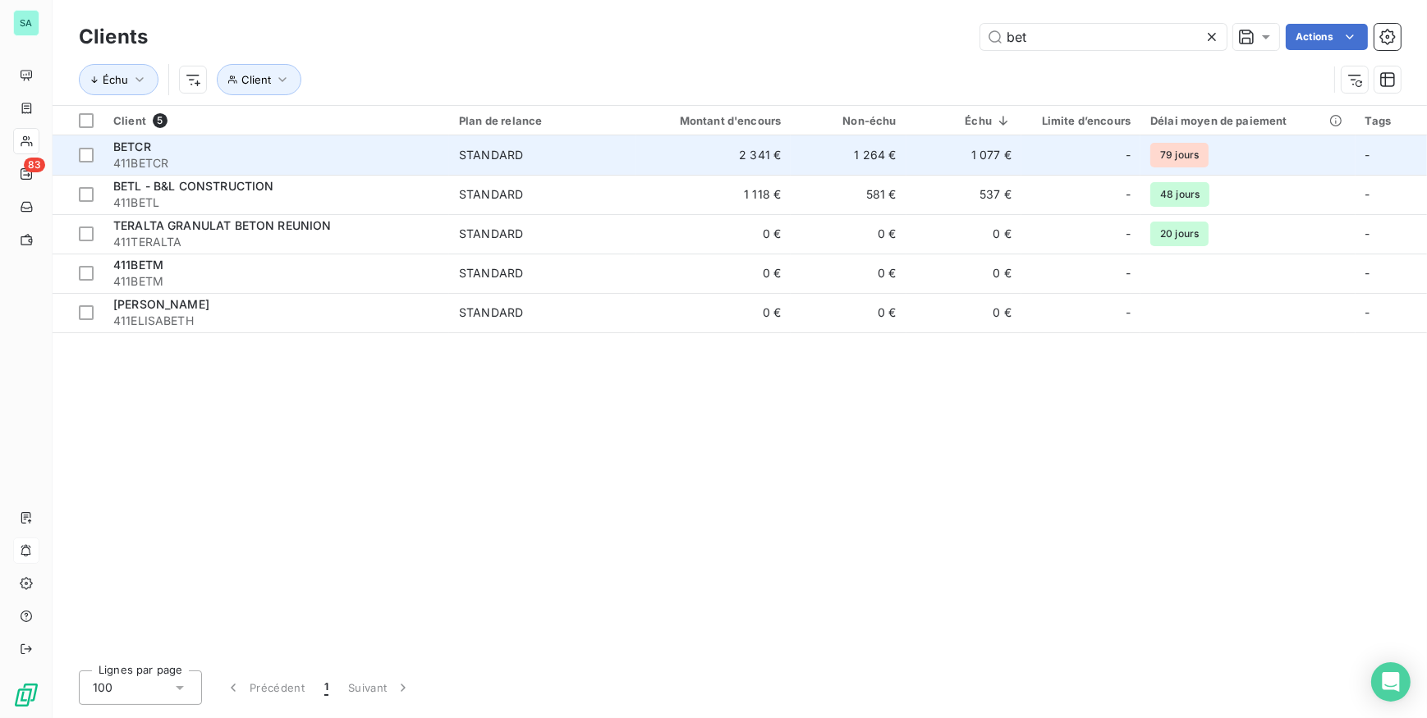
type input "bet"
click at [250, 158] on span "411BETCR" at bounding box center [276, 163] width 326 height 16
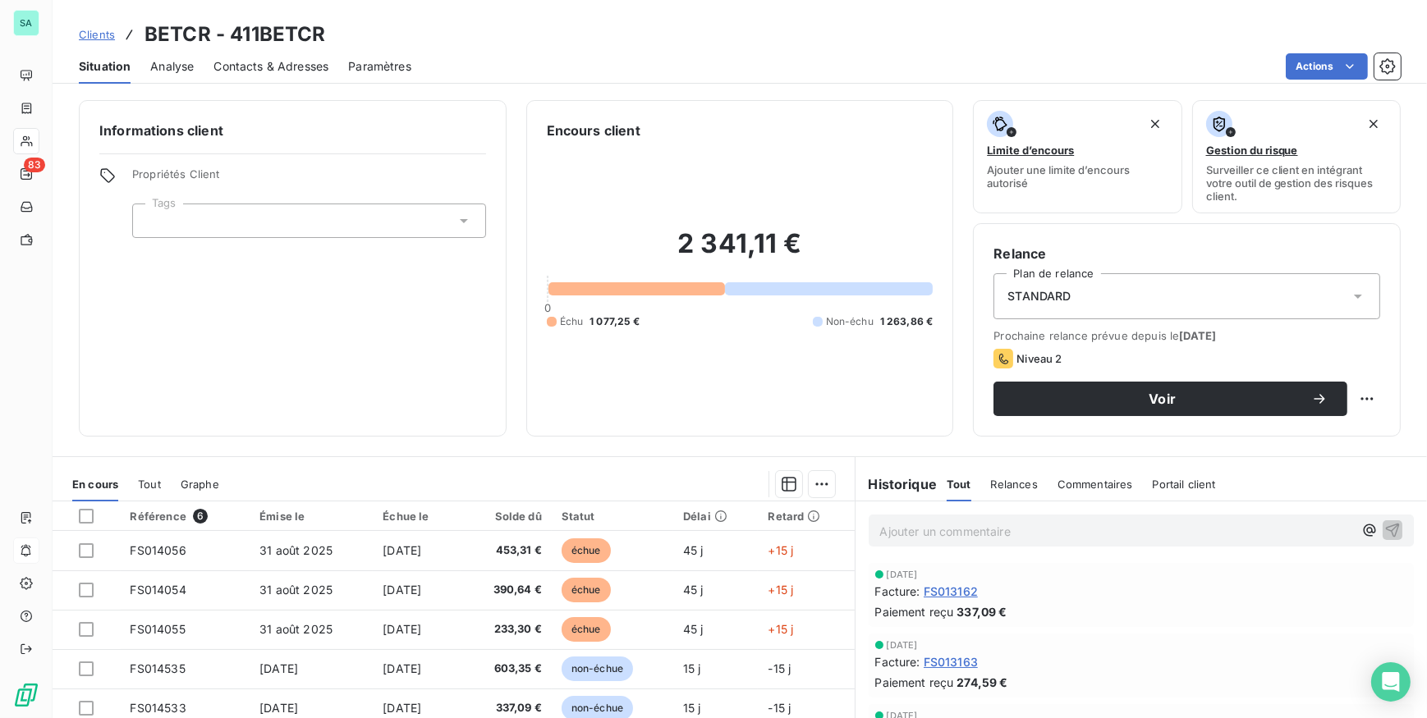
click at [296, 62] on span "Contacts & Adresses" at bounding box center [270, 66] width 115 height 16
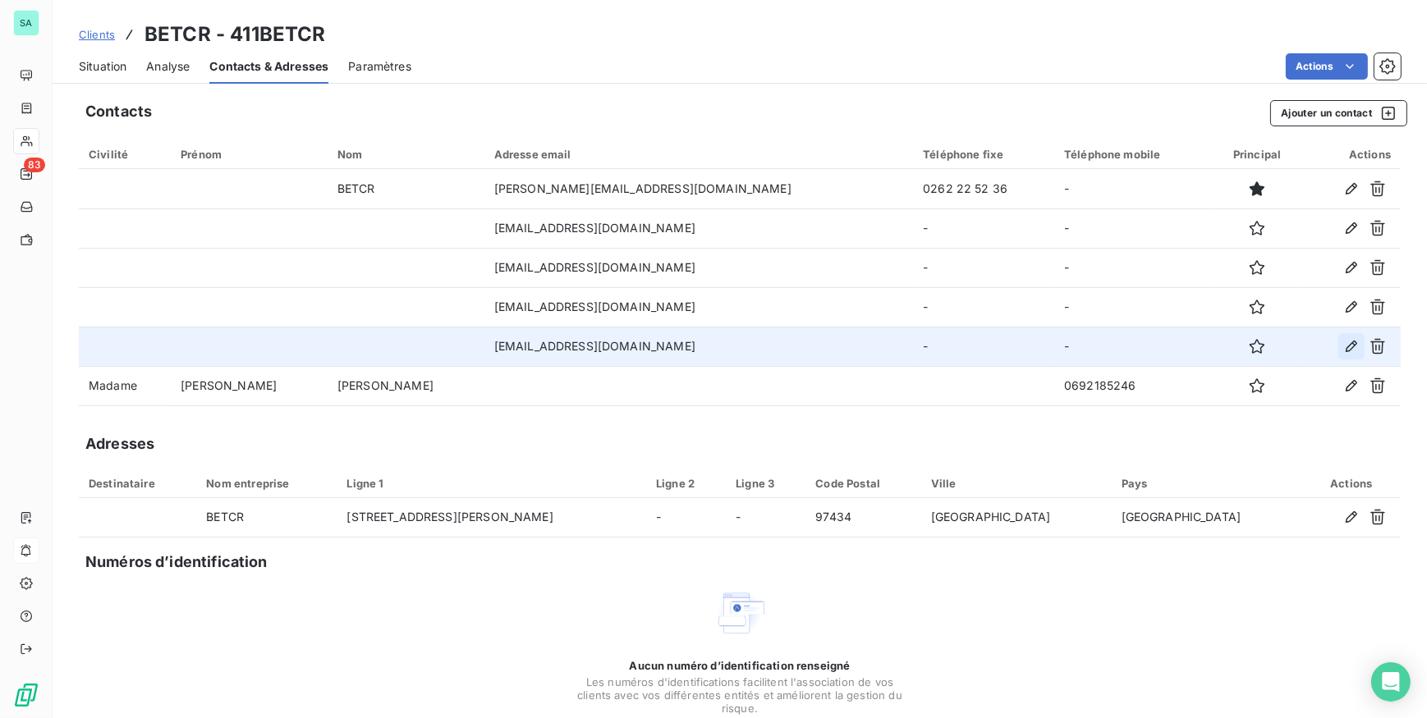
click at [1346, 347] on icon "button" at bounding box center [1351, 346] width 11 height 11
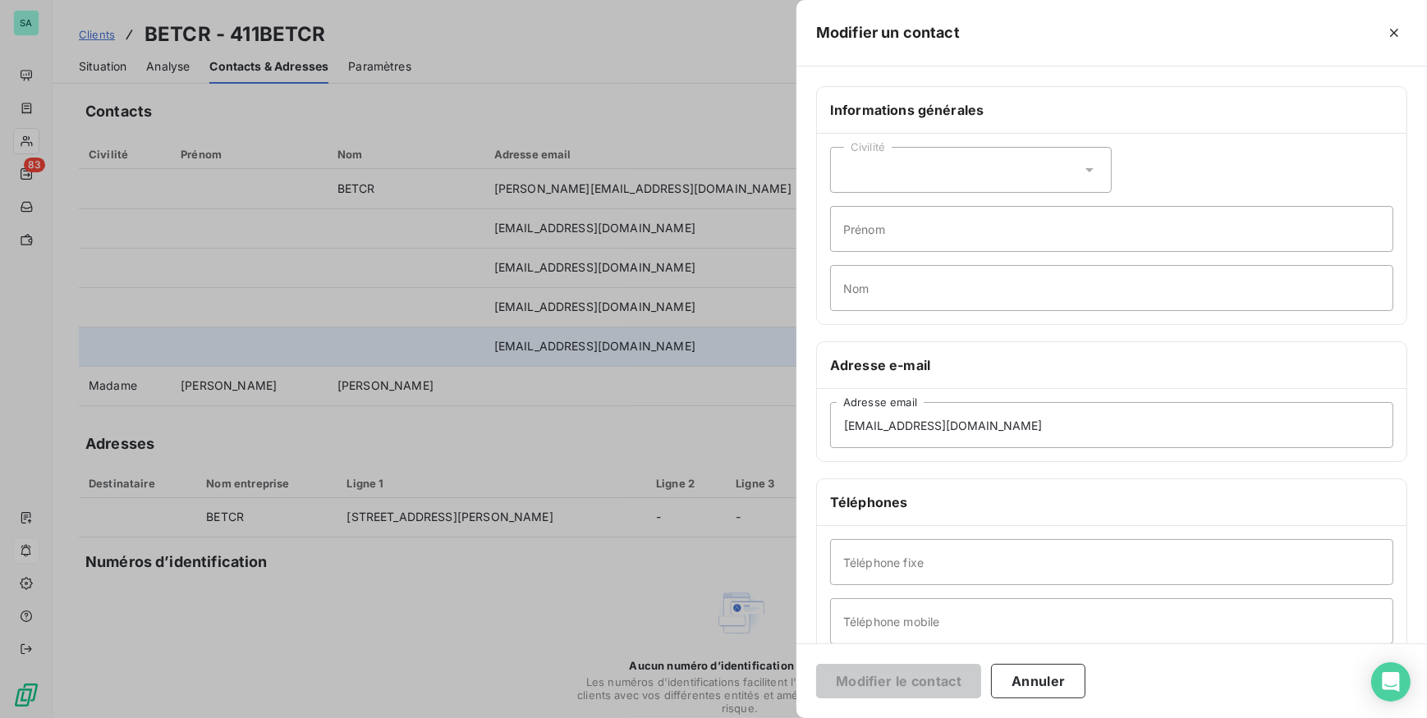
scroll to position [74, 0]
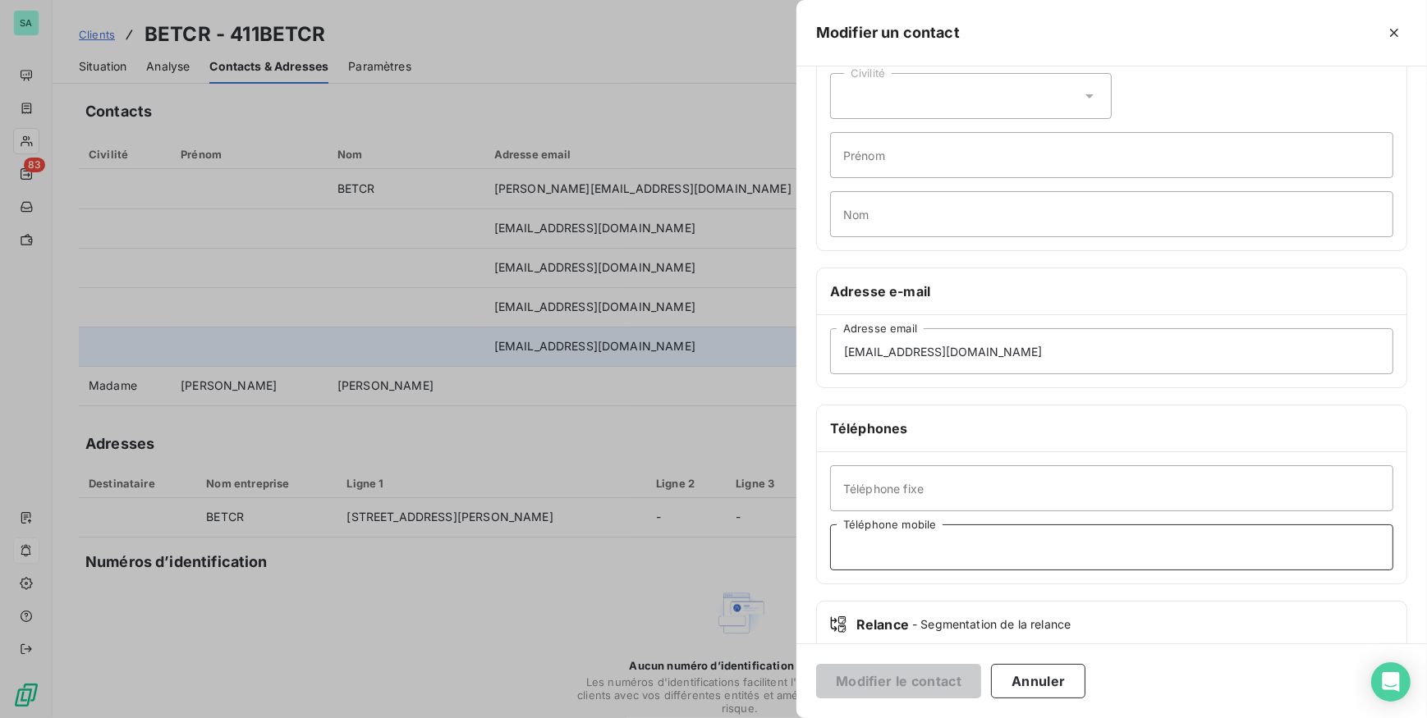
click at [920, 544] on input "Téléphone mobile" at bounding box center [1111, 548] width 563 height 46
type input "0693 90 20 32"
click at [903, 200] on input "Nom" at bounding box center [1111, 214] width 563 height 46
type input "f"
type input "FUMABRE"
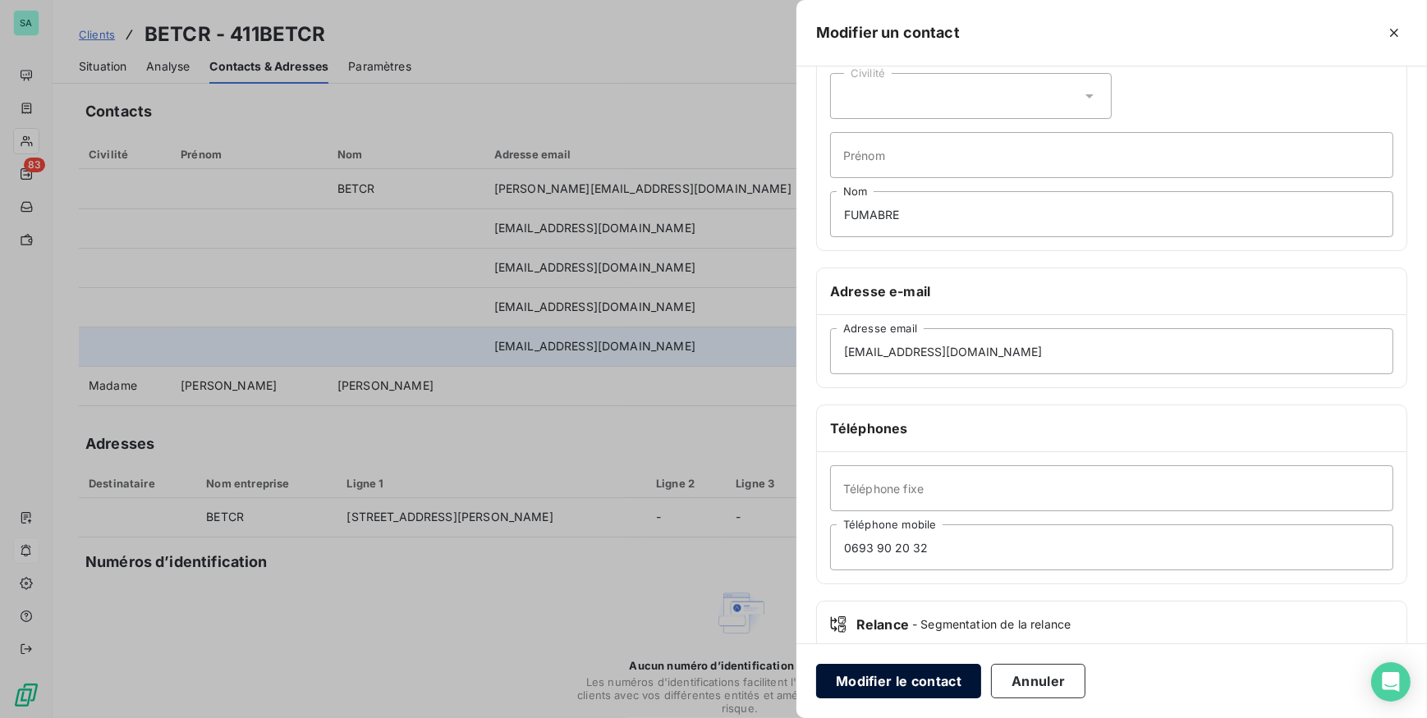
click at [963, 675] on button "Modifier le contact" at bounding box center [898, 681] width 165 height 34
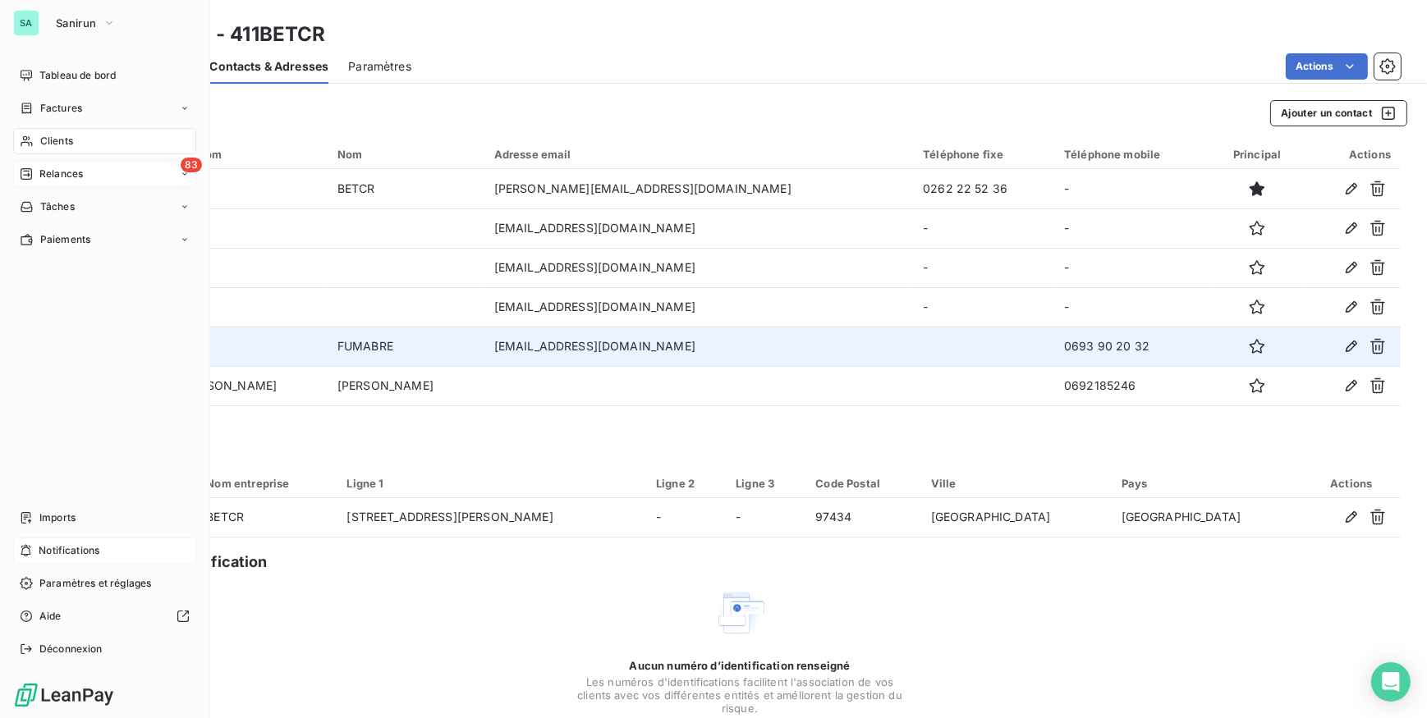
click at [53, 180] on span "Relances" at bounding box center [61, 174] width 44 height 15
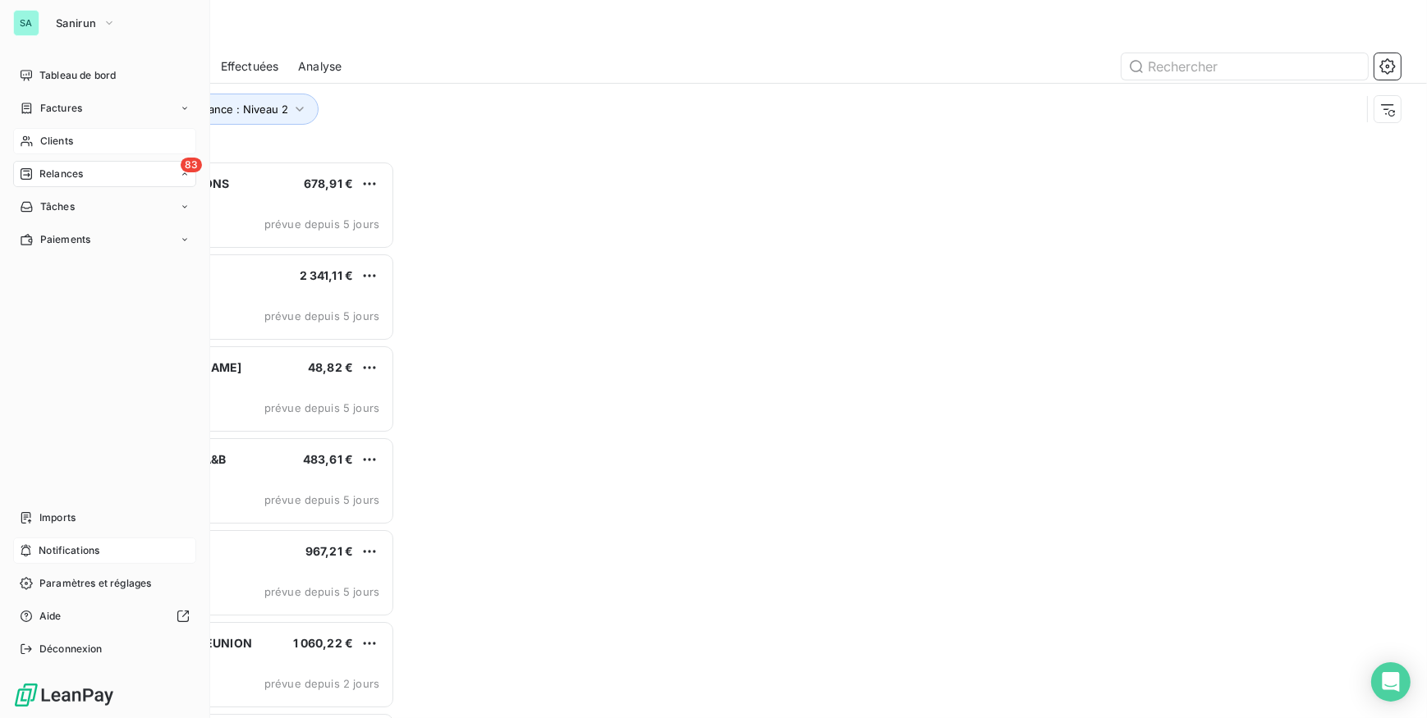
scroll to position [546, 304]
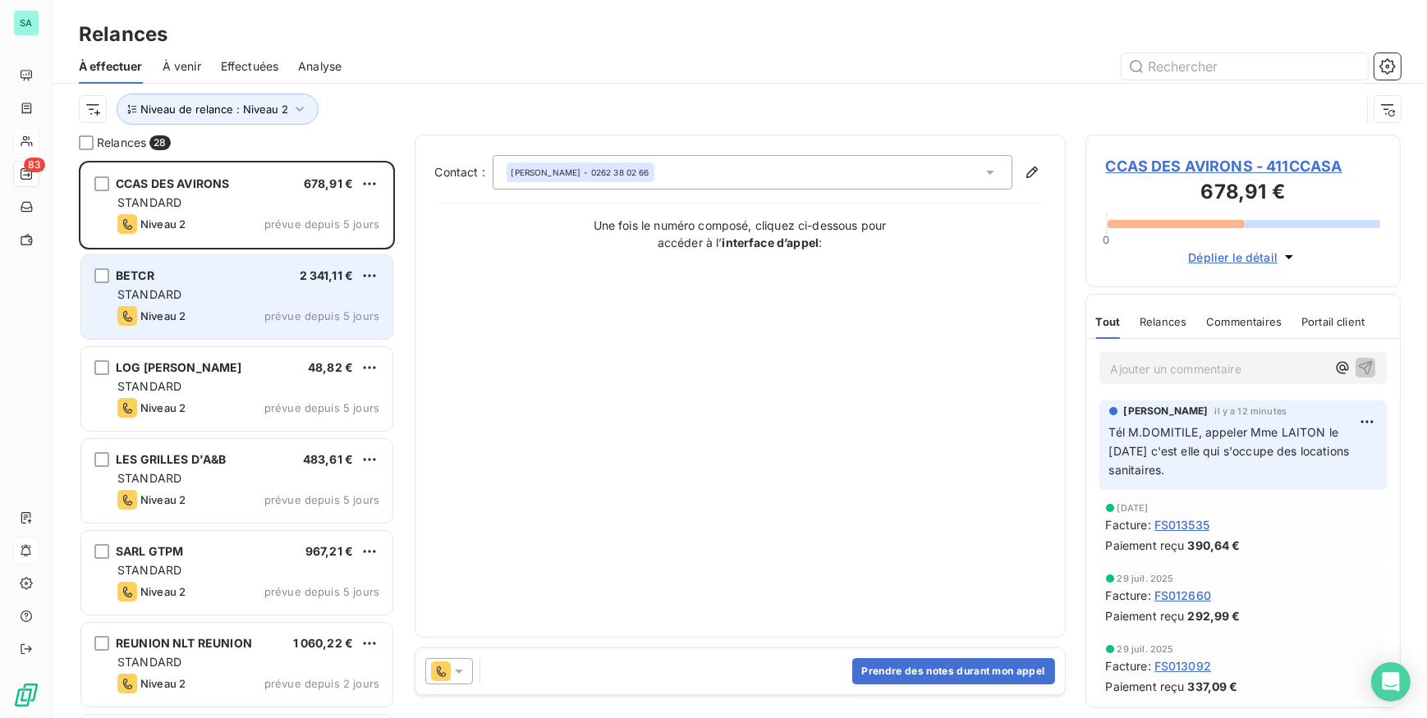
click at [203, 291] on div "STANDARD" at bounding box center [248, 295] width 262 height 16
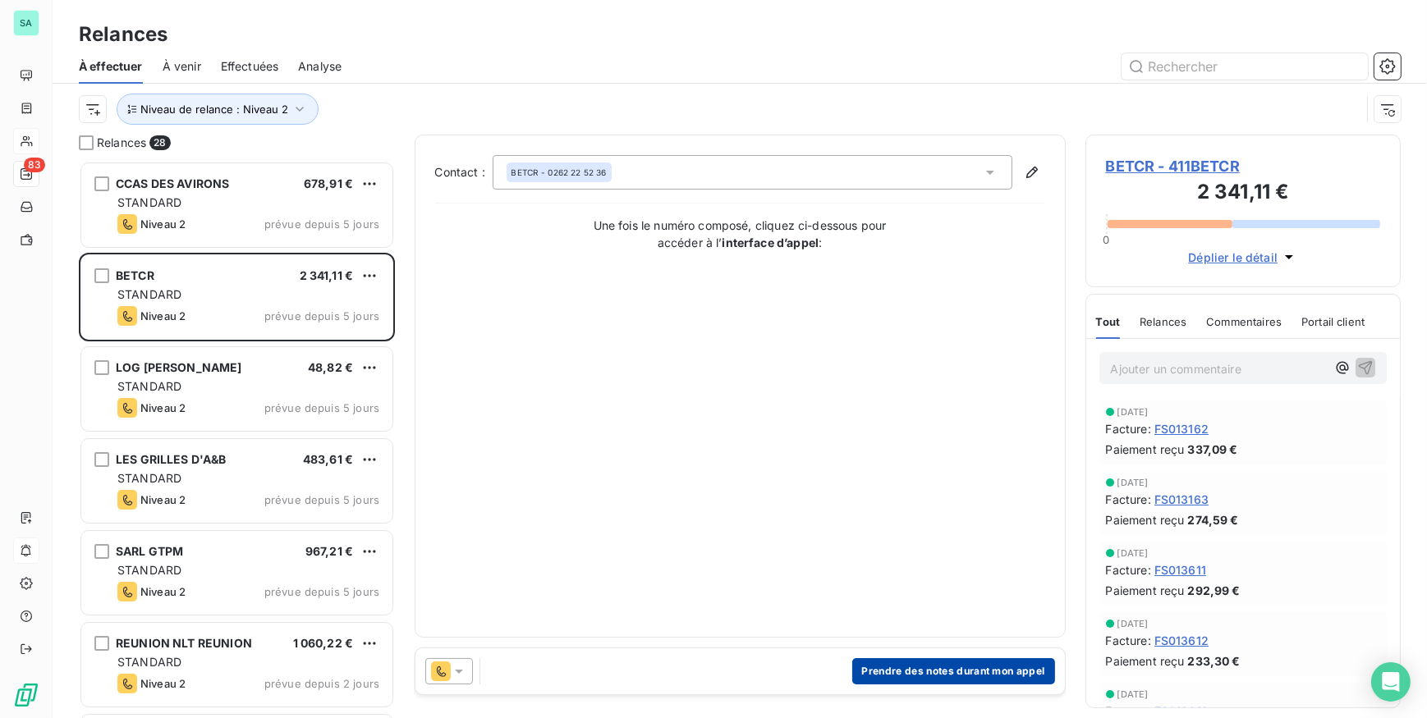
click at [973, 667] on button "Prendre des notes durant mon appel" at bounding box center [953, 672] width 203 height 26
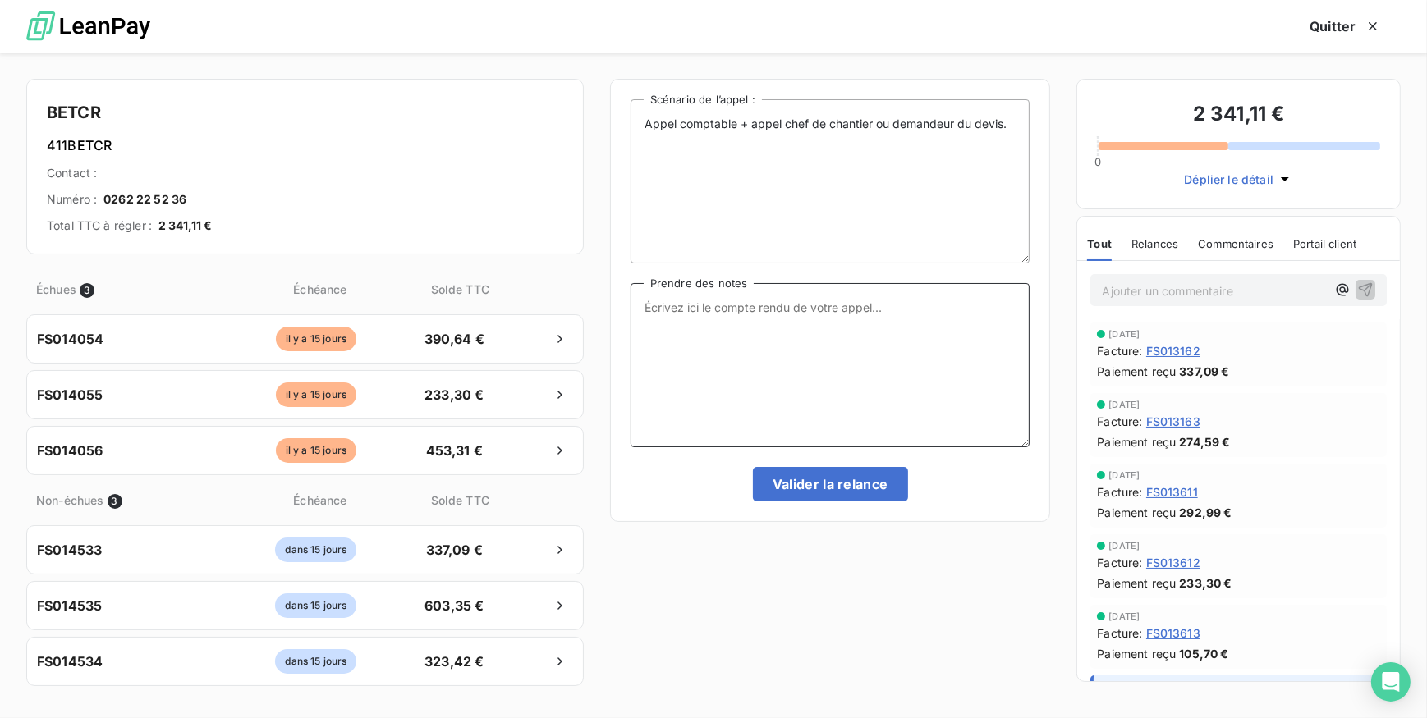
click at [776, 309] on textarea "Prendre des notes" at bounding box center [831, 365] width 400 height 164
type textarea "t"
type textarea "Tél client ne répond pas relance faite par mail."
click at [870, 487] on button "Valider la relance" at bounding box center [830, 484] width 155 height 34
